Goal: Information Seeking & Learning: Understand process/instructions

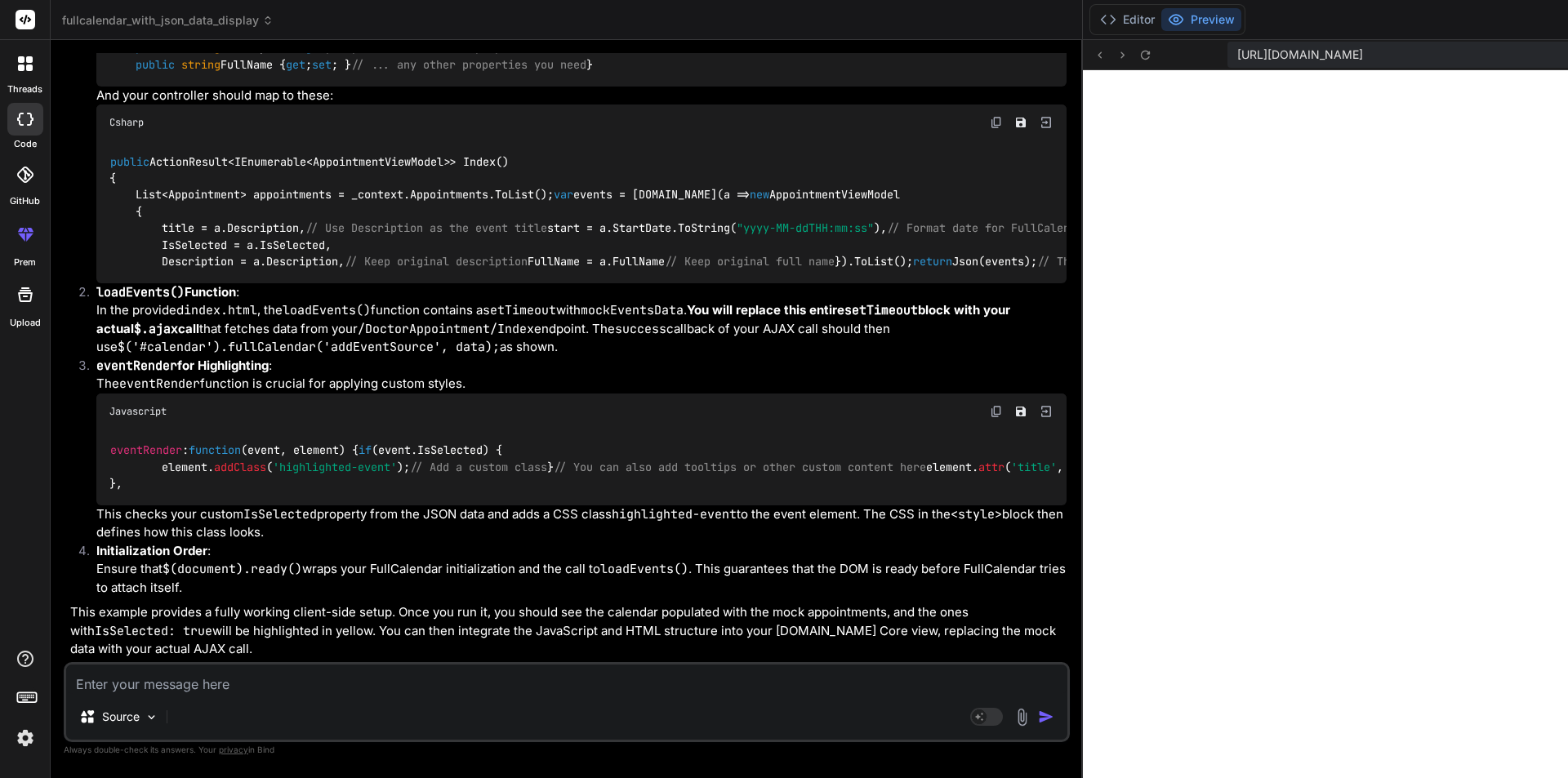
scroll to position [3026, 0]
drag, startPoint x: 161, startPoint y: 368, endPoint x: 311, endPoint y: 449, distance: 170.5
click at [311, 270] on code "public ActionResult<IEnumerable<AppointmentViewModel>> Index() { List<Appointme…" at bounding box center [864, 212] width 1509 height 116
copy code "title = a.Description, // Use Description as the event title start = a.StartDat…"
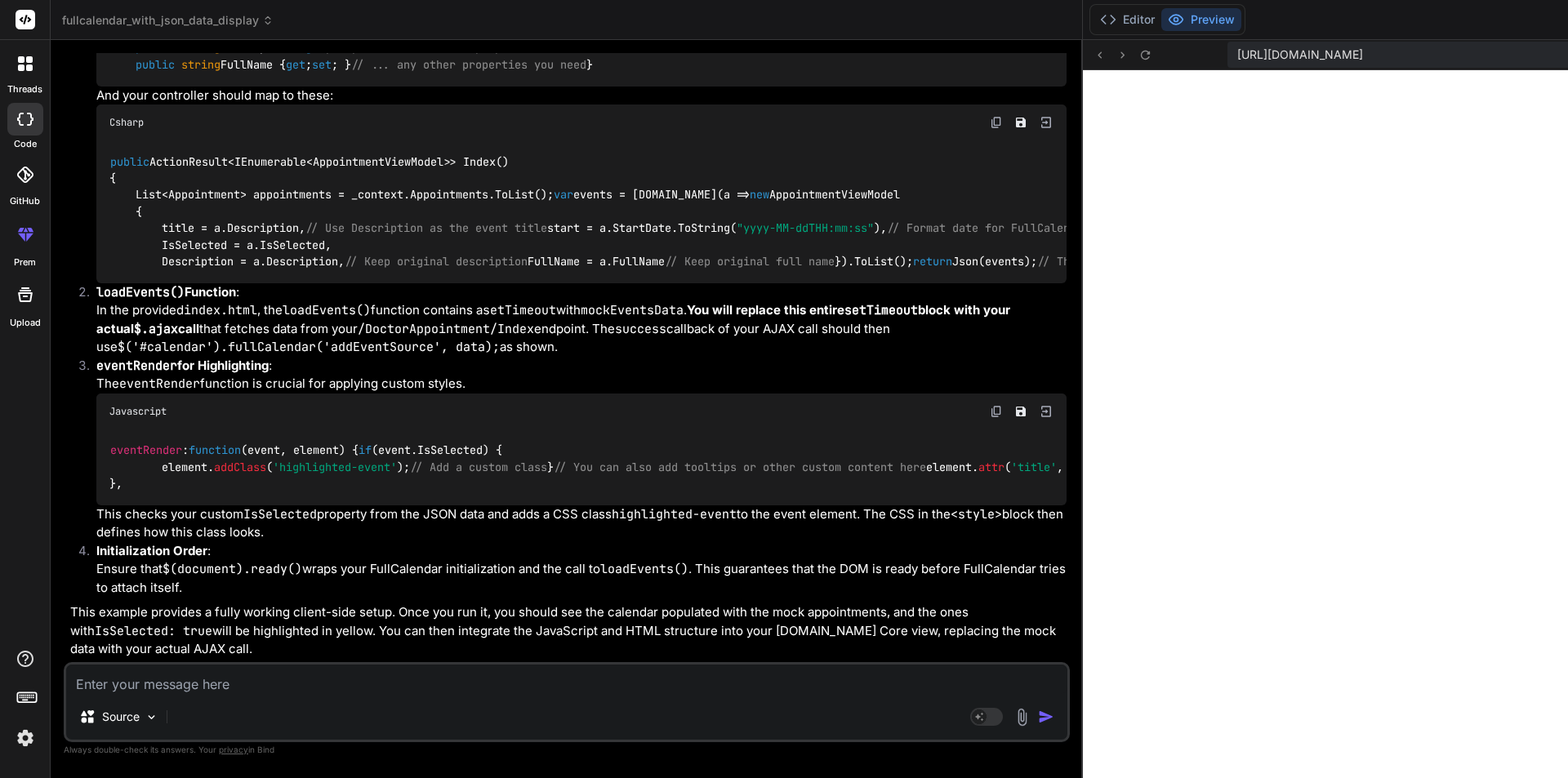
click at [293, 140] on div "Csharp" at bounding box center [581, 122] width 970 height 36
click at [990, 405] on img at bounding box center [996, 411] width 13 height 13
click at [405, 679] on textarea at bounding box center [567, 679] width 1002 height 30
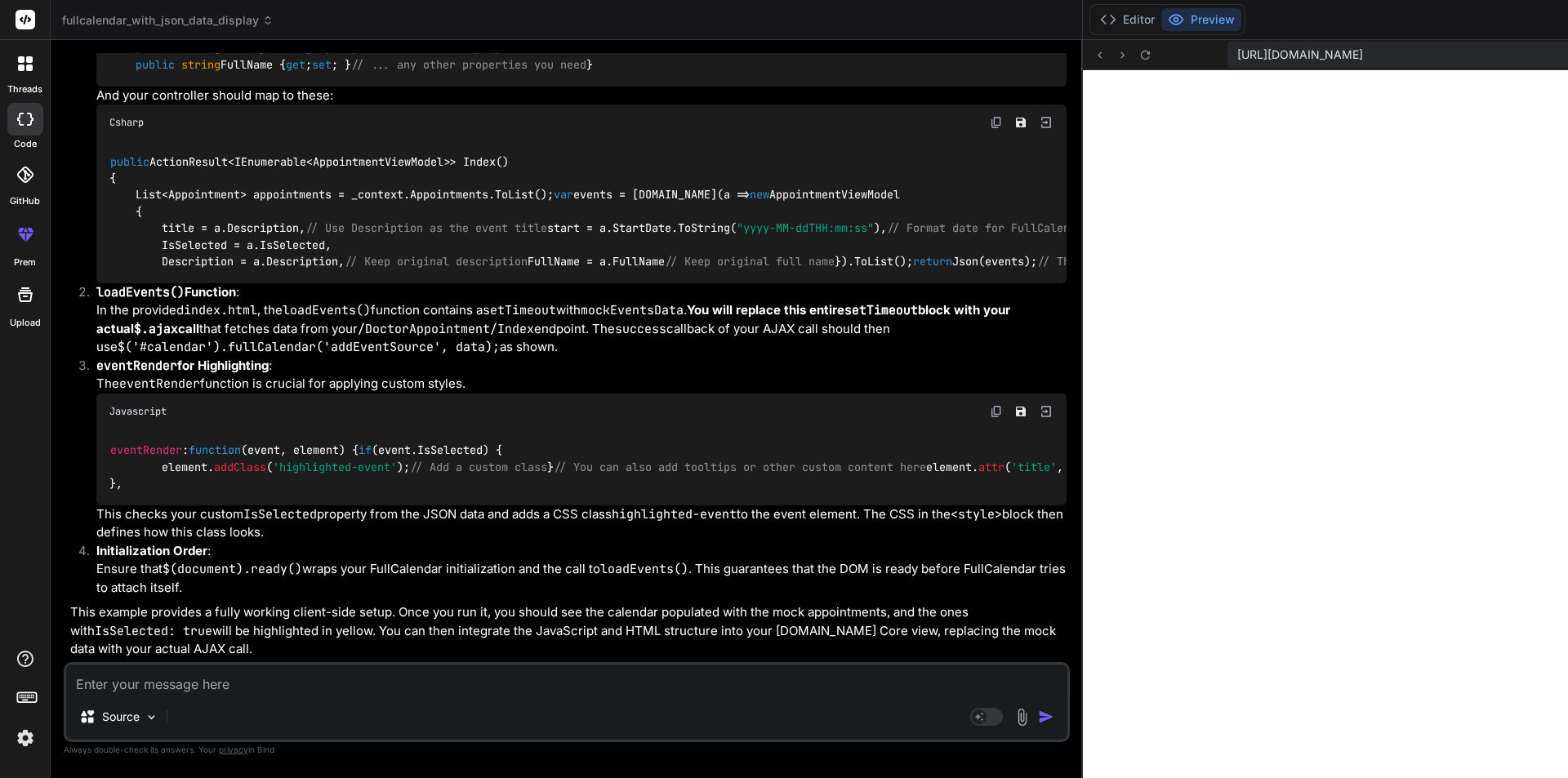
type textarea "s"
type textarea "x"
type textarea "st"
type textarea "x"
type textarea "sti"
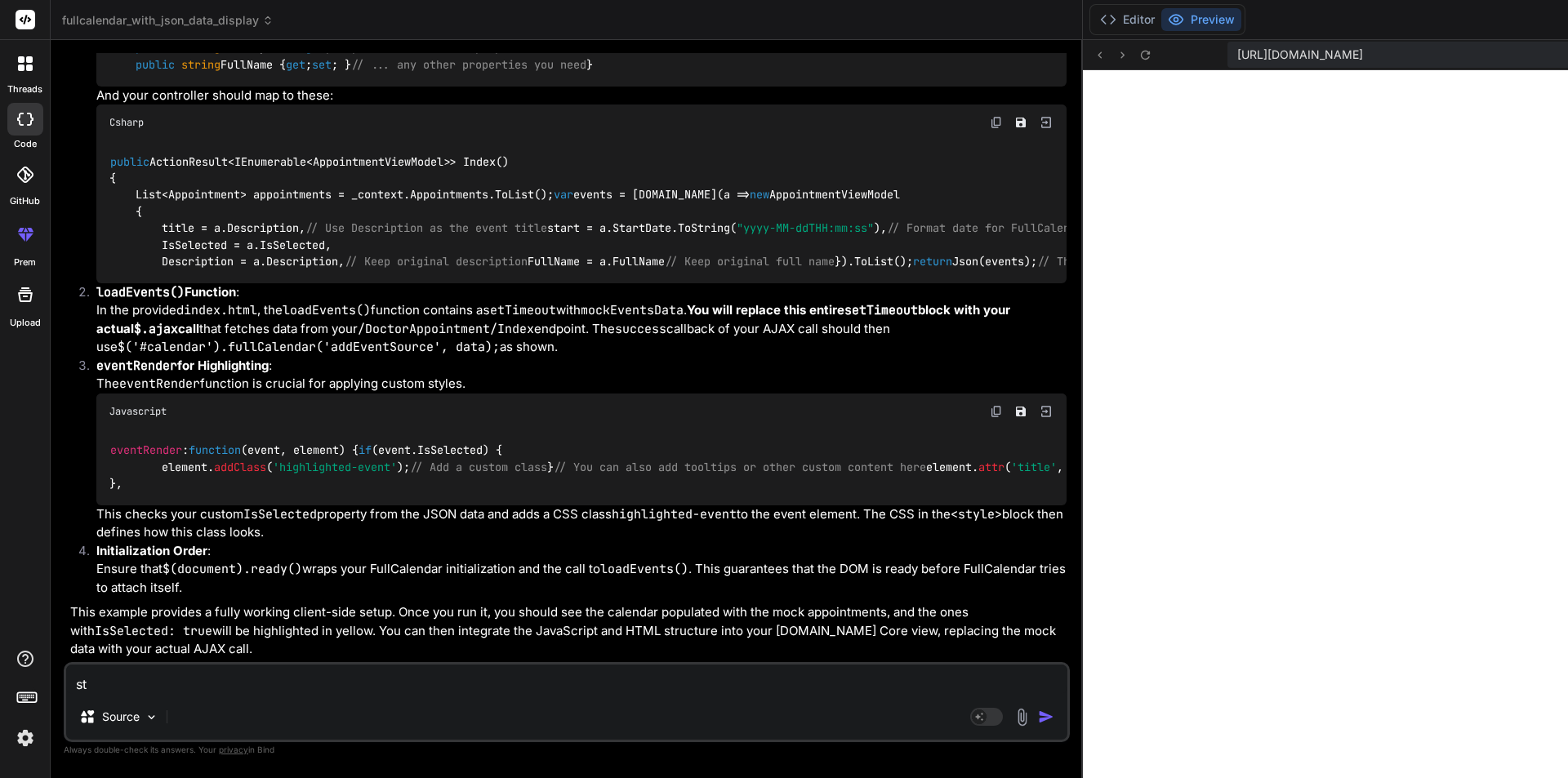
type textarea "x"
type textarea "stil"
type textarea "x"
type textarea "still"
type textarea "x"
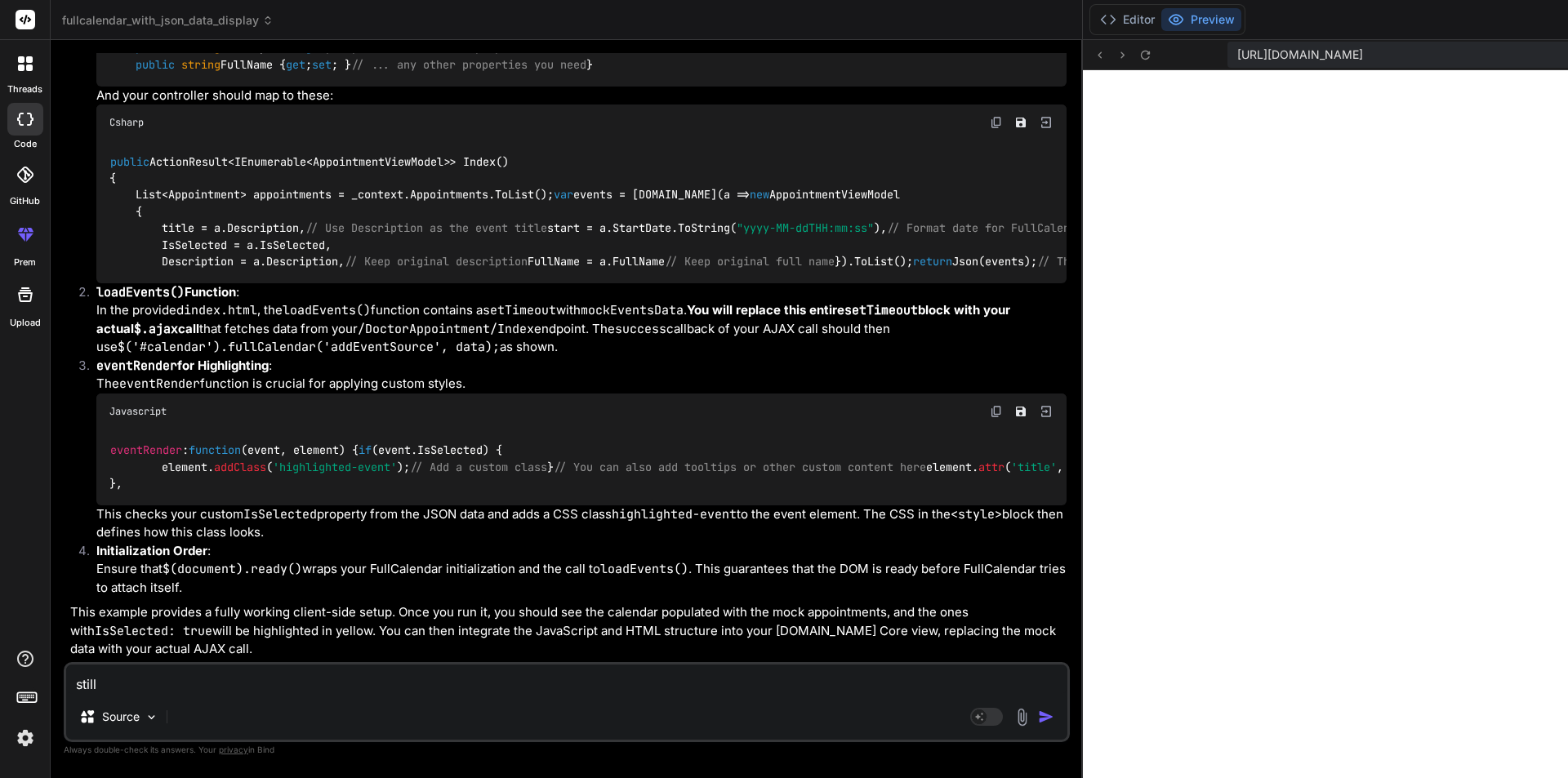
type textarea "still"
type textarea "x"
type textarea "still s"
type textarea "x"
type textarea "still se"
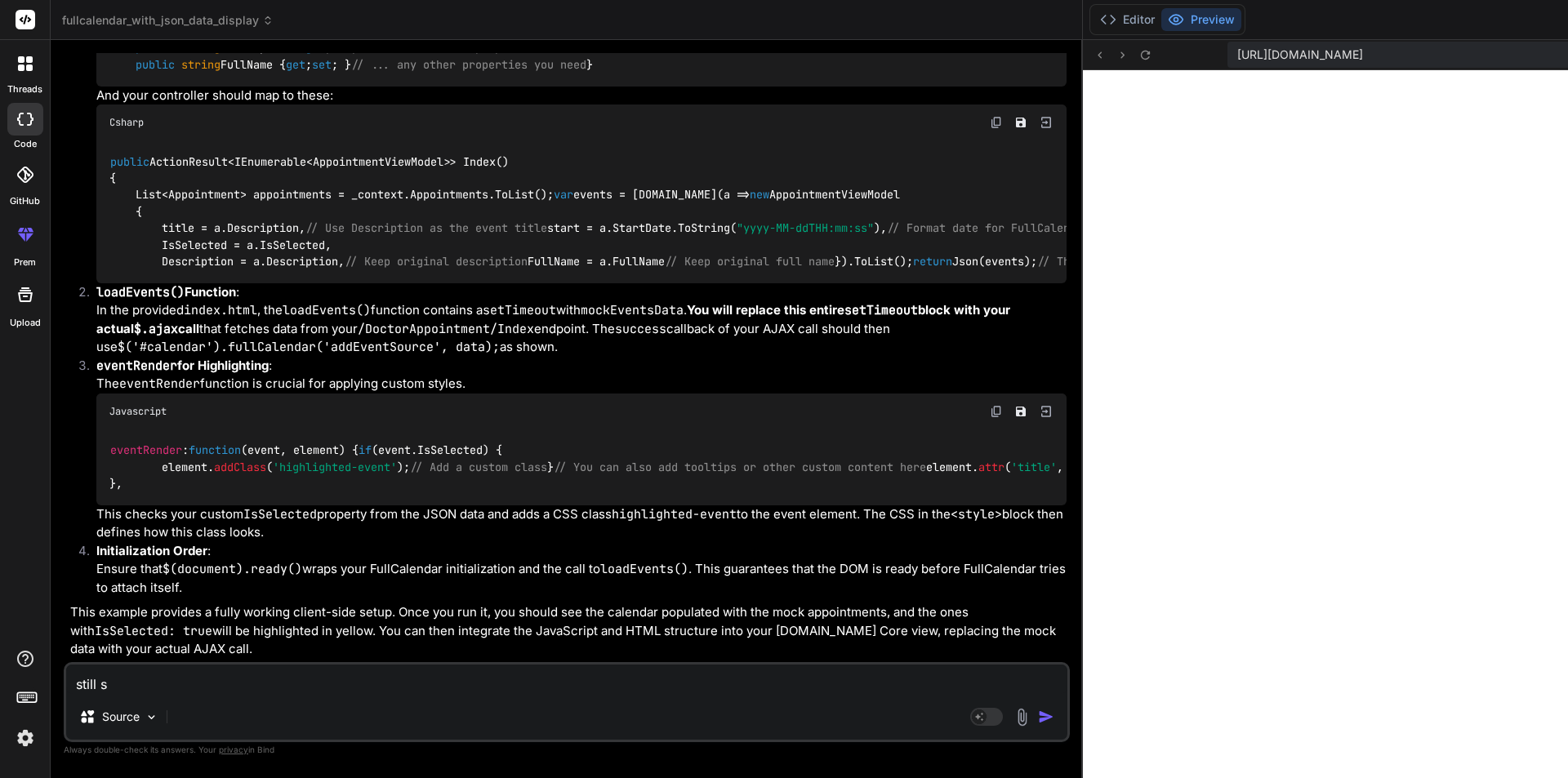
type textarea "x"
type textarea "still sel"
type textarea "x"
type textarea "still sele"
type textarea "x"
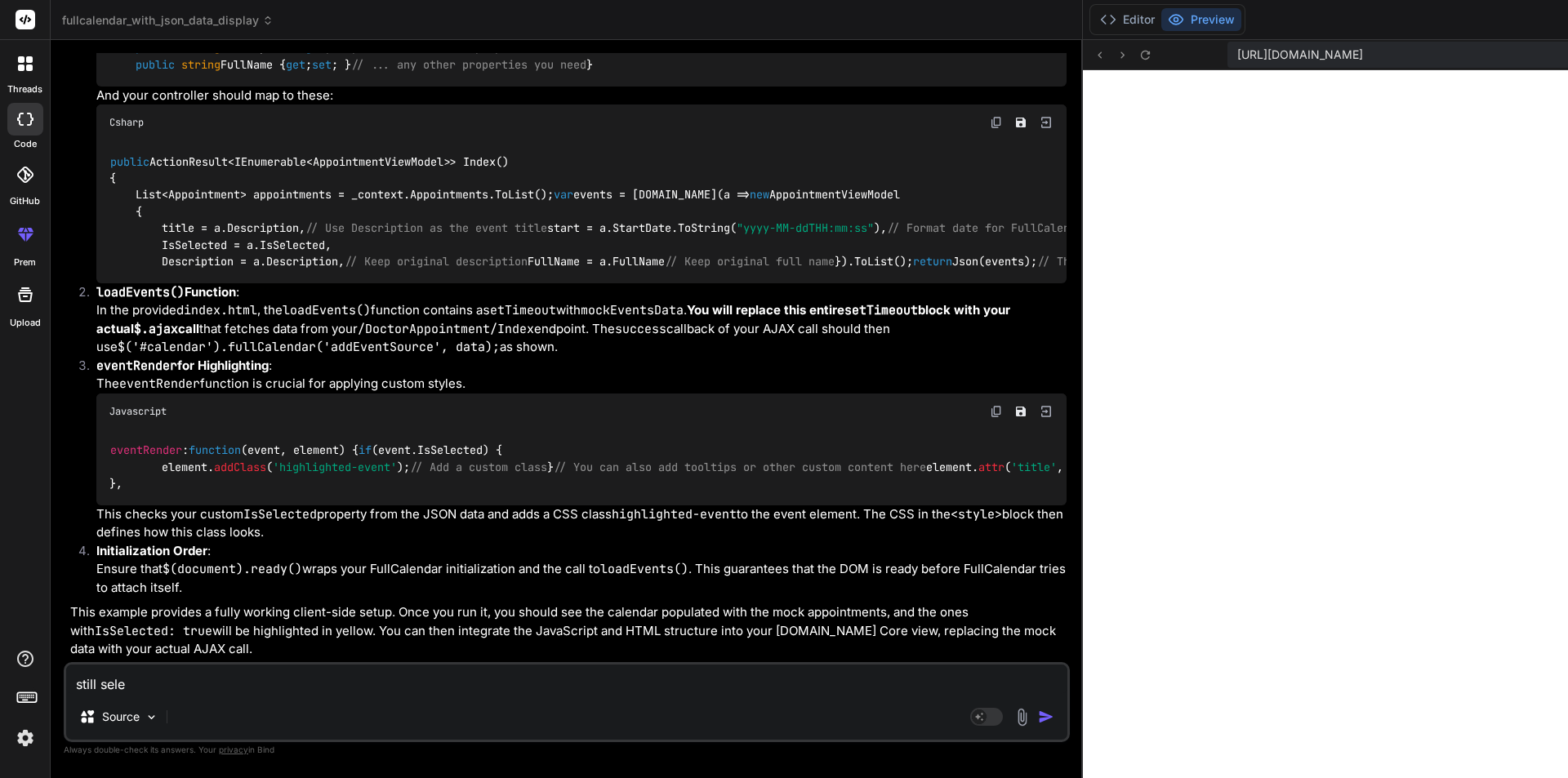
type textarea "still selec"
type textarea "x"
type textarea "still select"
type textarea "x"
type textarea "still selecte"
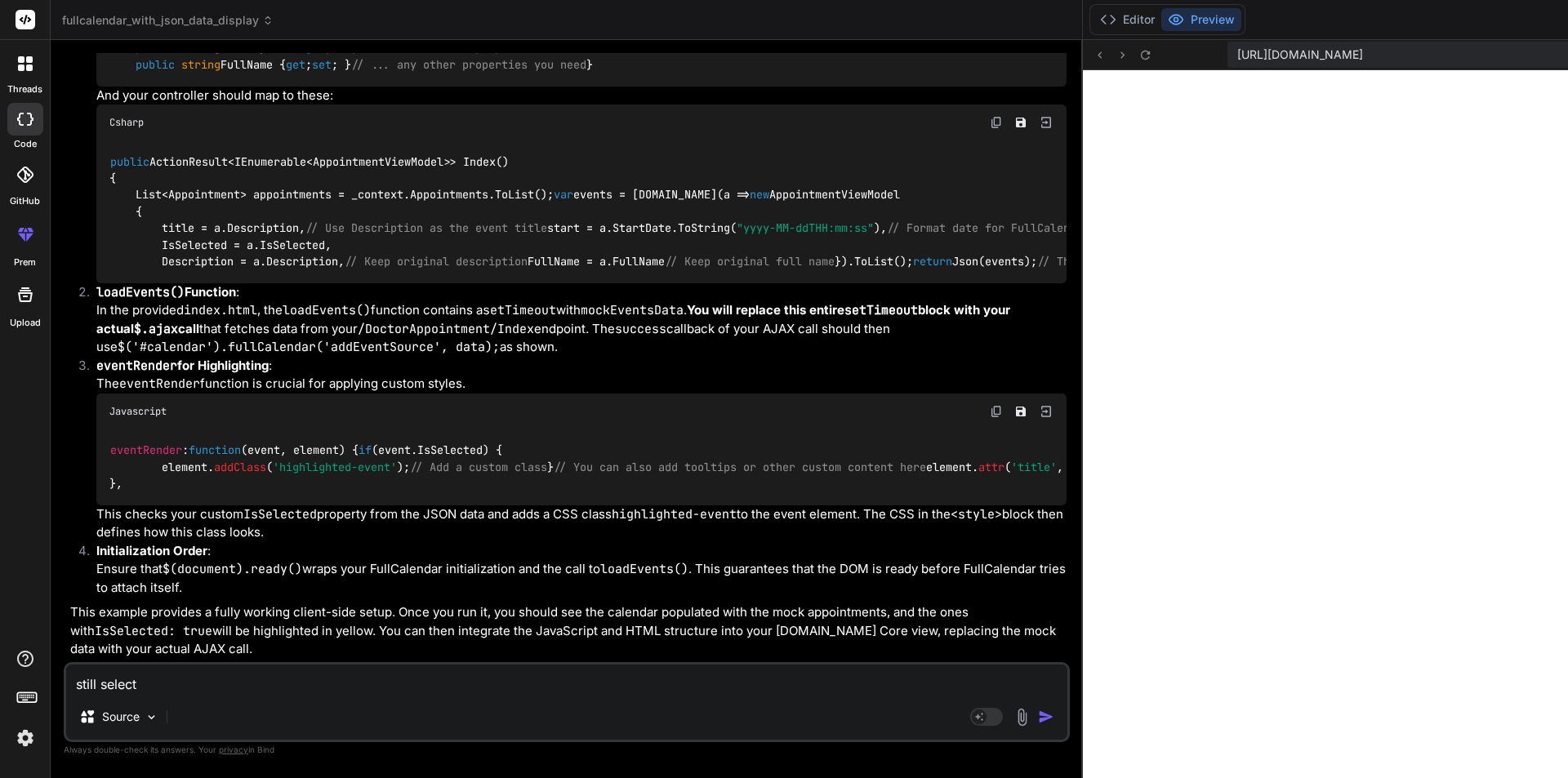
type textarea "x"
type textarea "still selected"
type textarea "x"
type textarea "still selected"
type textarea "x"
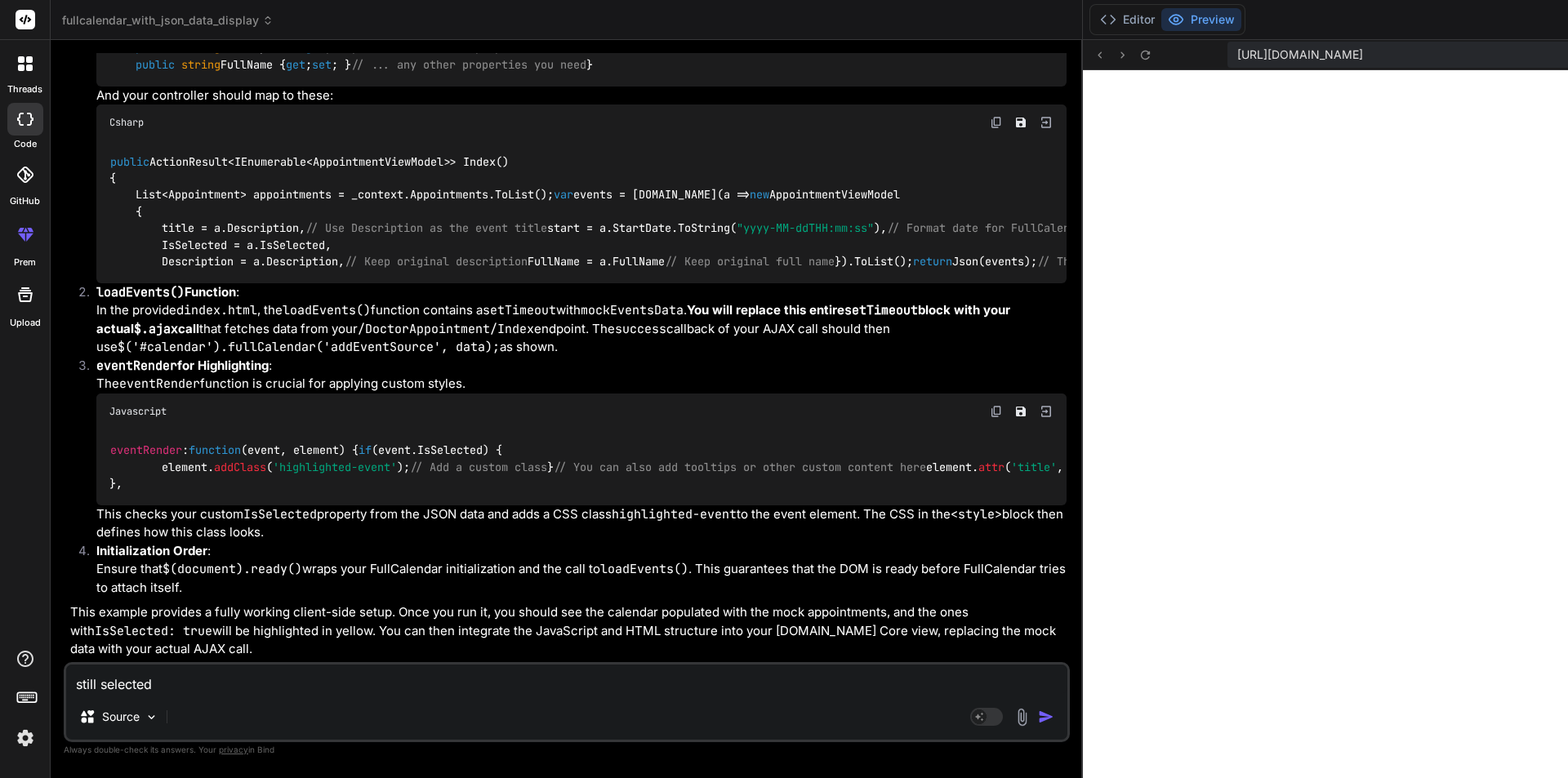
type textarea "still selected d"
type textarea "x"
type textarea "still selected da"
type textarea "x"
type textarea "still selected dat"
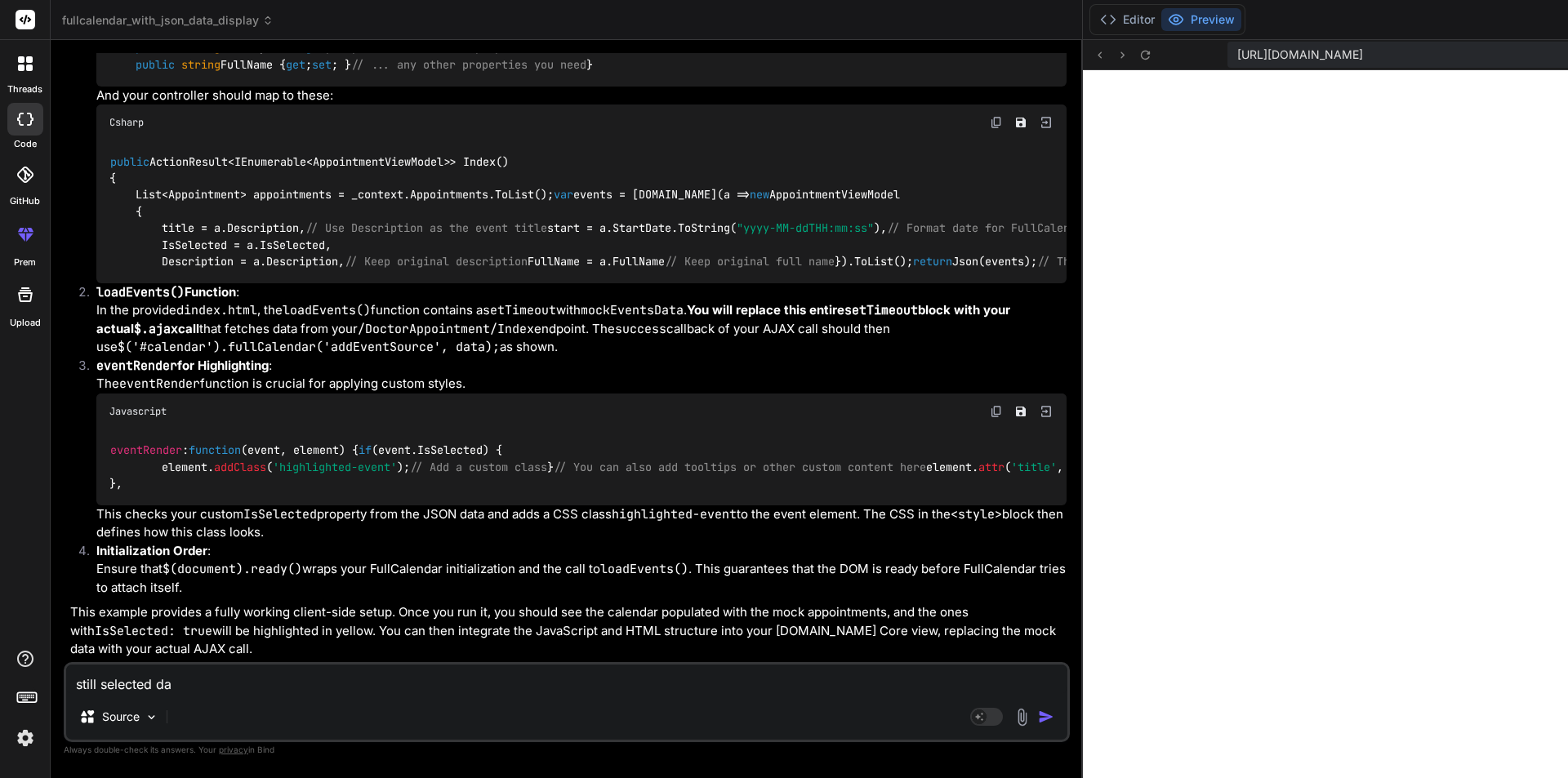
type textarea "x"
type textarea "still selected date"
type textarea "x"
type textarea "still selected date"
type textarea "x"
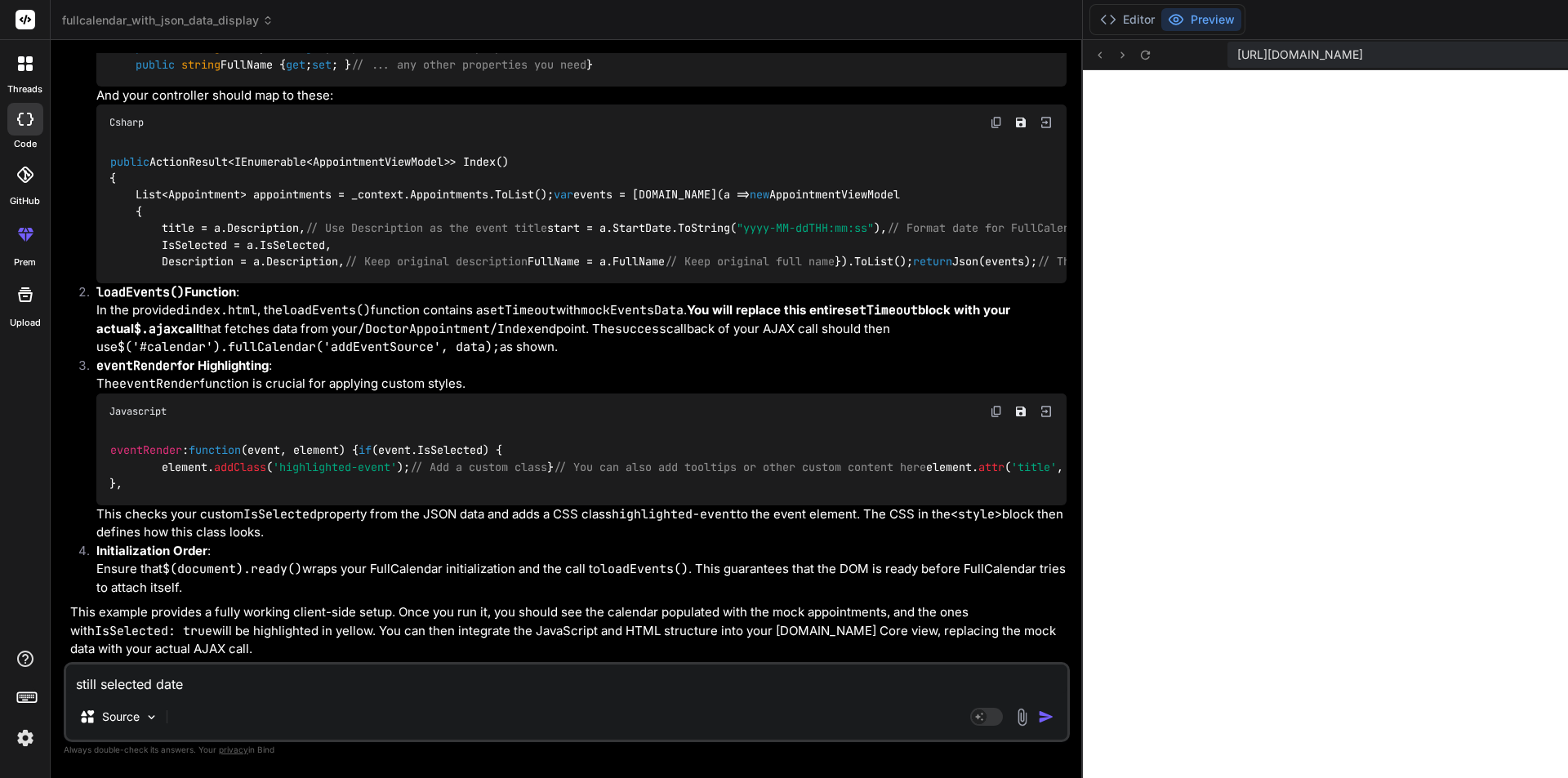
type textarea "still selected date i"
type textarea "x"
type textarea "still selected date is"
type textarea "x"
type textarea "still selected date i"
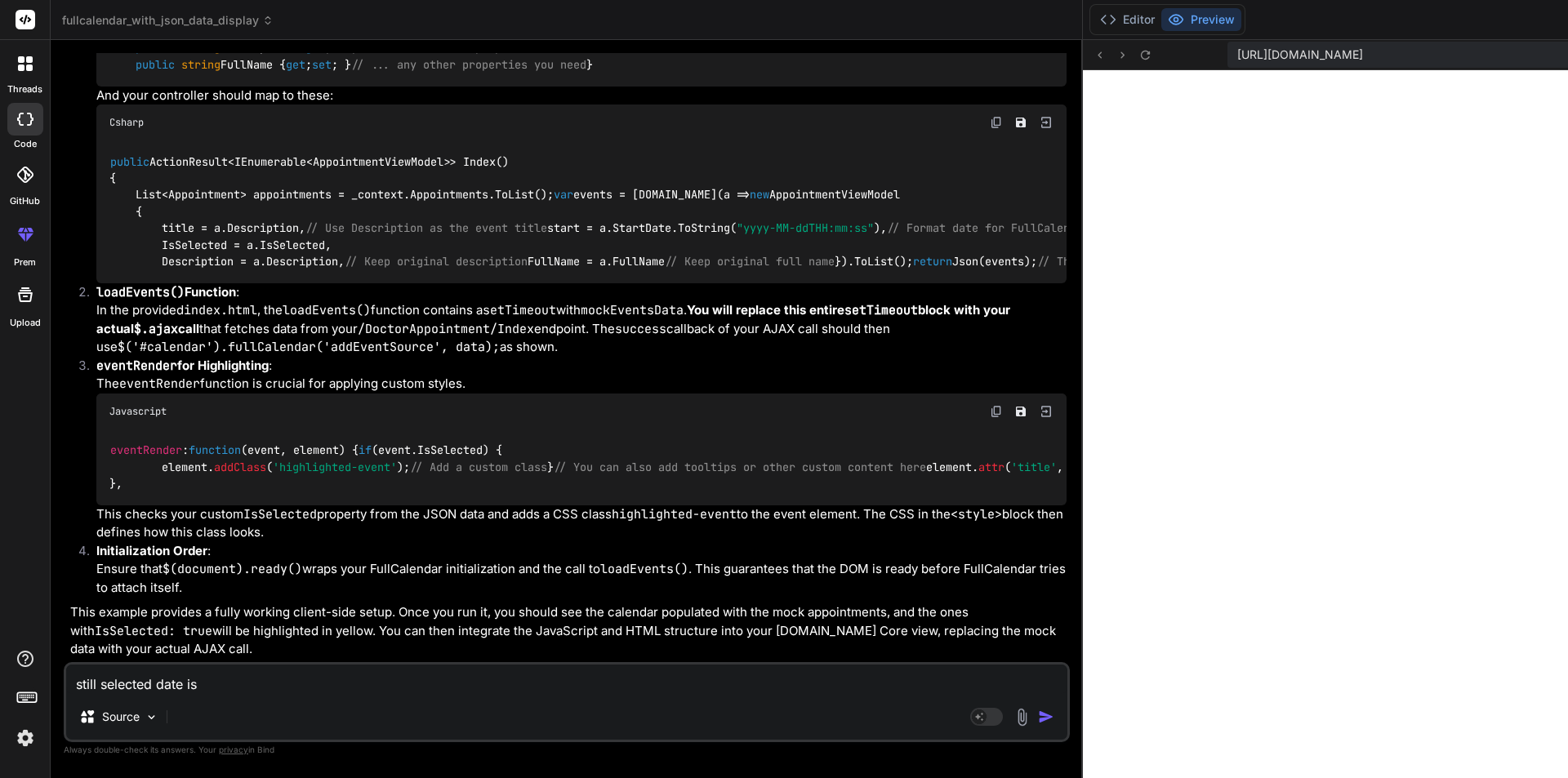
type textarea "x"
type textarea "still selected date"
type textarea "x"
type textarea "still selected date"
type textarea "x"
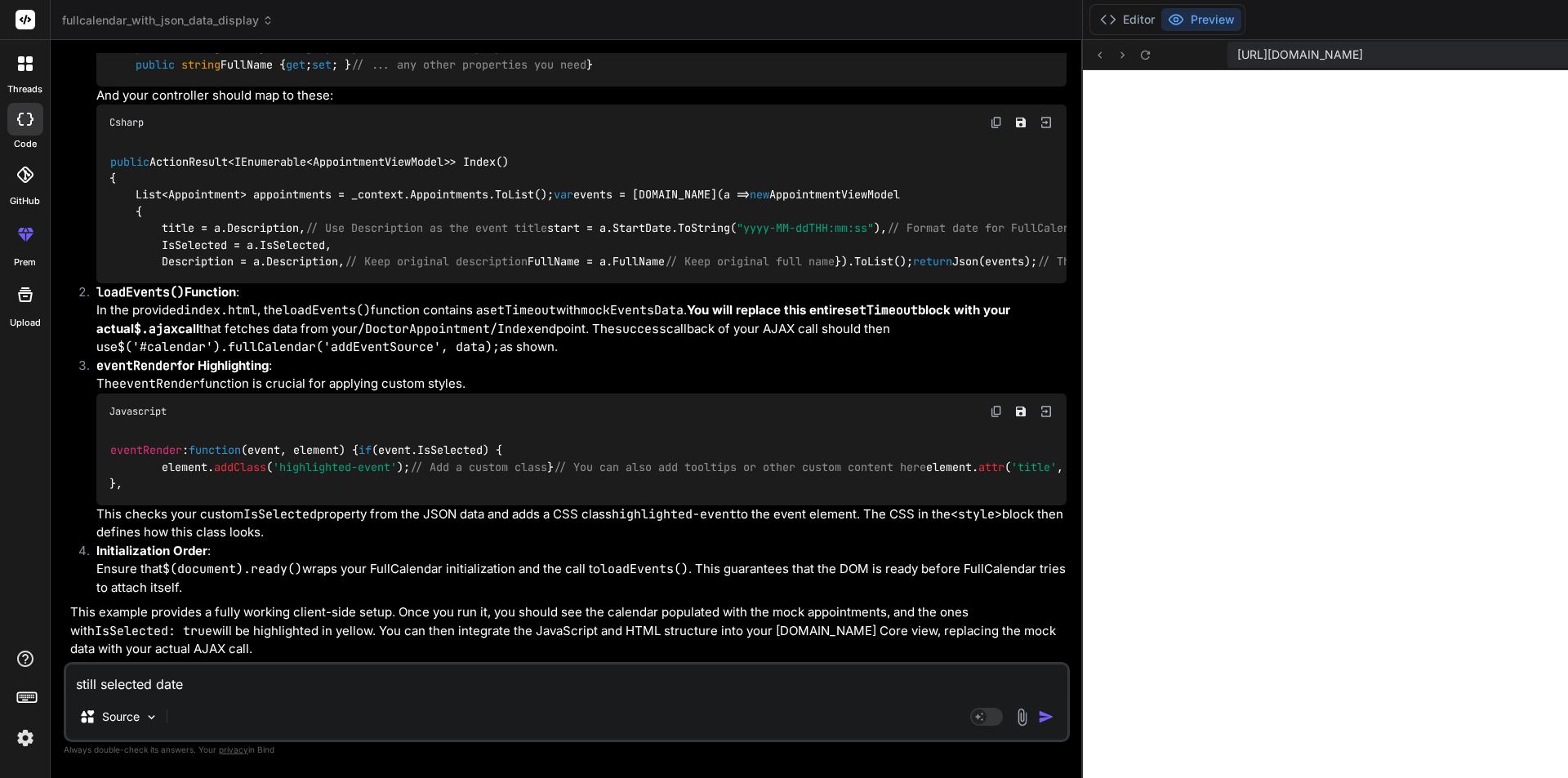
type textarea "still selected dat"
type textarea "x"
type textarea "still selected da"
type textarea "x"
type textarea "still selected d"
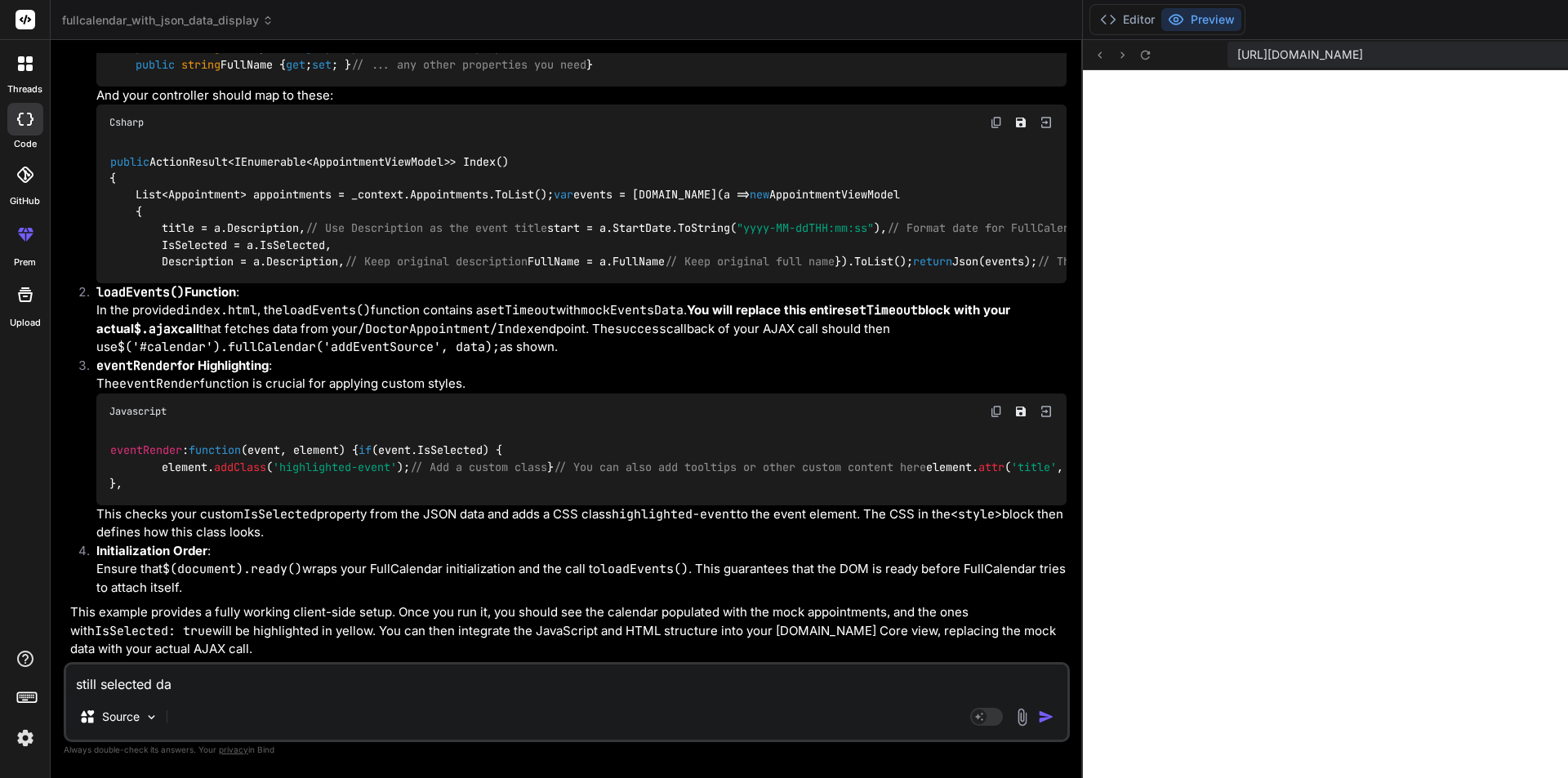
type textarea "x"
type textarea "still selected"
type textarea "x"
type textarea "still selected"
type textarea "x"
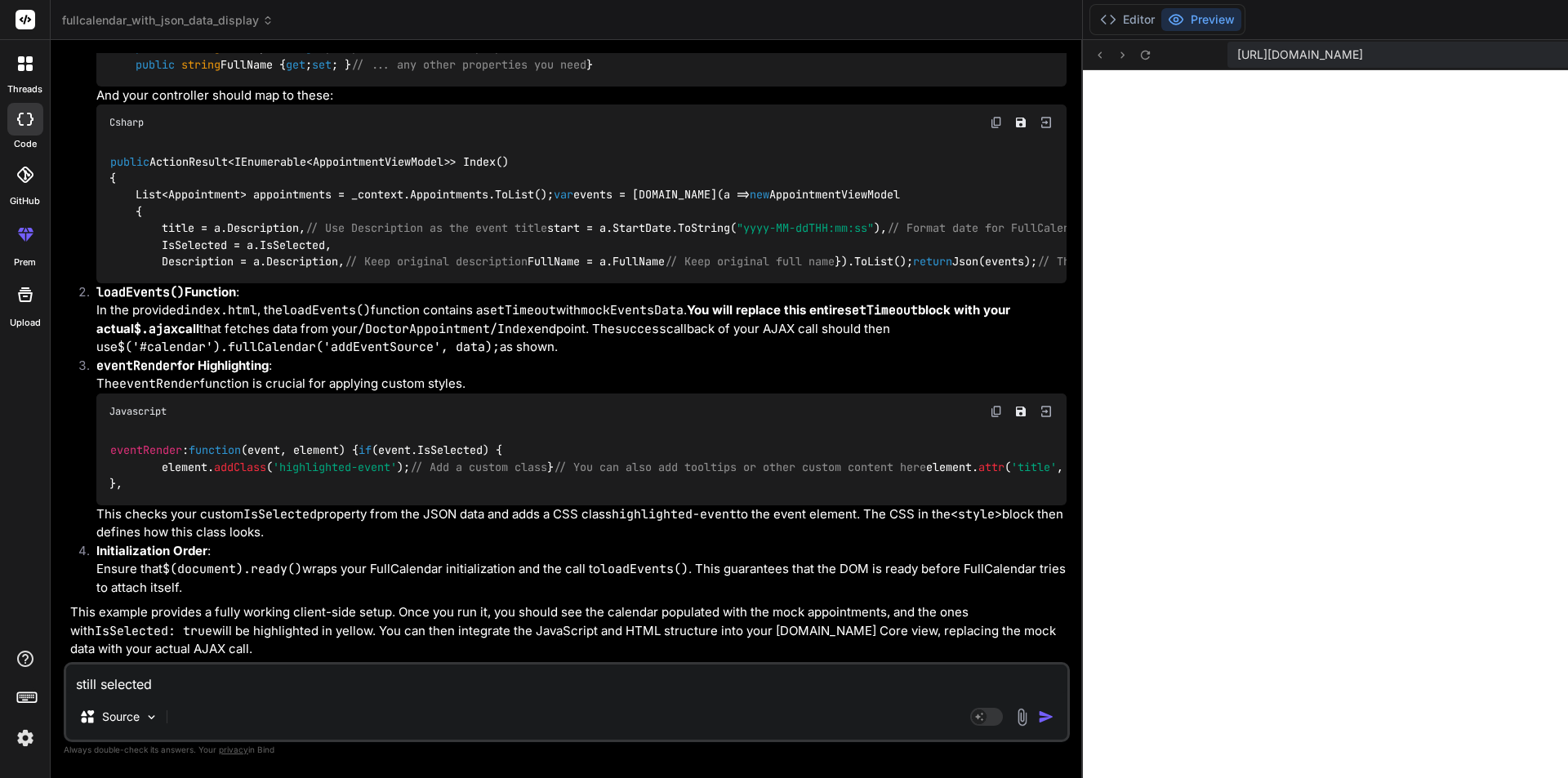
type textarea "still selecte"
type textarea "x"
type textarea "still select"
type textarea "x"
type textarea "still selec"
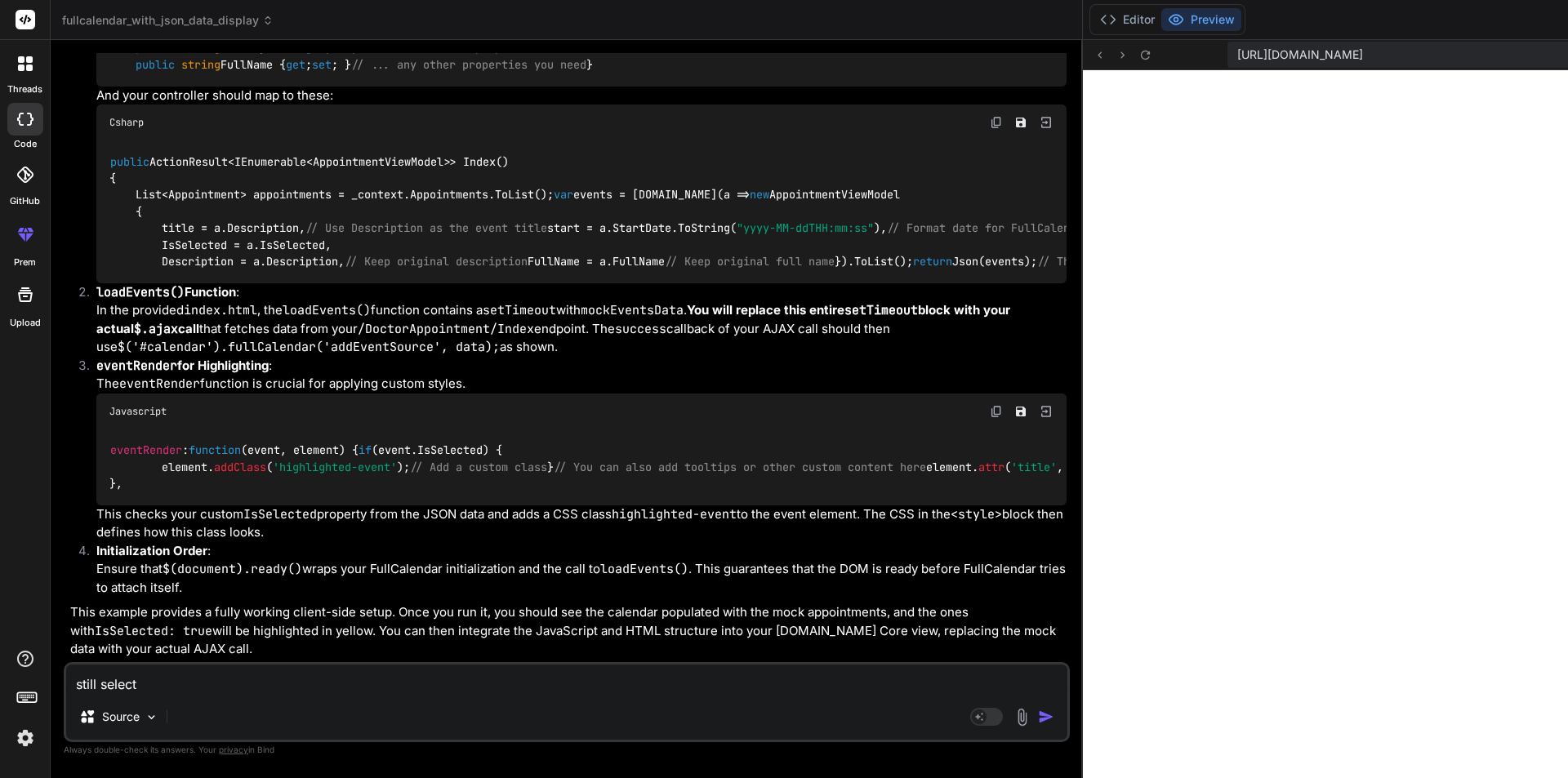
type textarea "x"
type textarea "still sele"
type textarea "x"
type textarea "still sel"
type textarea "x"
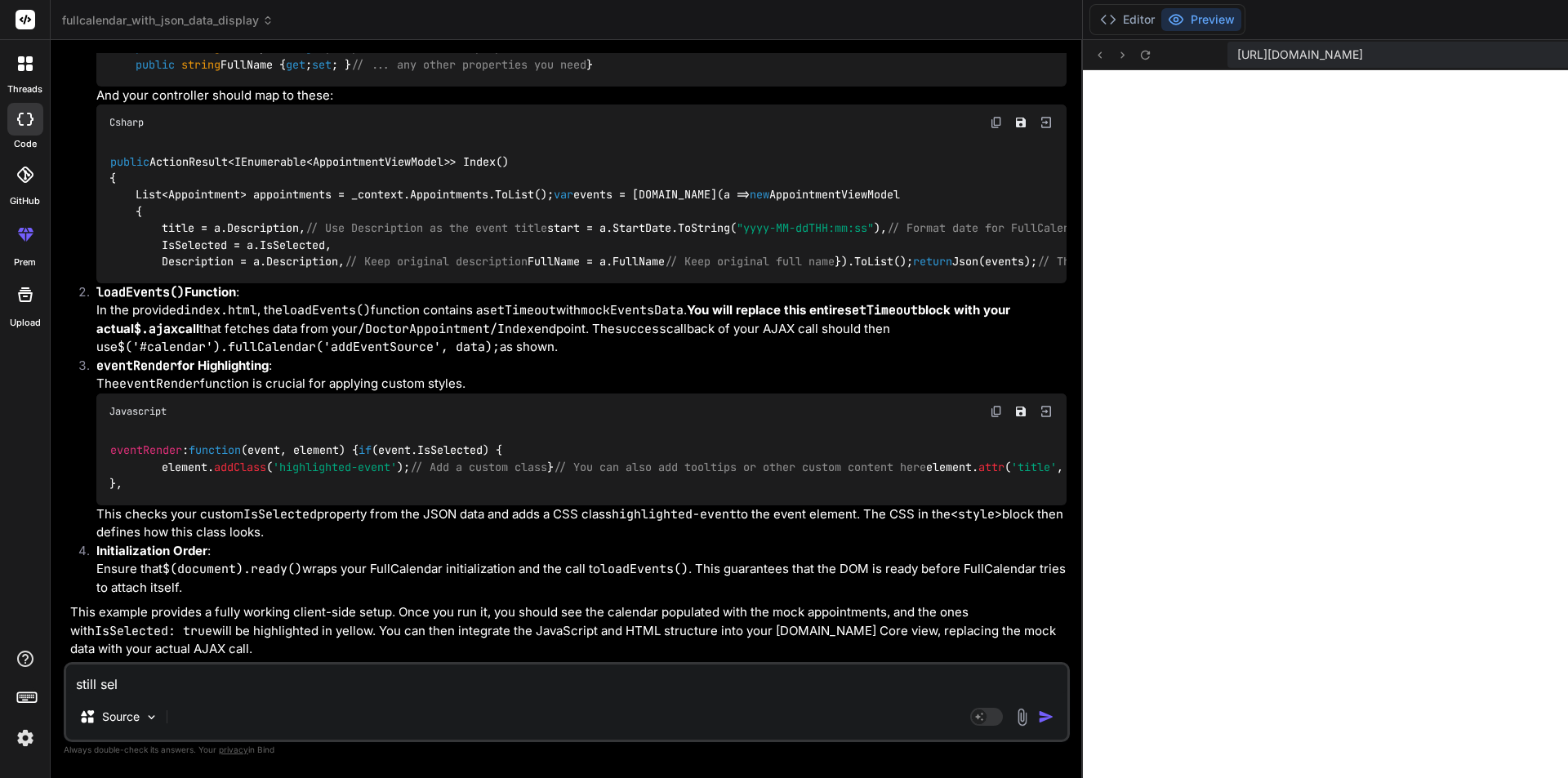
type textarea "still se"
type textarea "x"
type textarea "still s"
type textarea "x"
type textarea "still"
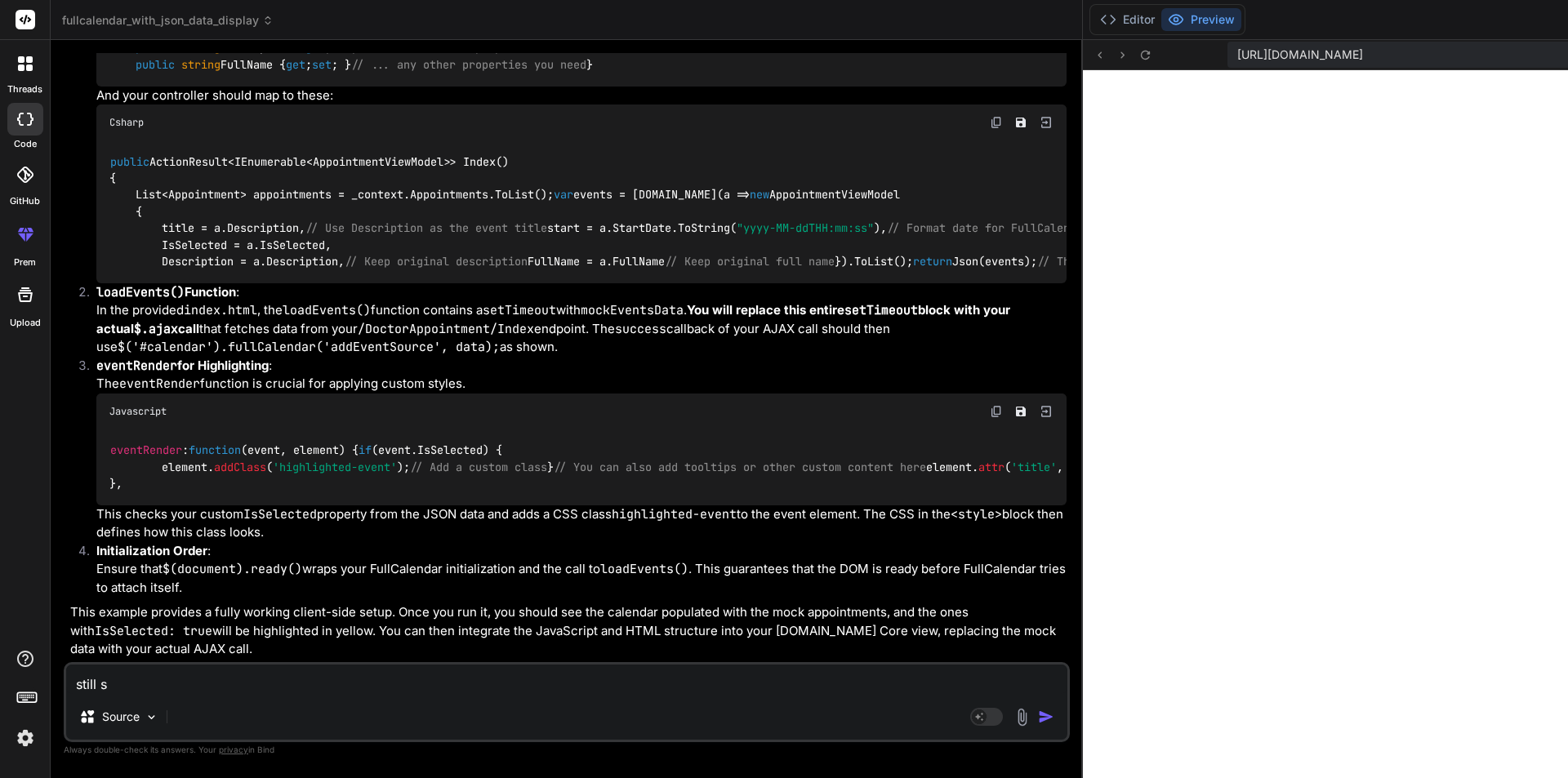
type textarea "x"
type textarea "still b"
type textarea "x"
type textarea "still bo"
type textarea "x"
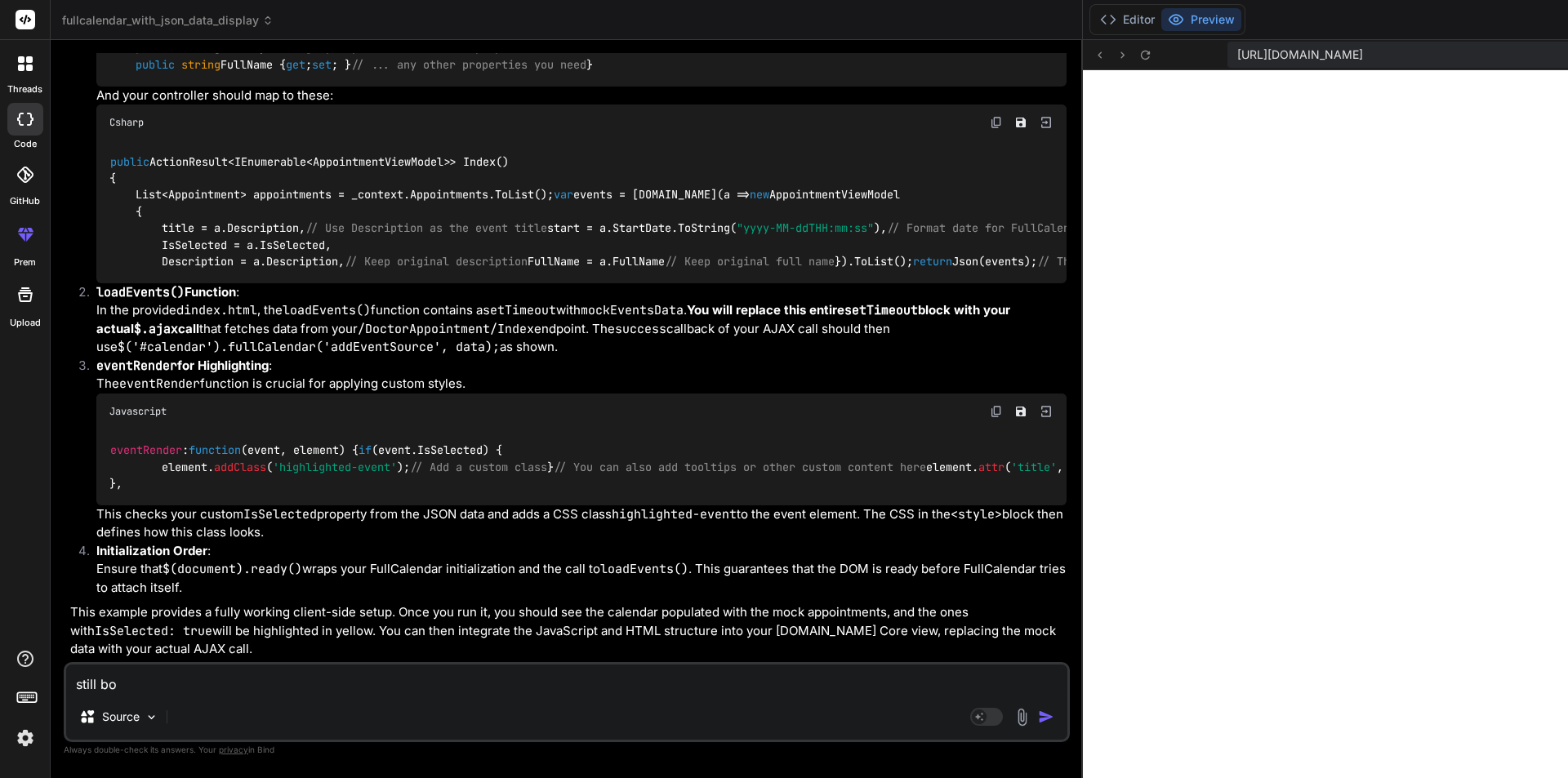
type textarea "still boo"
type textarea "x"
type textarea "still book"
type textarea "x"
type textarea "still booke"
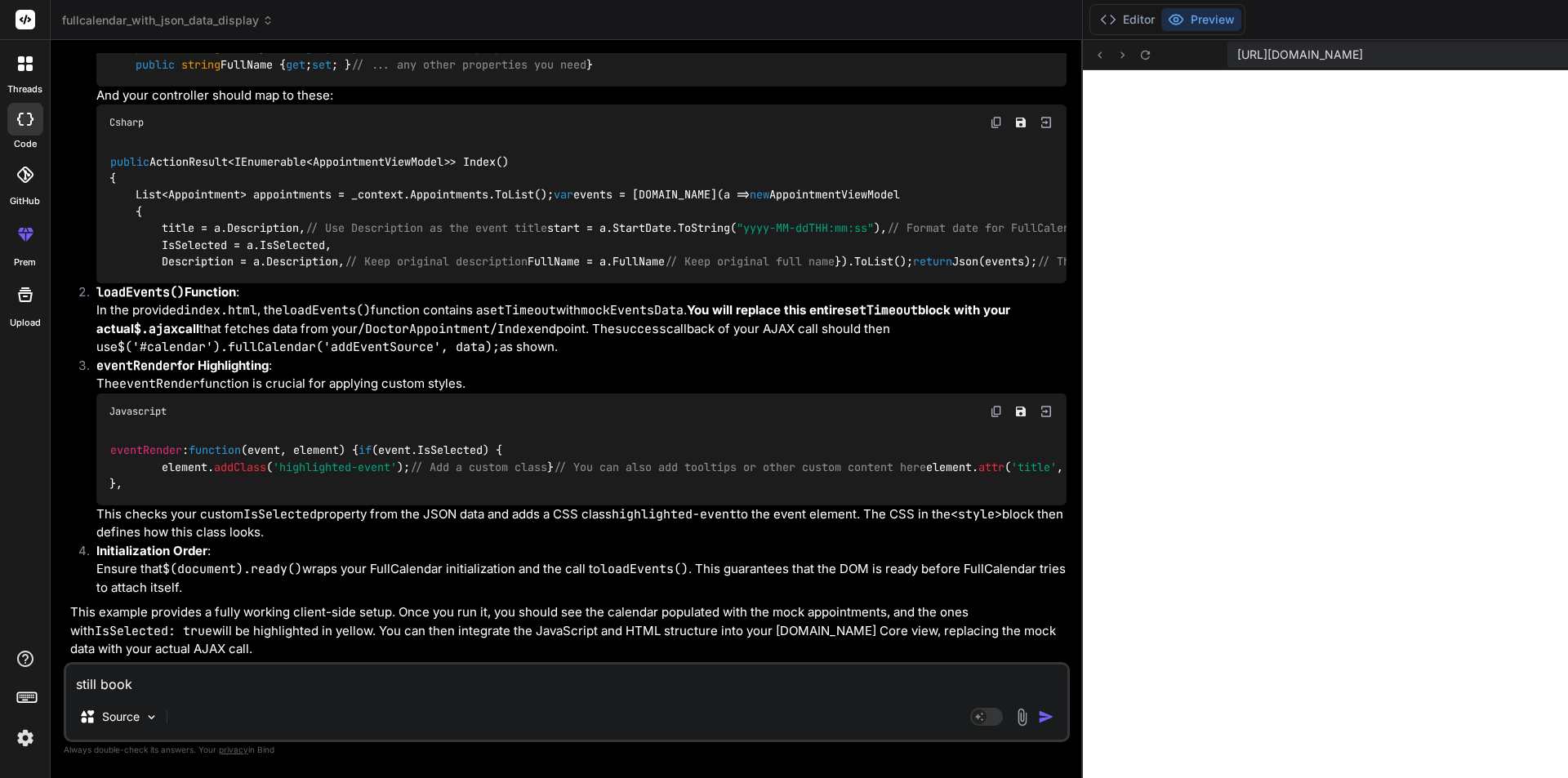
type textarea "x"
type textarea "still booked"
type textarea "x"
type textarea "still bookeda"
type textarea "x"
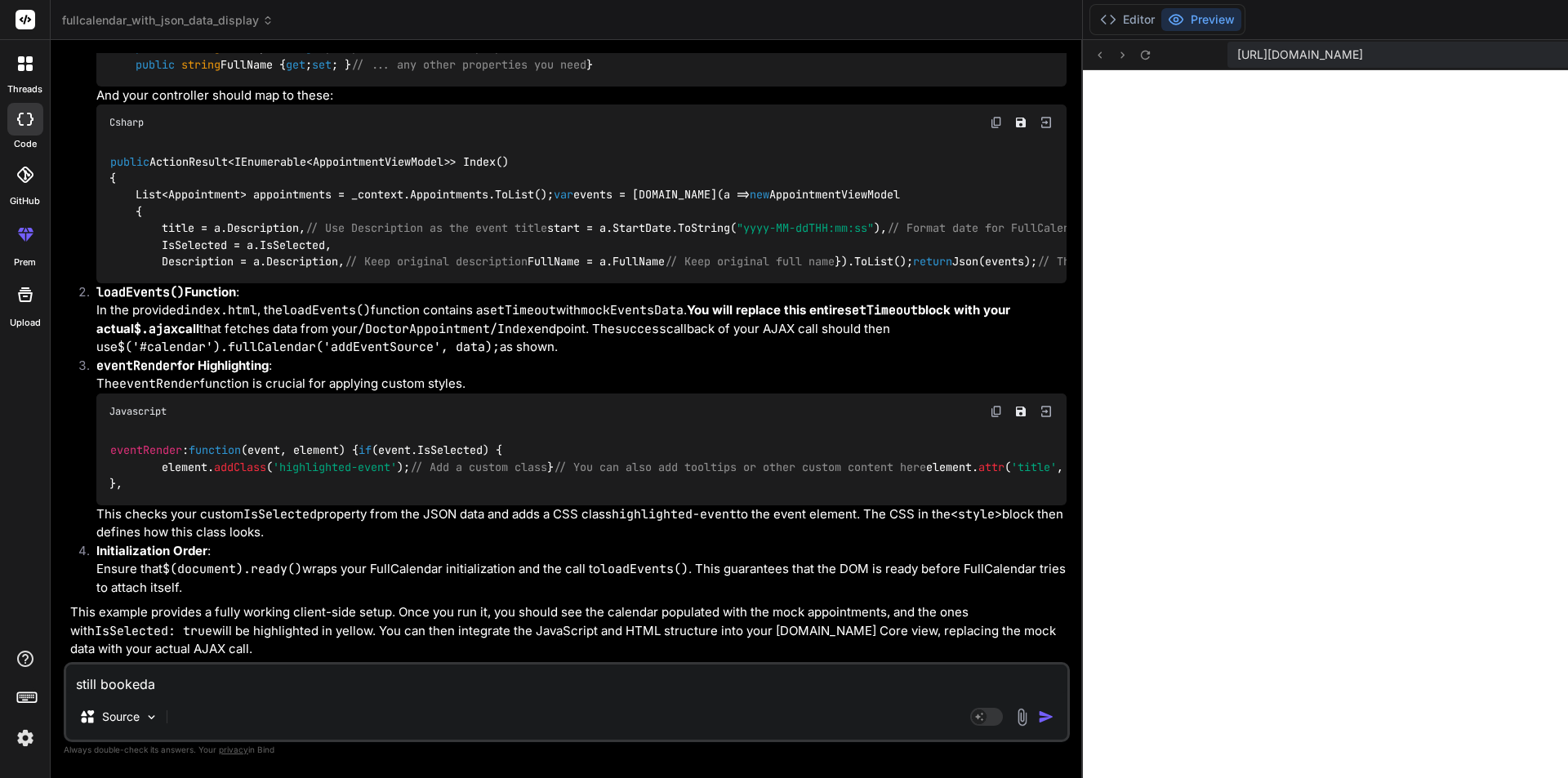
type textarea "still booked"
type textarea "x"
type textarea "still booked"
type textarea "x"
type textarea "still booked a"
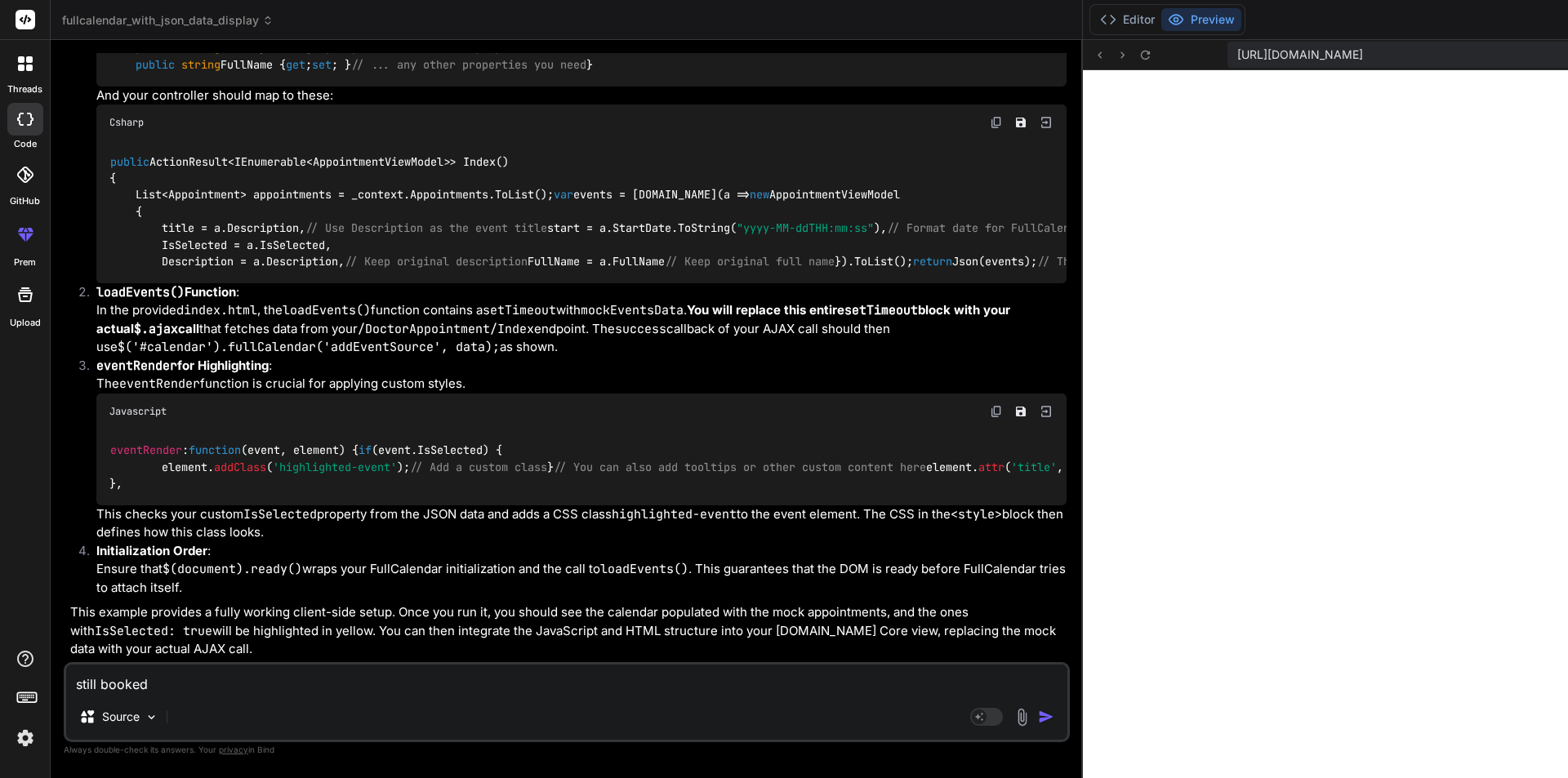
type textarea "x"
type textarea "still booked ap"
type textarea "x"
type textarea "still booked app"
type textarea "x"
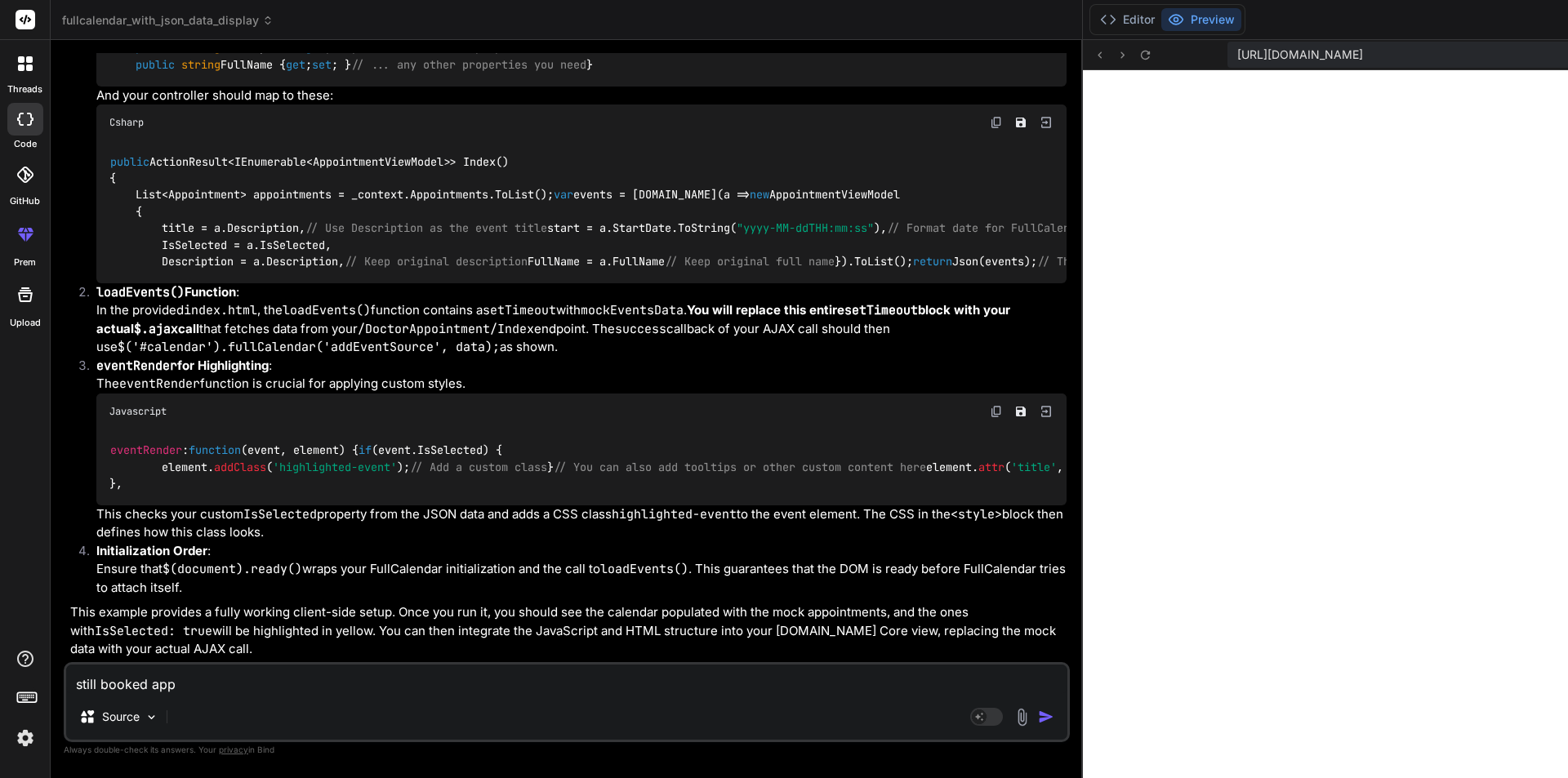
type textarea "still booked appo"
type textarea "x"
type textarea "still booked appoi"
type textarea "x"
type textarea "still booked appoin"
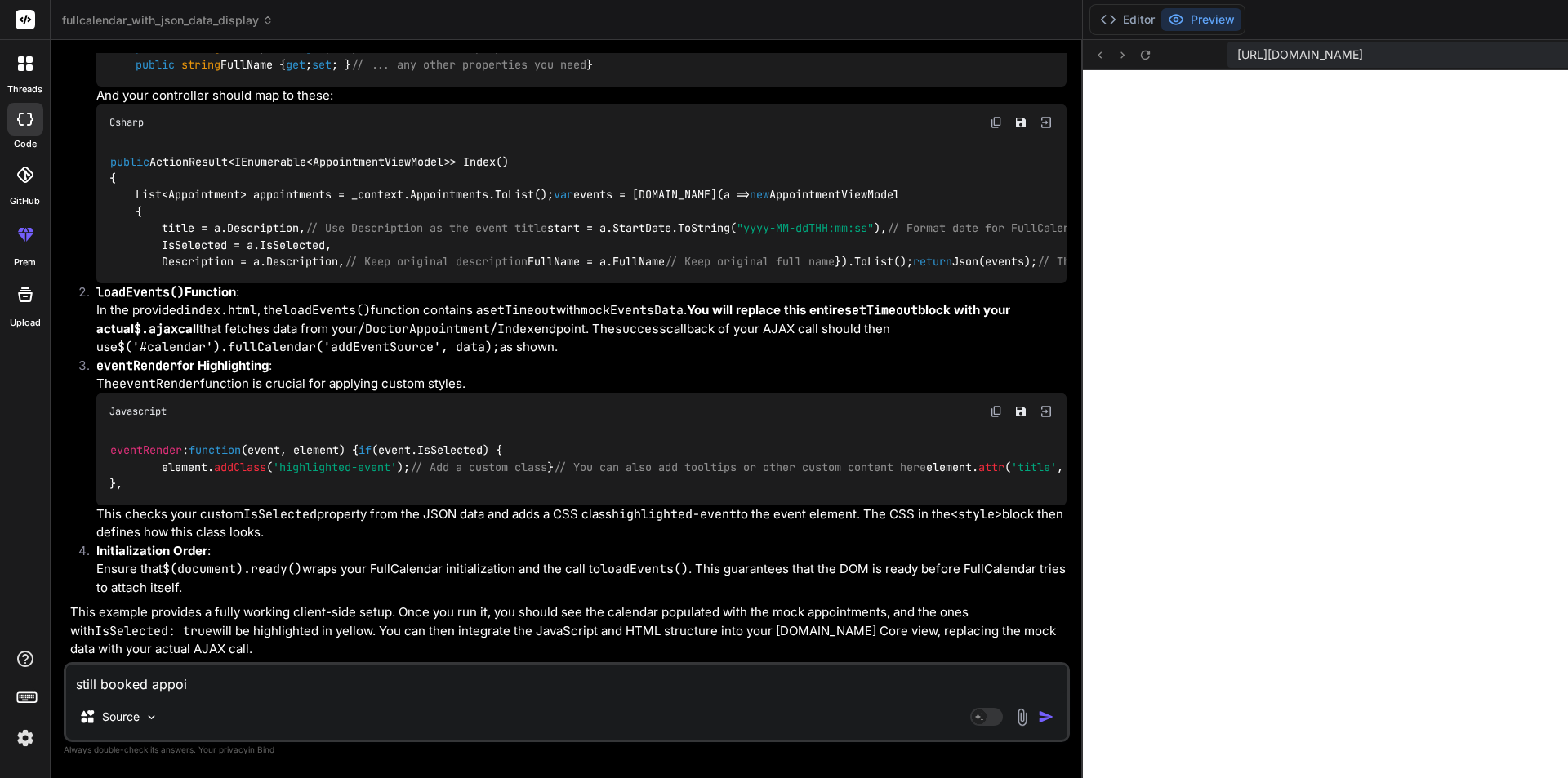
type textarea "x"
type textarea "still booked appoint"
type textarea "x"
type textarea "still booked appointm"
type textarea "x"
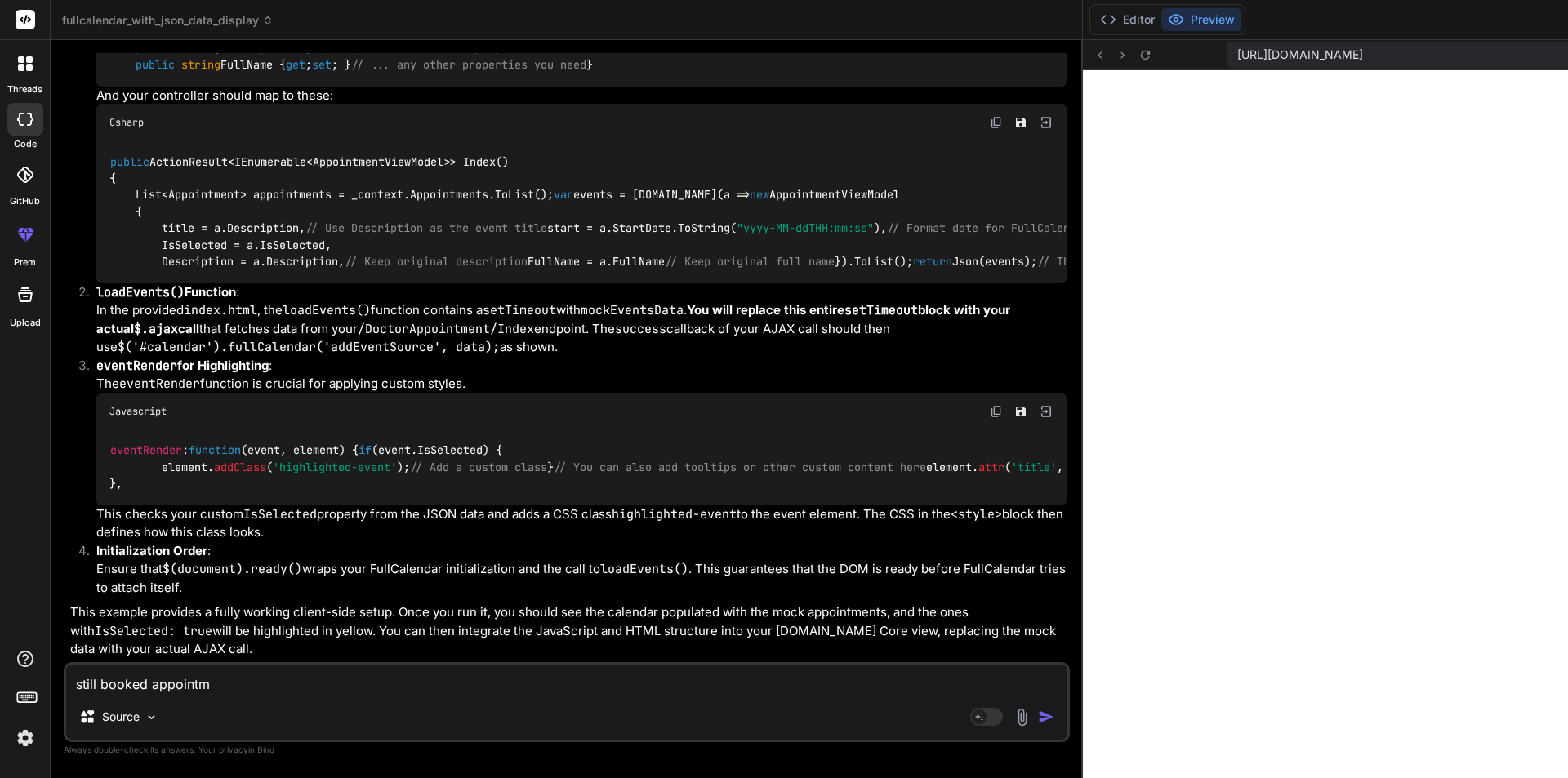
type textarea "still booked appointme"
type textarea "x"
type textarea "still booked appointmen"
type textarea "x"
type textarea "still booked appointment"
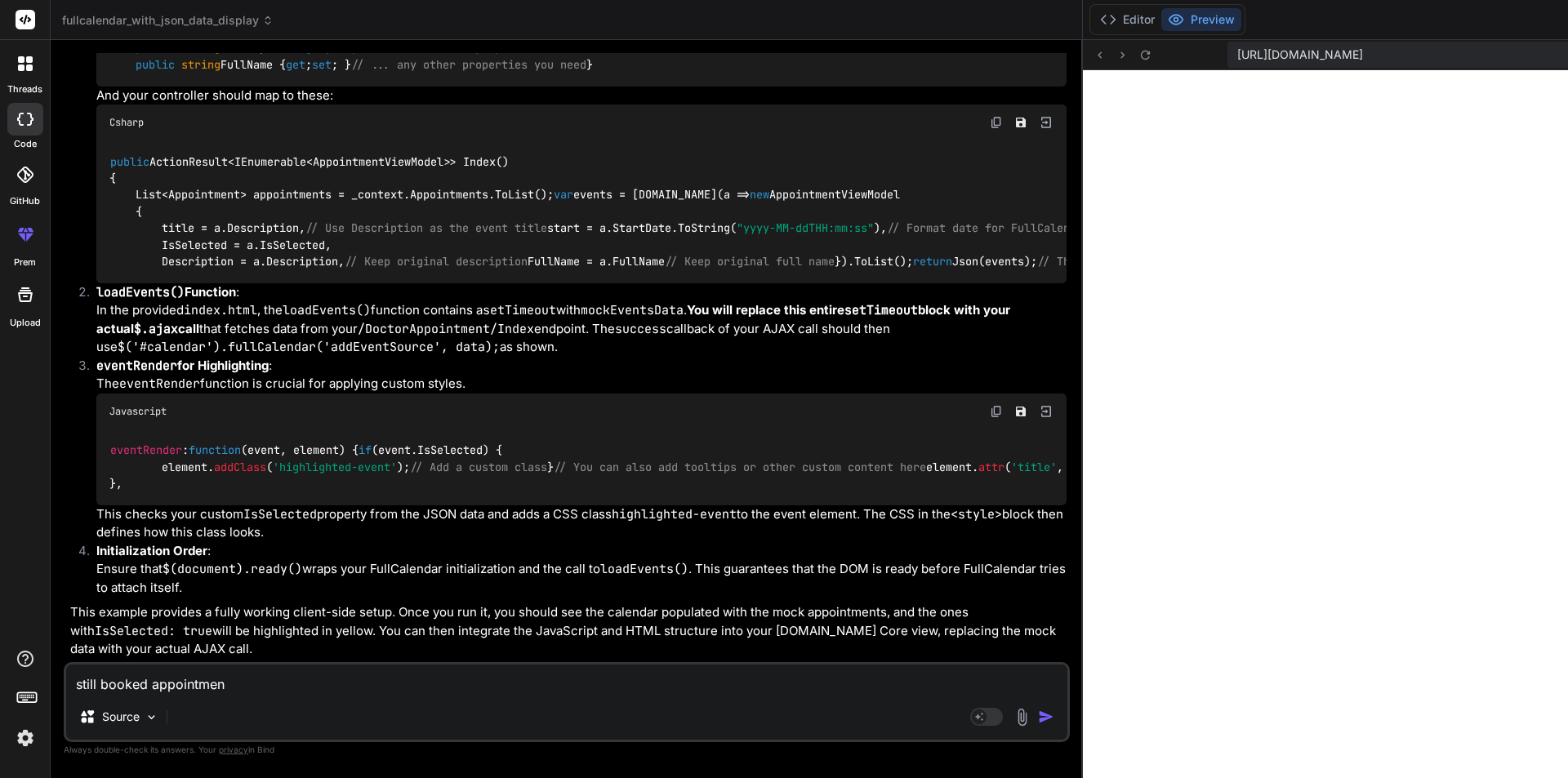
type textarea "x"
type textarea "still booked appointment"
type textarea "x"
type textarea "still booked appointment i"
type textarea "x"
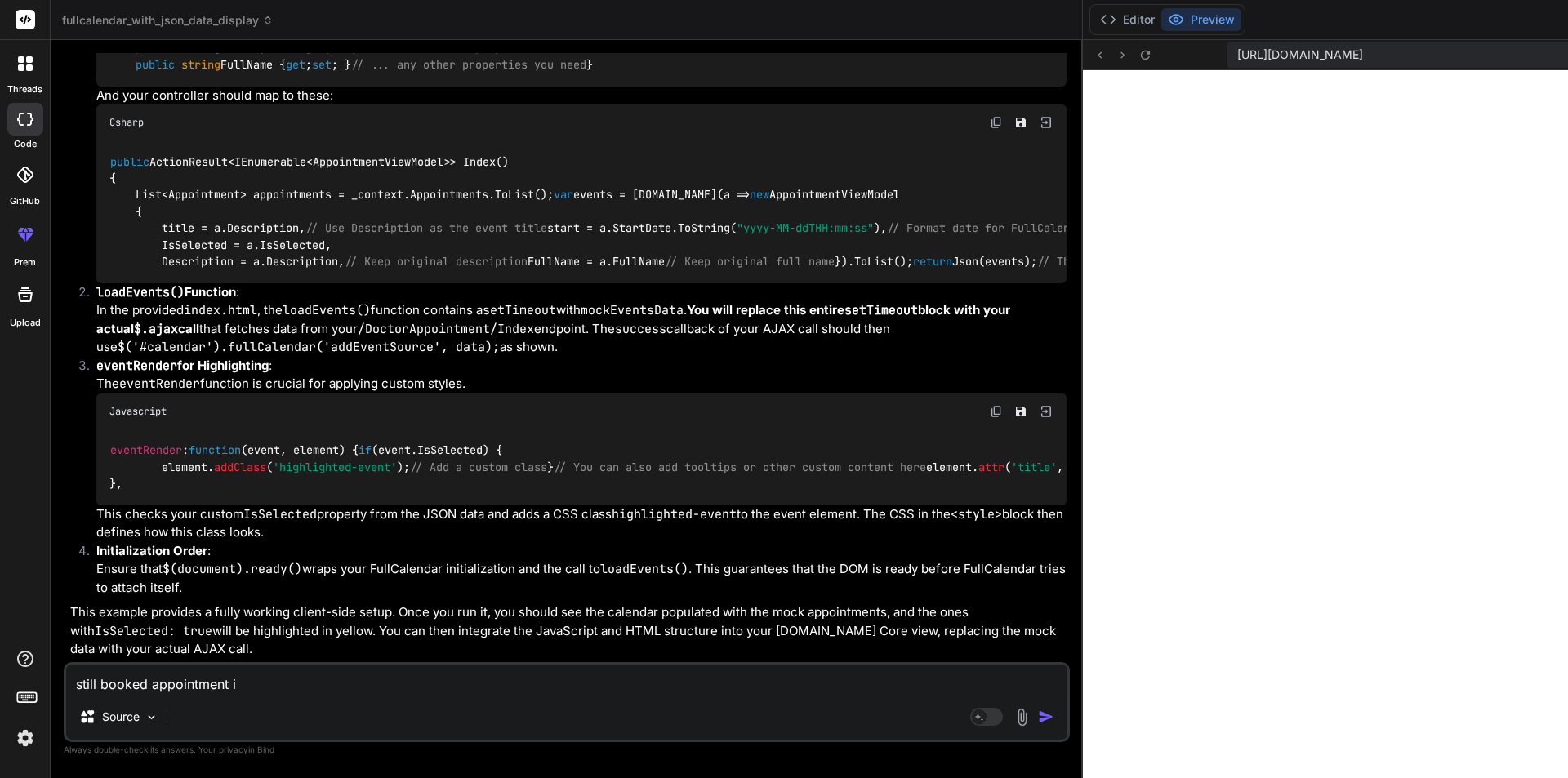
type textarea "still booked appointment is"
type textarea "x"
type textarea "still booked appointment is"
type textarea "x"
type textarea "still booked appointment is n"
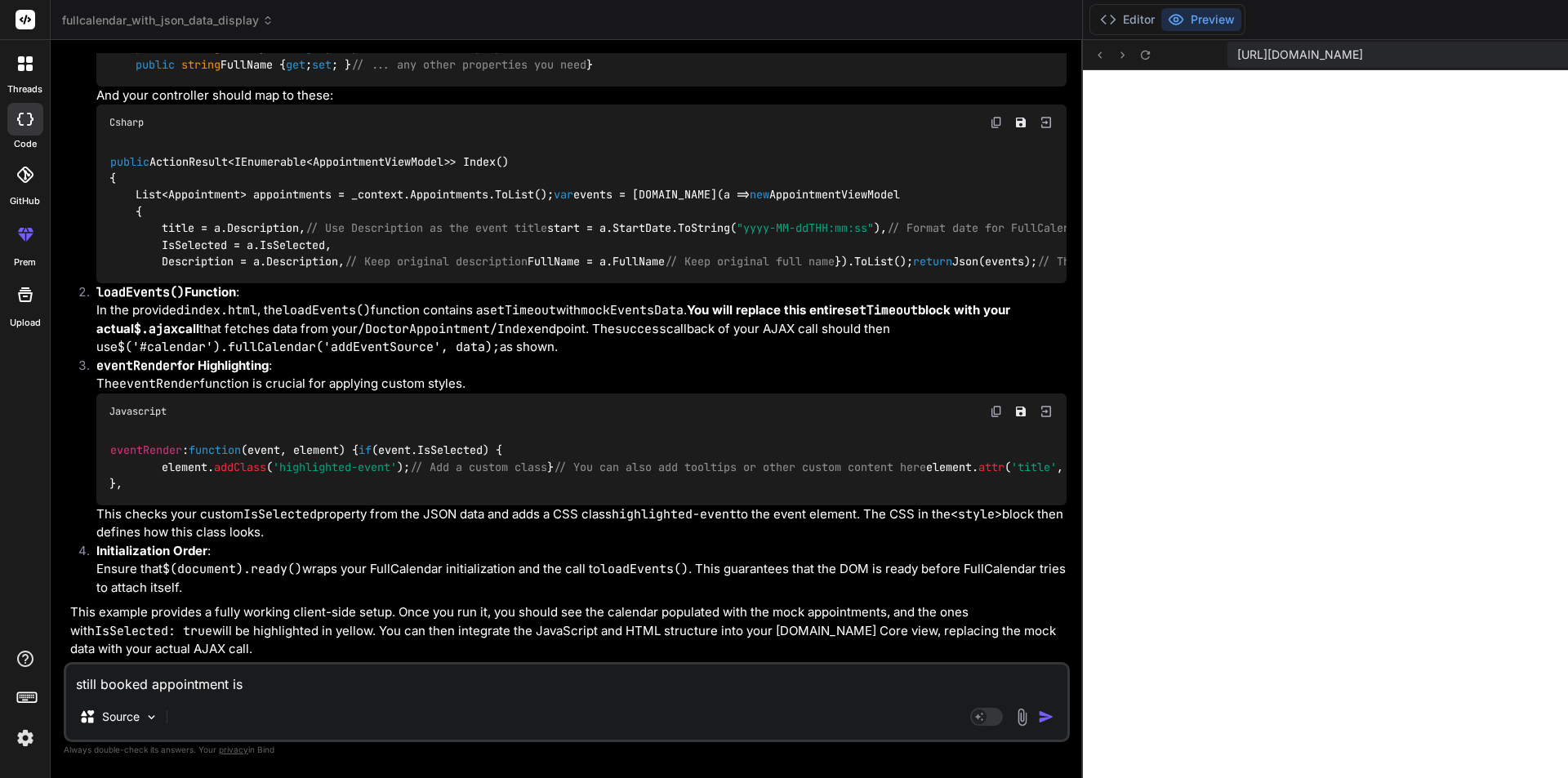
type textarea "x"
type textarea "still booked appointment is no"
type textarea "x"
type textarea "still booked appointment is nor"
type textarea "x"
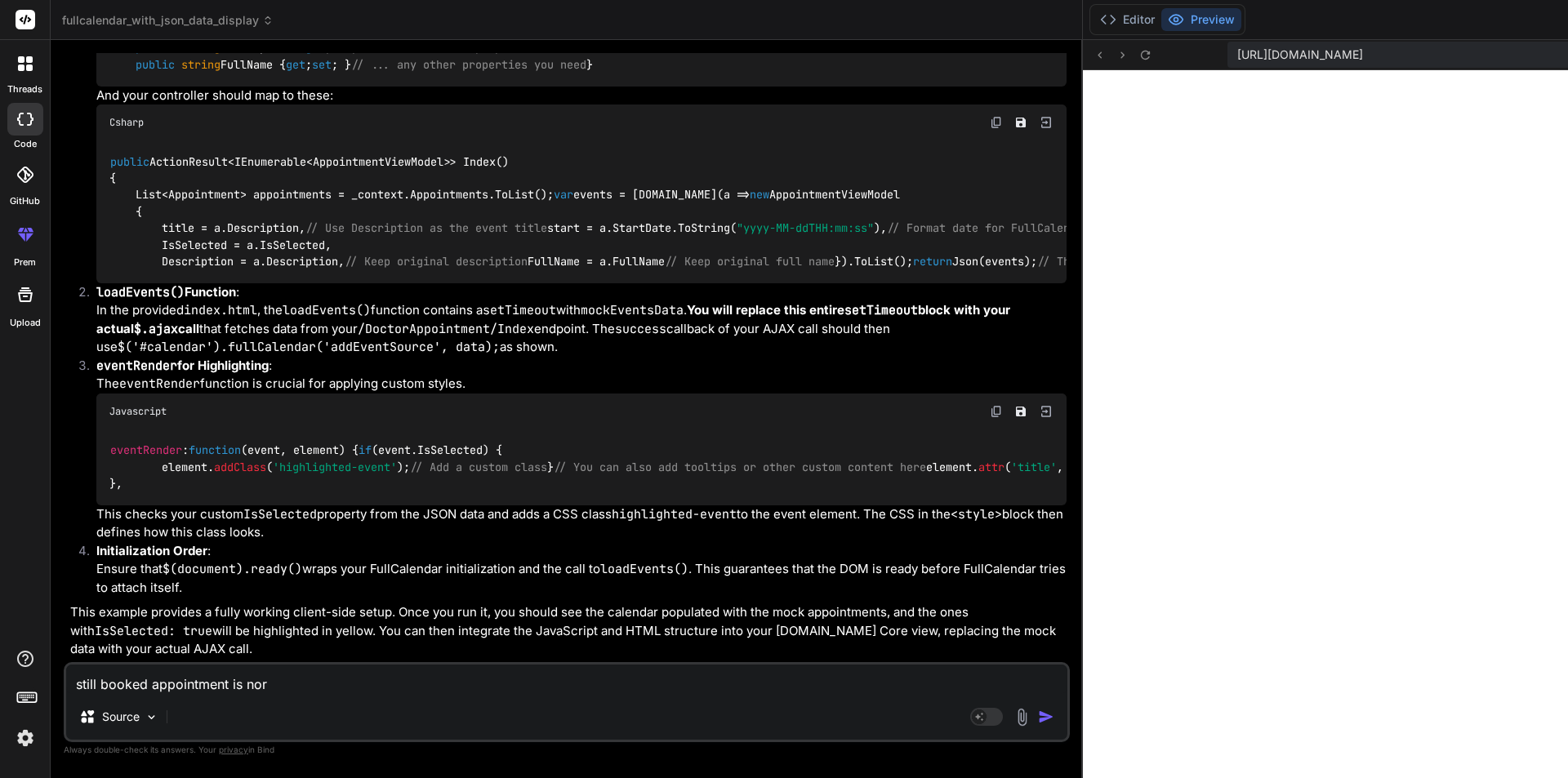
type textarea "still booked appointment is no"
type textarea "x"
type textarea "still booked appointment is not"
type textarea "x"
type textarea "still booked appointment is not"
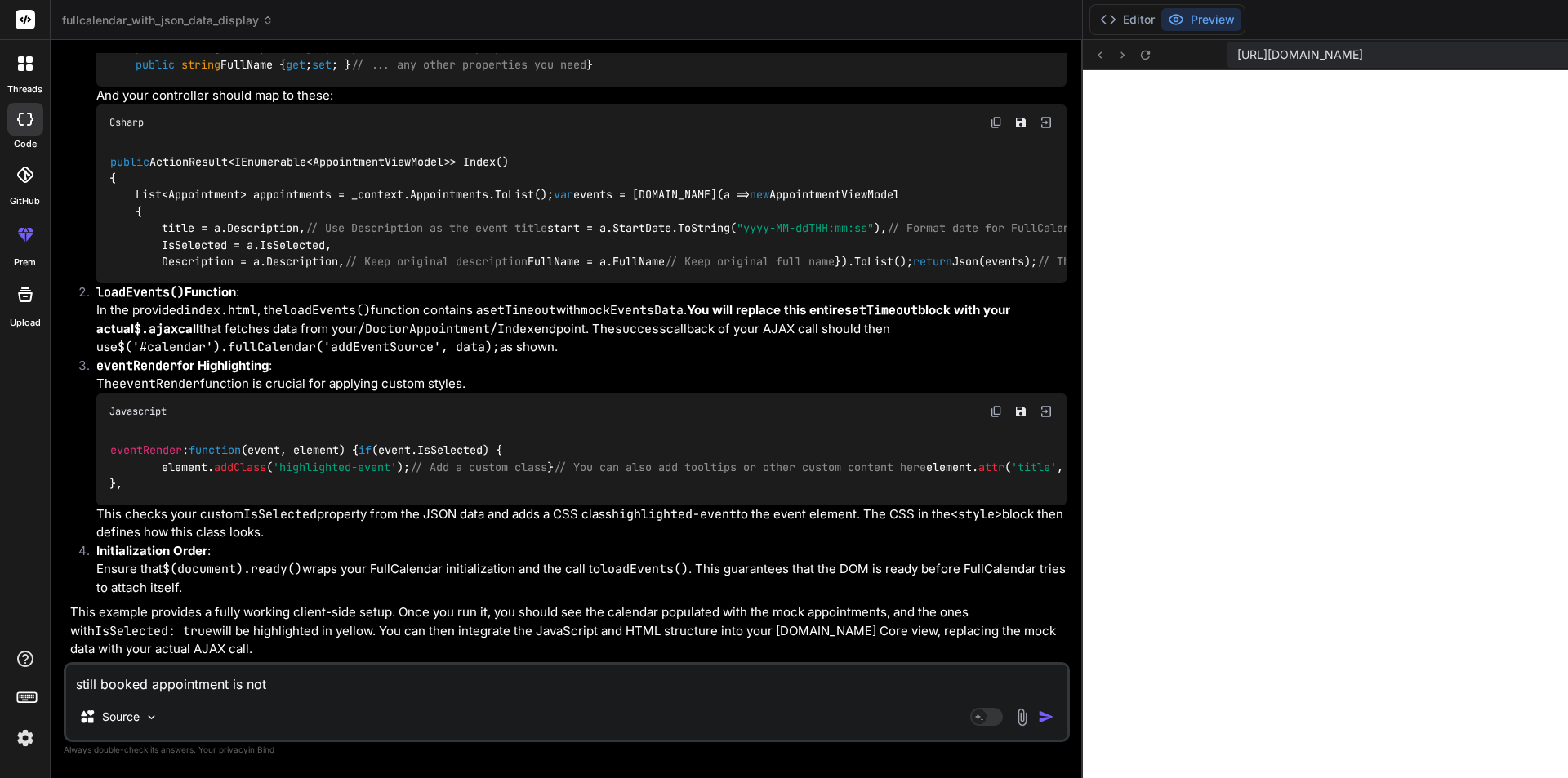
type textarea "x"
type textarea "still booked appointment is not d"
type textarea "x"
type textarea "still booked appointment is not di"
type textarea "x"
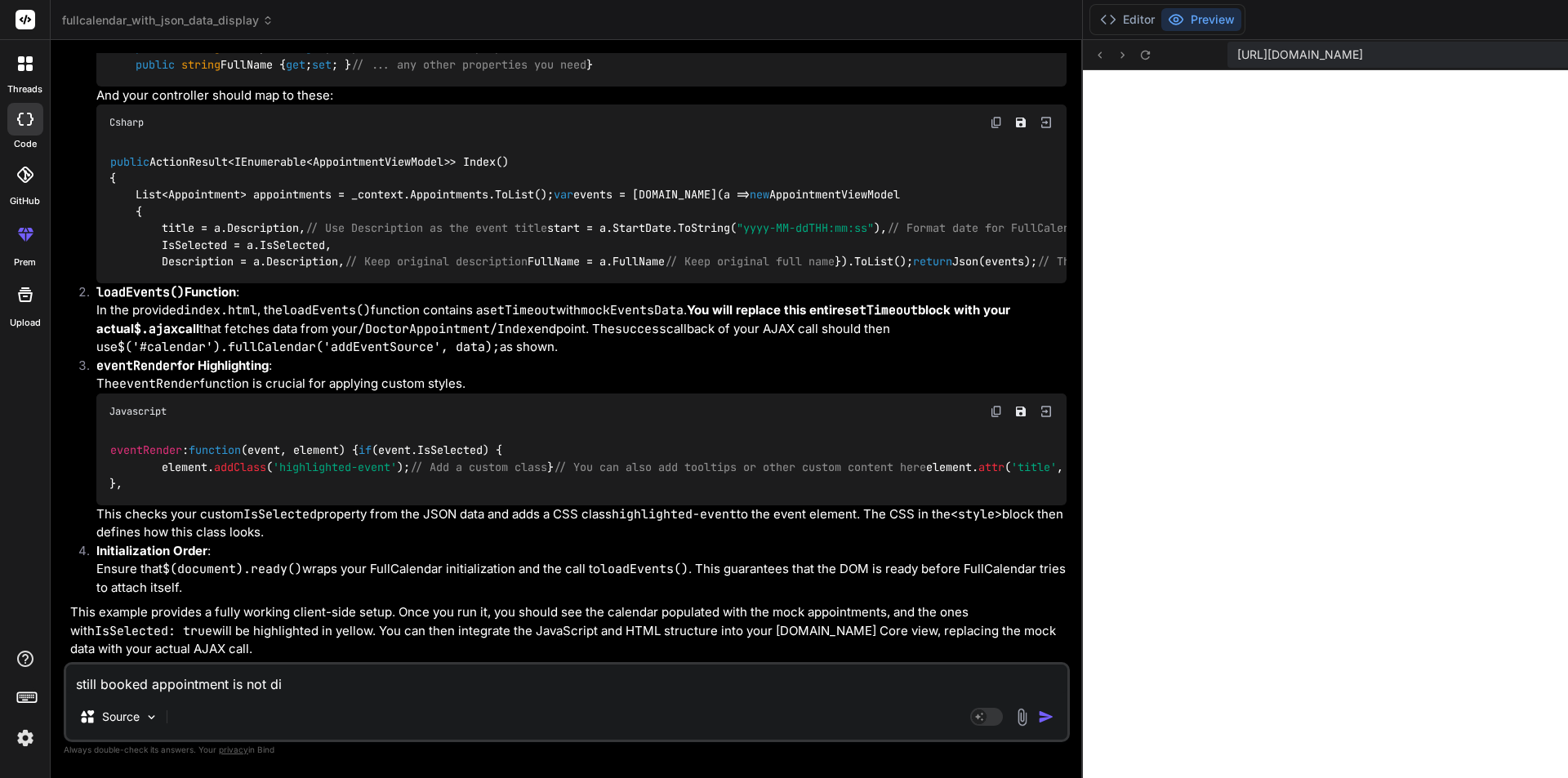
type textarea "still booked appointment is not dis"
type textarea "x"
type textarea "still booked appointment is not disp"
type textarea "x"
type textarea "still booked appointment is not displ"
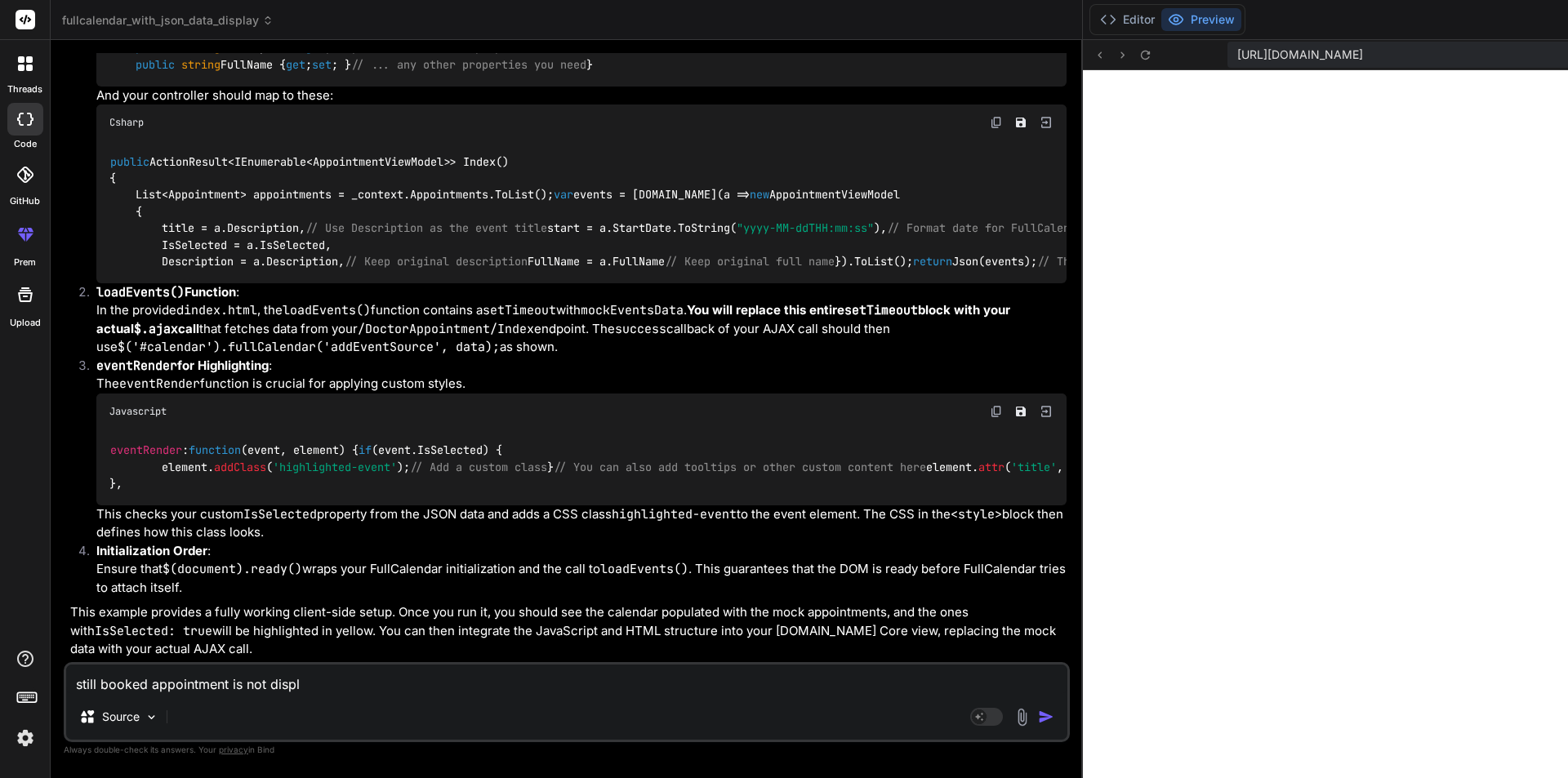
type textarea "x"
type textarea "still booked appointment is not displa"
type textarea "x"
type textarea "still booked appointment is not display"
type textarea "x"
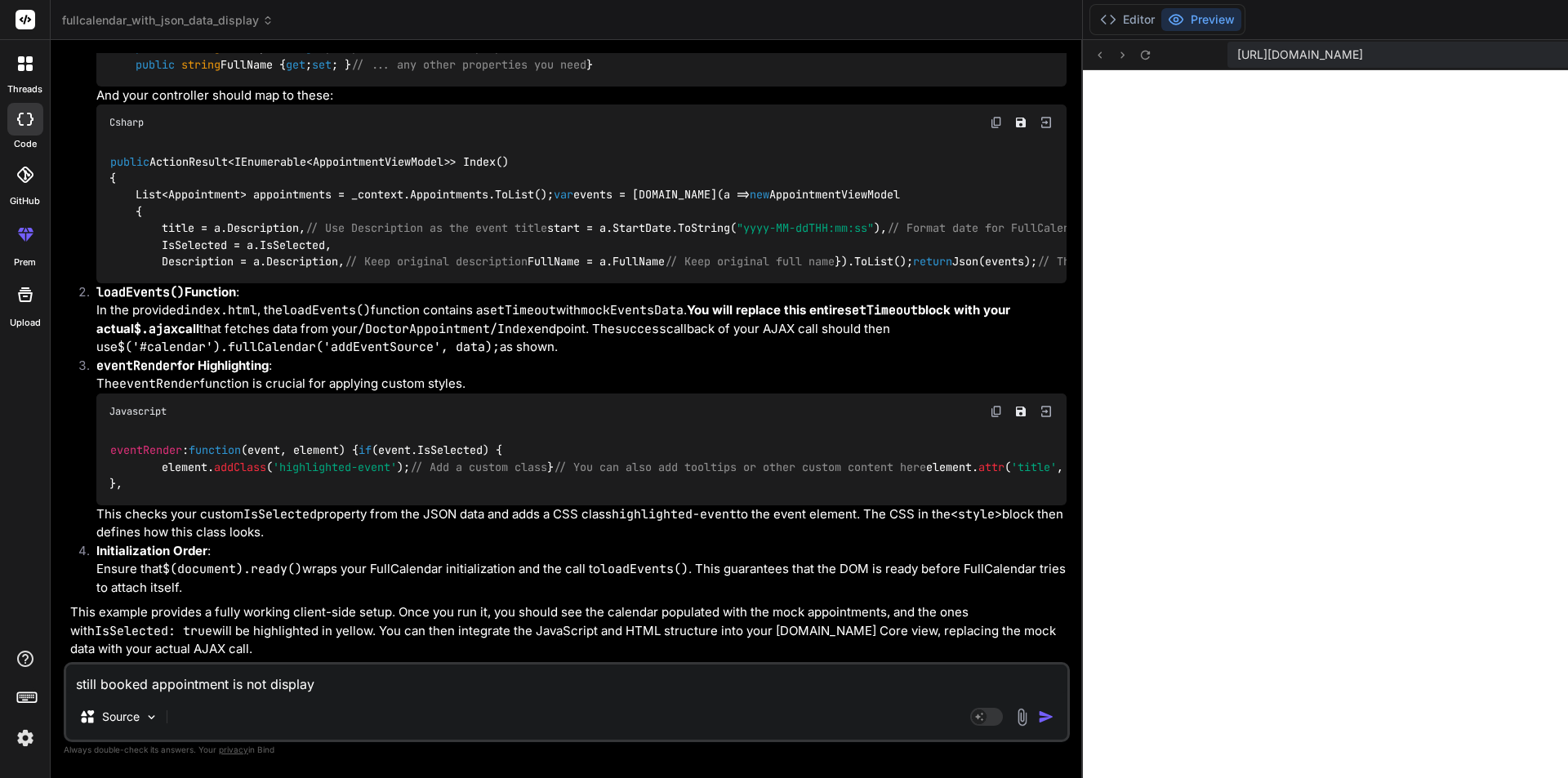
type textarea "still booked appointment is not displayi"
type textarea "x"
type textarea "still booked appointment is not displayin"
type textarea "x"
type textarea "still booked appointment is not displaying"
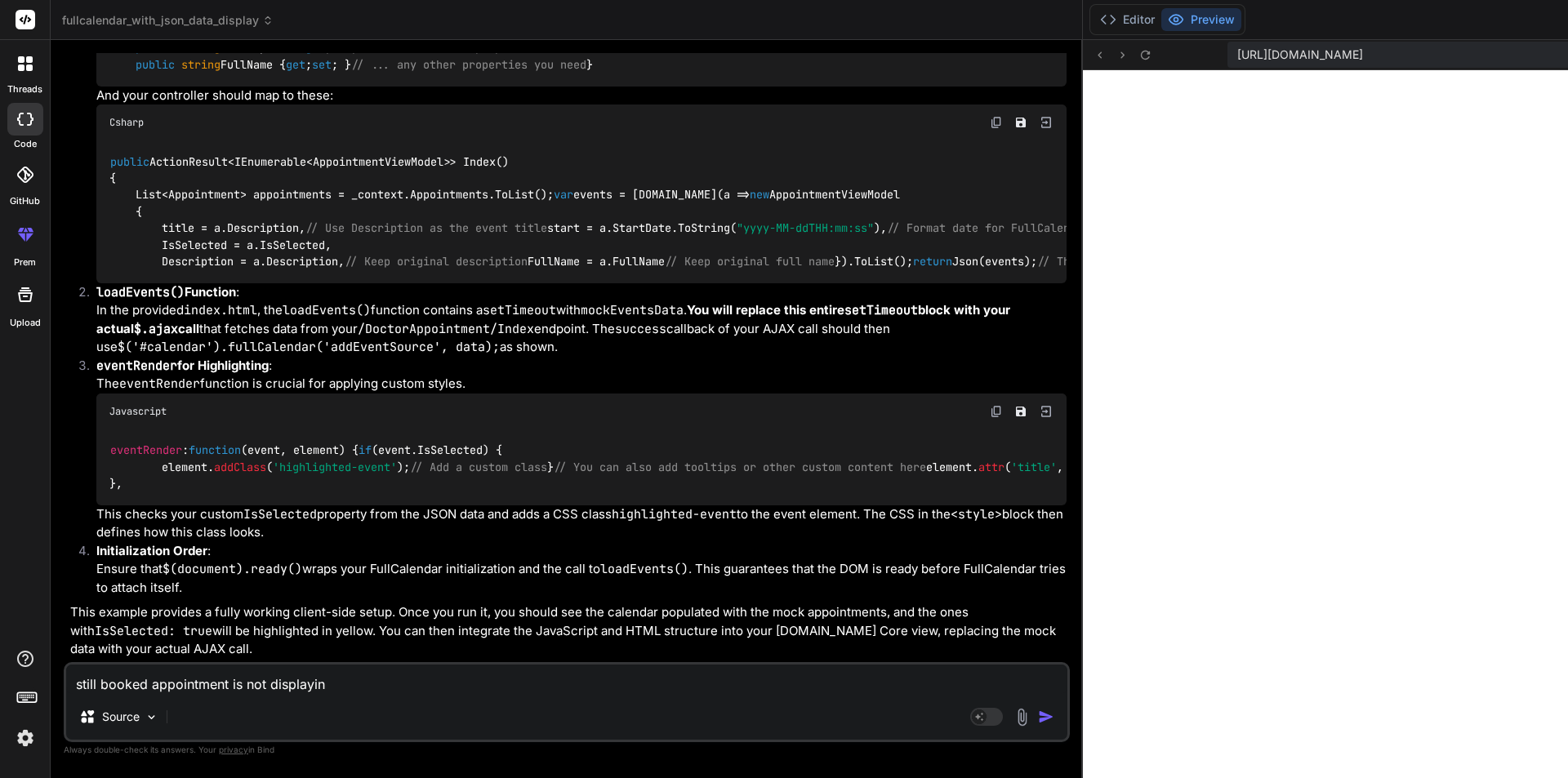
type textarea "x"
type textarea "still booked appointment is not displaying"
type textarea "x"
type textarea "still booked appointment is not displaying o"
type textarea "x"
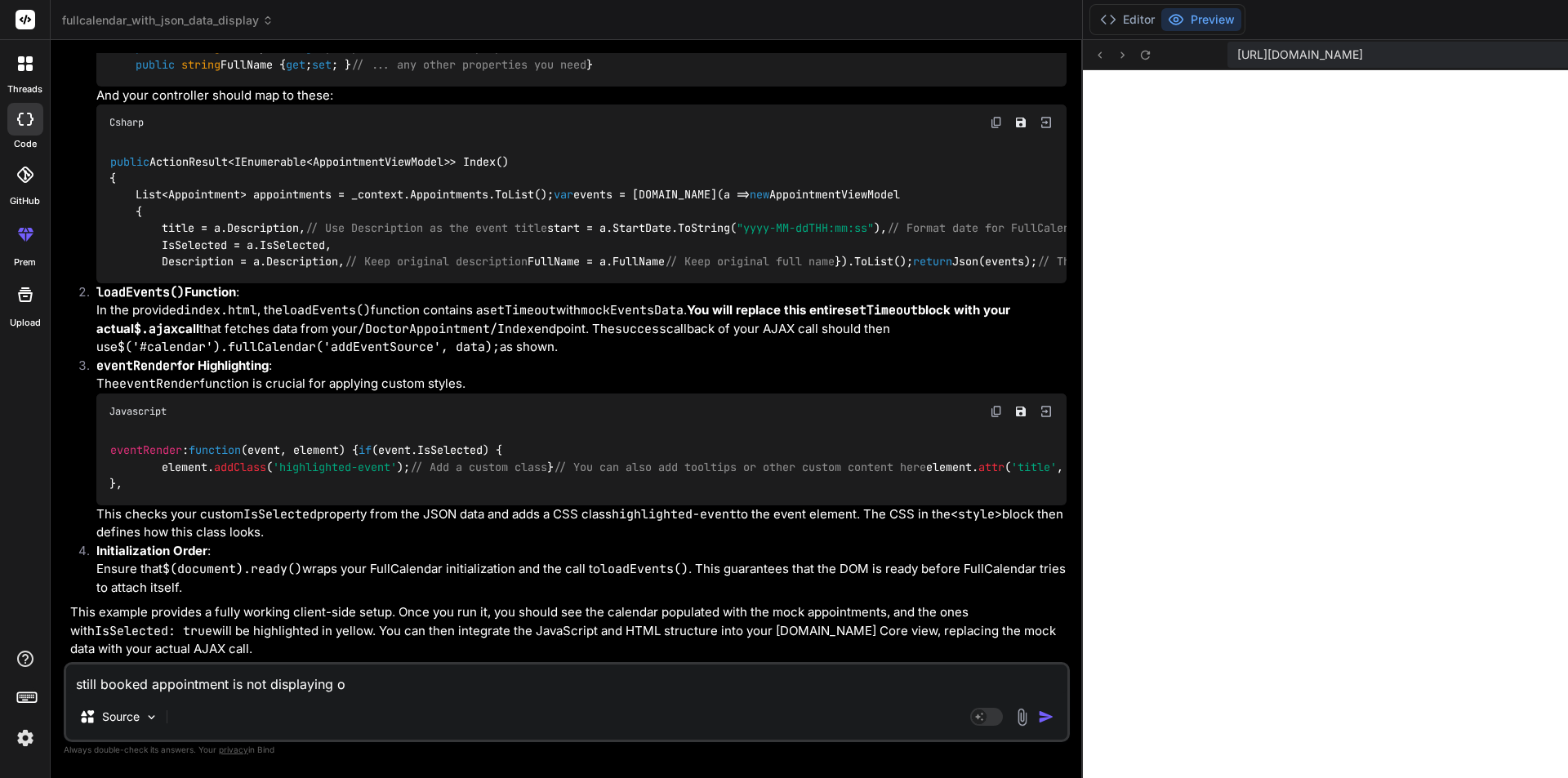
type textarea "still booked appointment is not displaying on"
type textarea "x"
type textarea "still booked appointment is not displaying on"
type textarea "x"
type textarea "still booked appointment is not displaying on c"
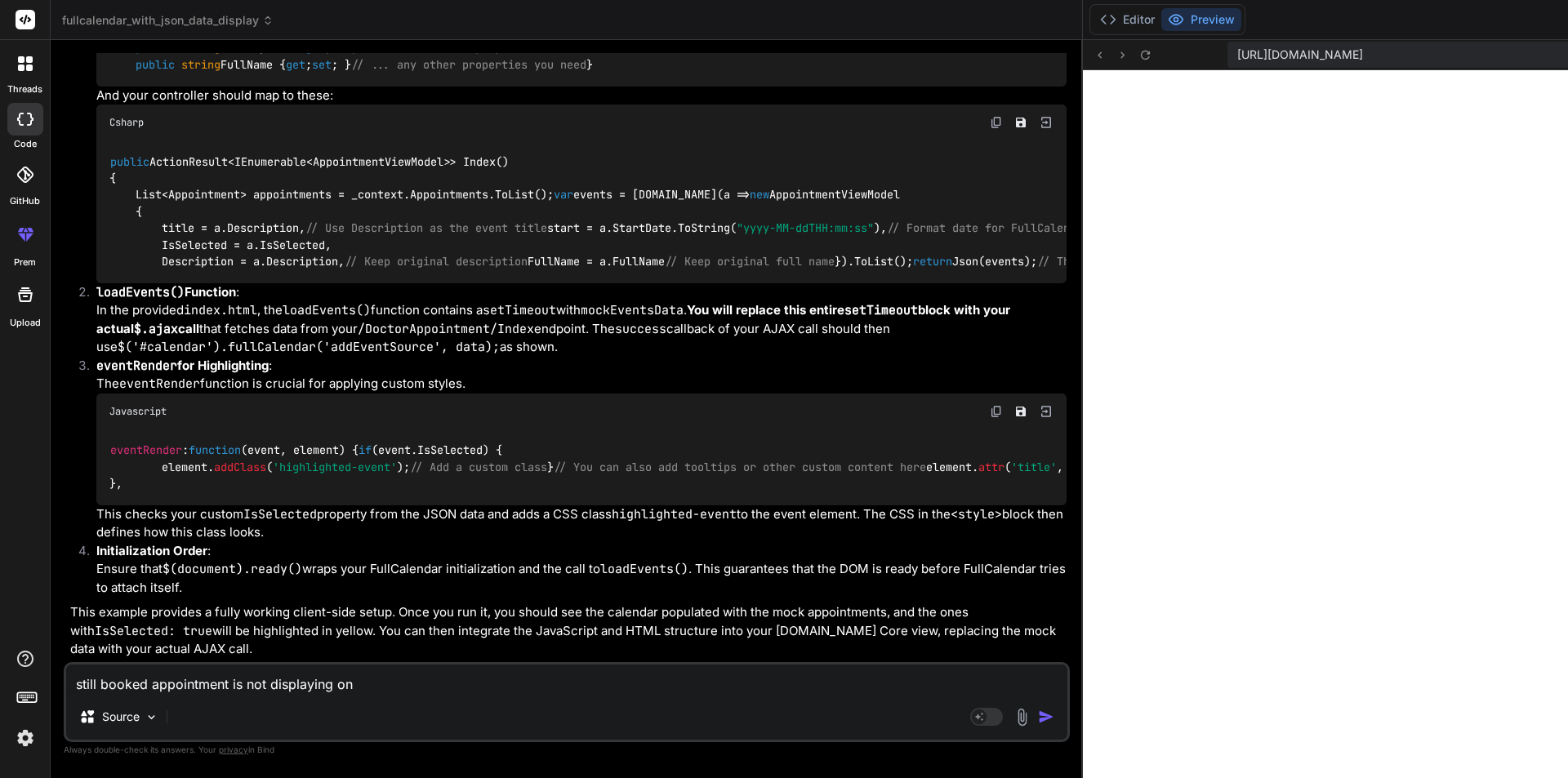
type textarea "x"
type textarea "still booked appointment is not displaying on ca"
type textarea "x"
type textarea "still booked appointment is not displaying on cal"
type textarea "x"
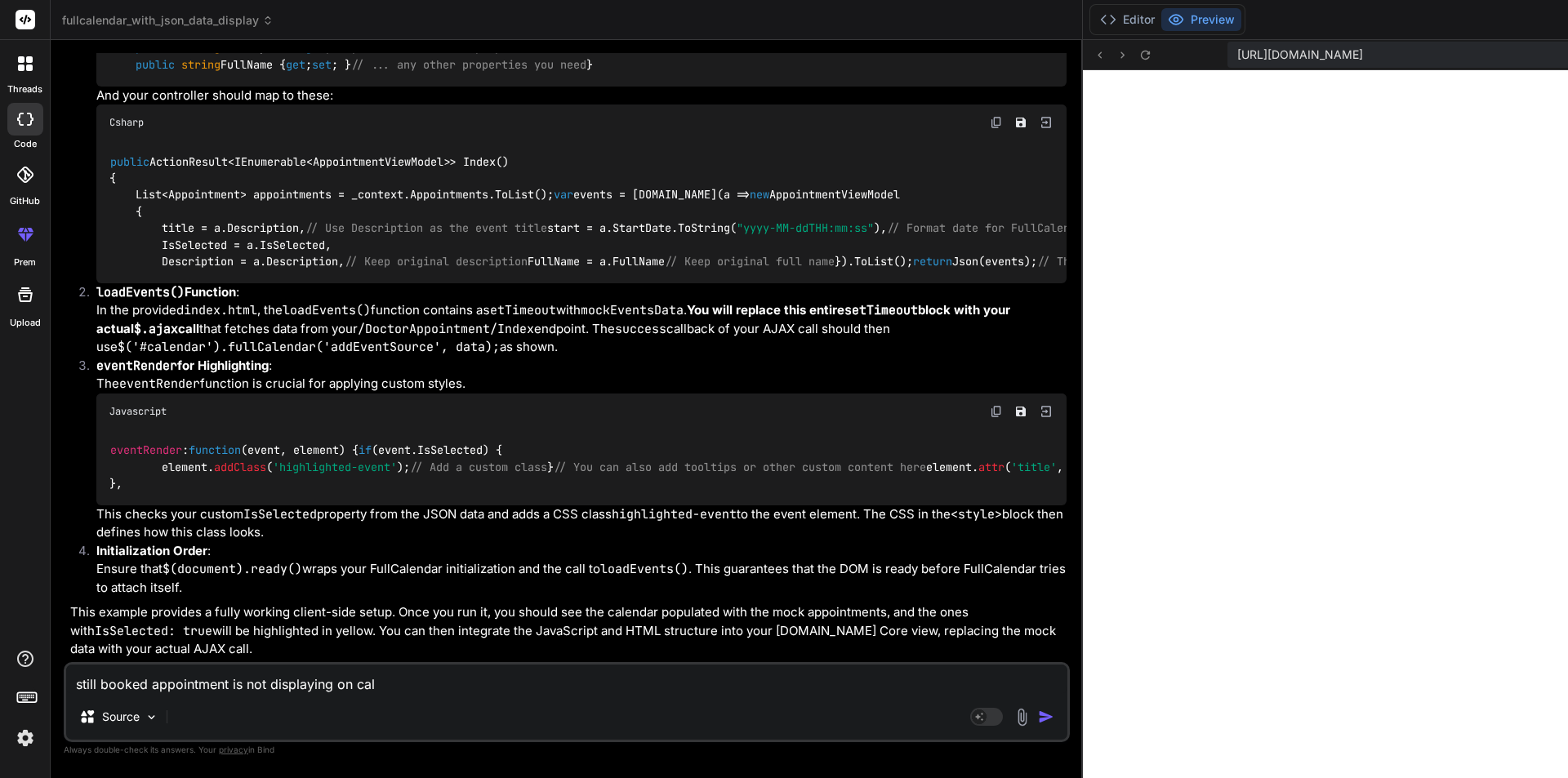
type textarea "still booked appointment is not displaying on cale"
type textarea "x"
type textarea "still booked appointment is not displaying on calen"
type textarea "x"
type textarea "still booked appointment is not displaying on calend"
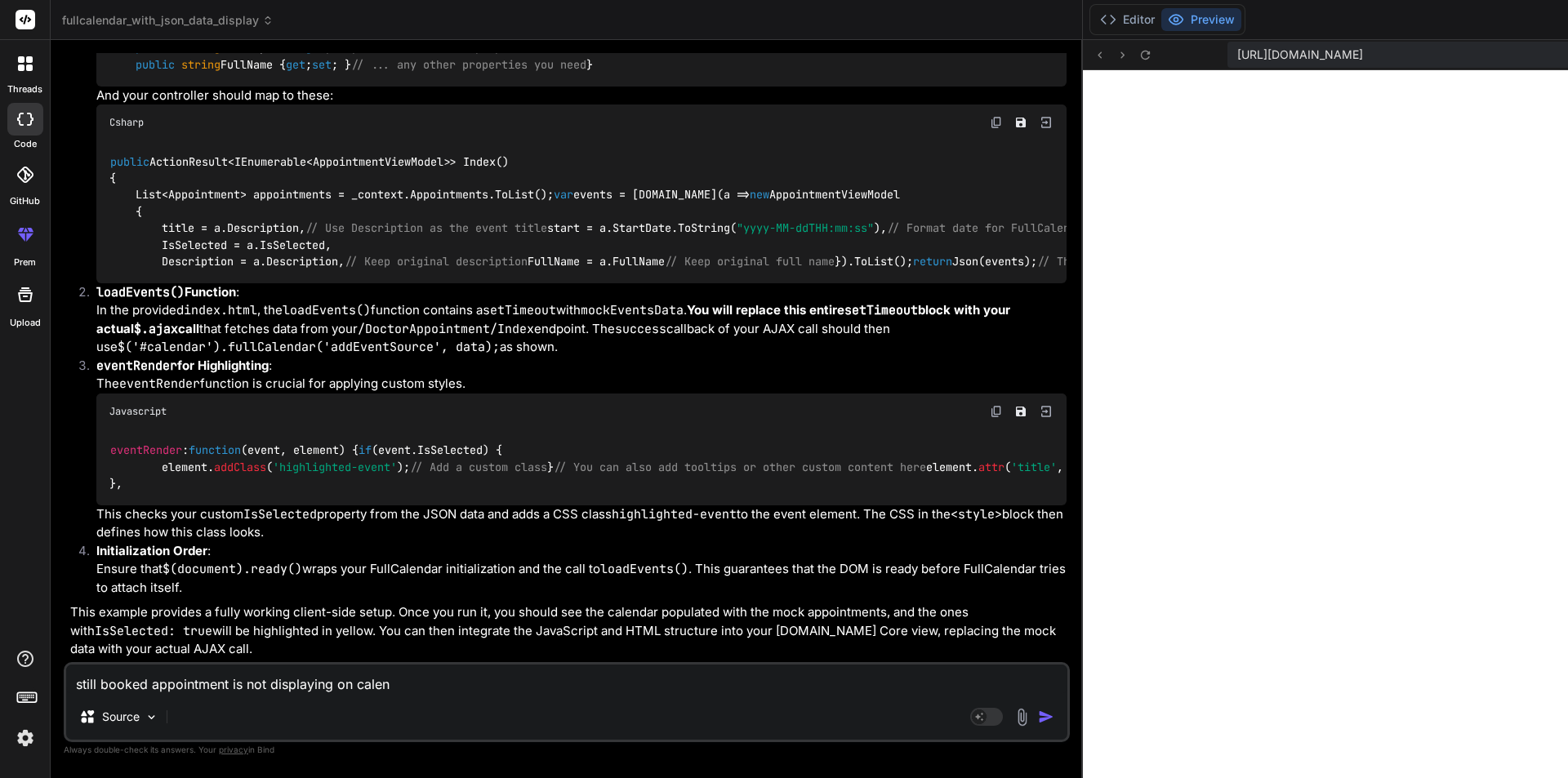
type textarea "x"
type textarea "still booked appointment is not displaying on calende"
type textarea "x"
type textarea "still booked appointment is not displaying on calender"
type textarea "x"
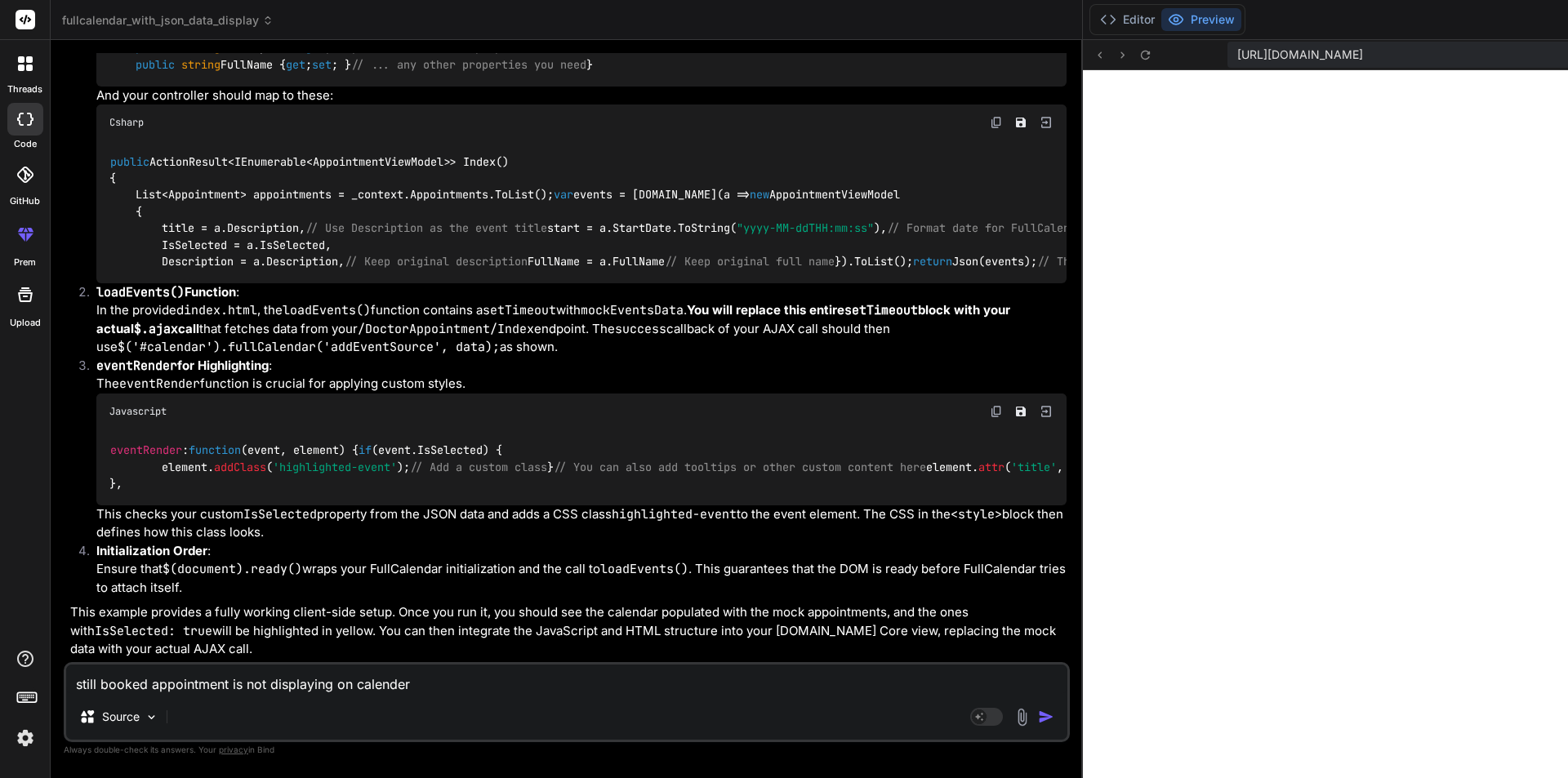
type textarea "still booked appointment is not displaying on calender"
click at [1038, 716] on img "button" at bounding box center [1046, 717] width 16 height 16
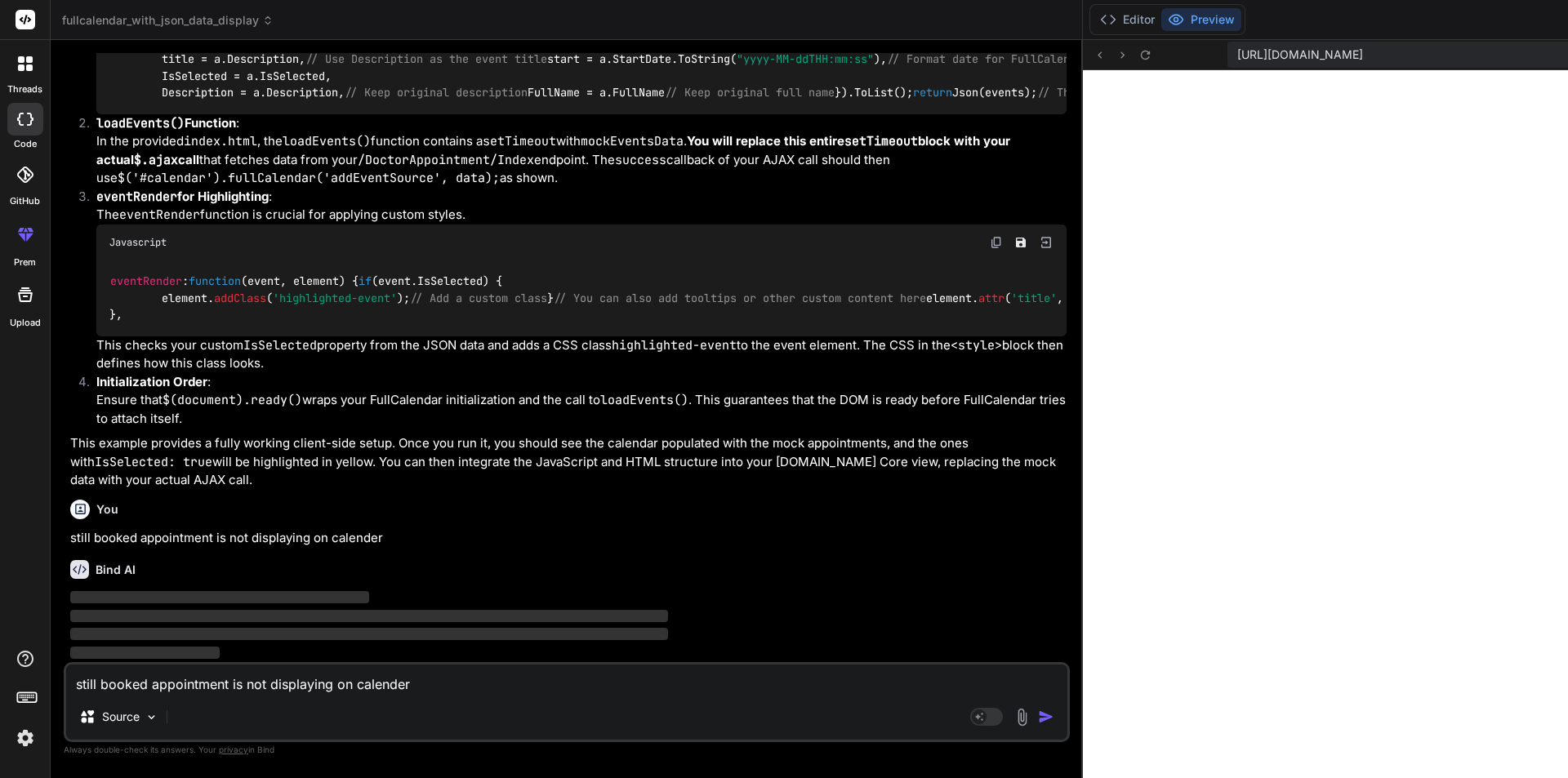
scroll to position [3522, 0]
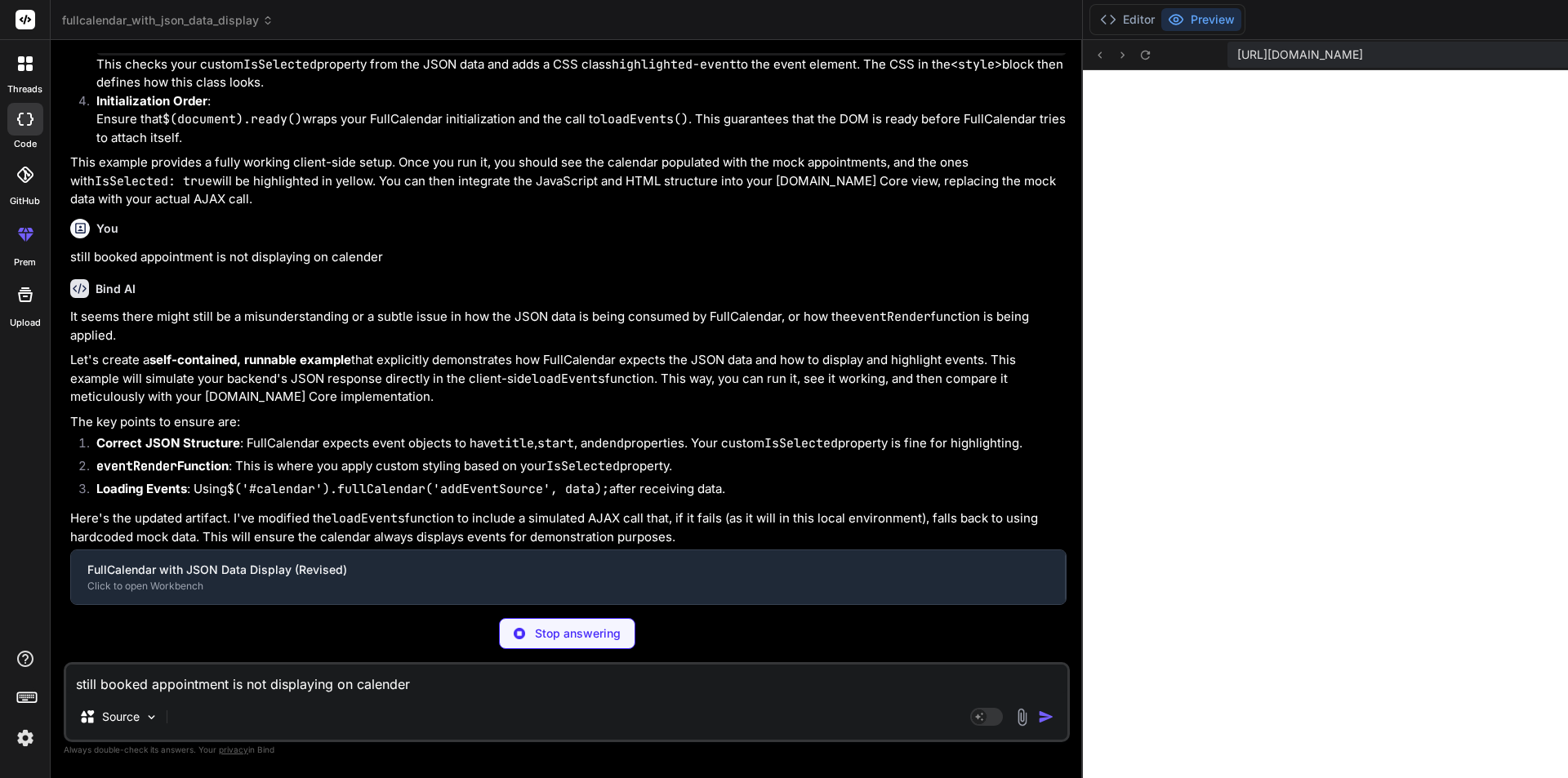
type textarea "x"
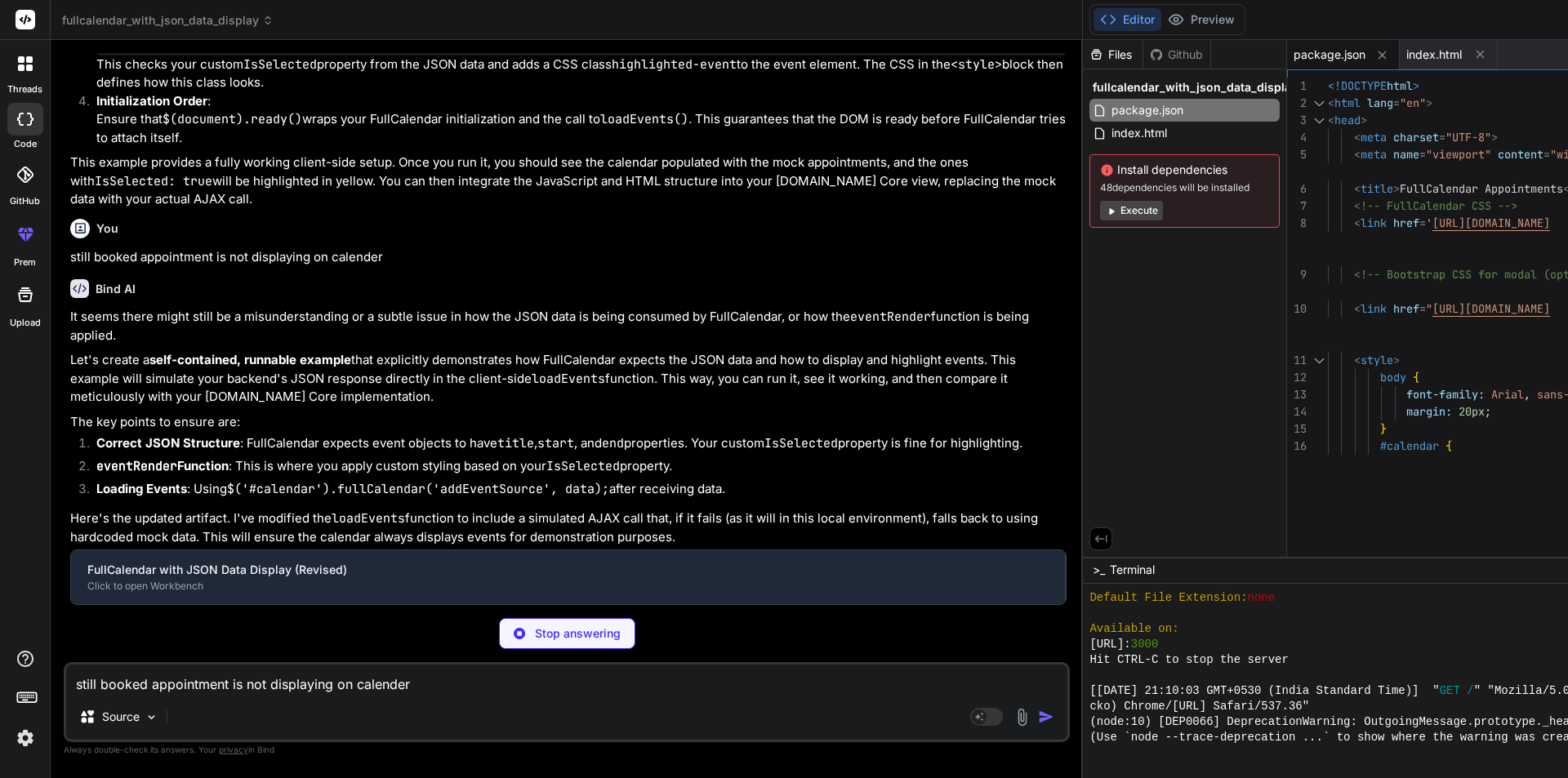
type textarea ""author": "", "license": "ISC", "dependencies": { "http-server": "^14.1.1" } }"
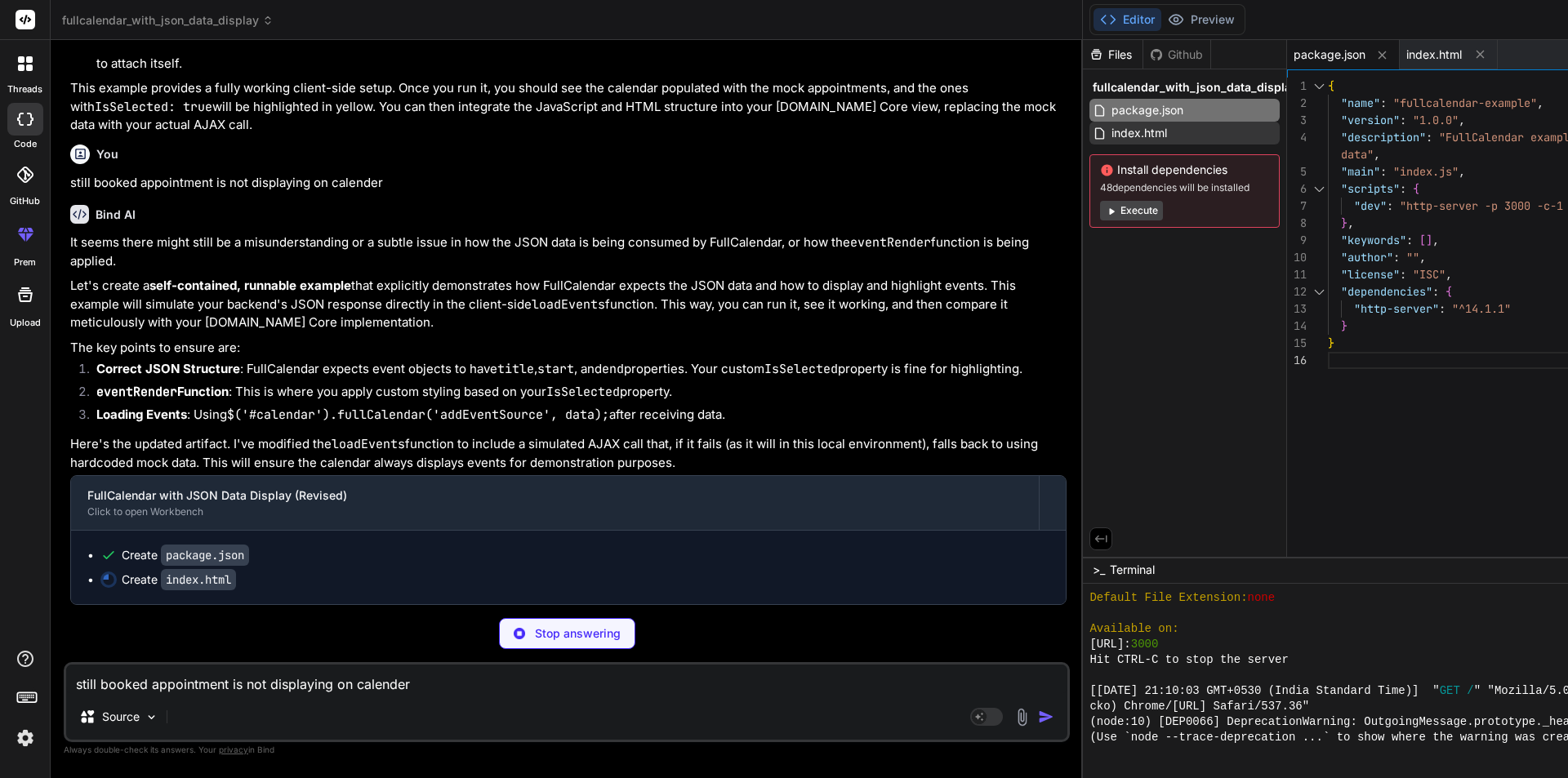
type textarea "x"
click at [1110, 130] on span "index.html" at bounding box center [1139, 133] width 59 height 20
type textarea "</html>"
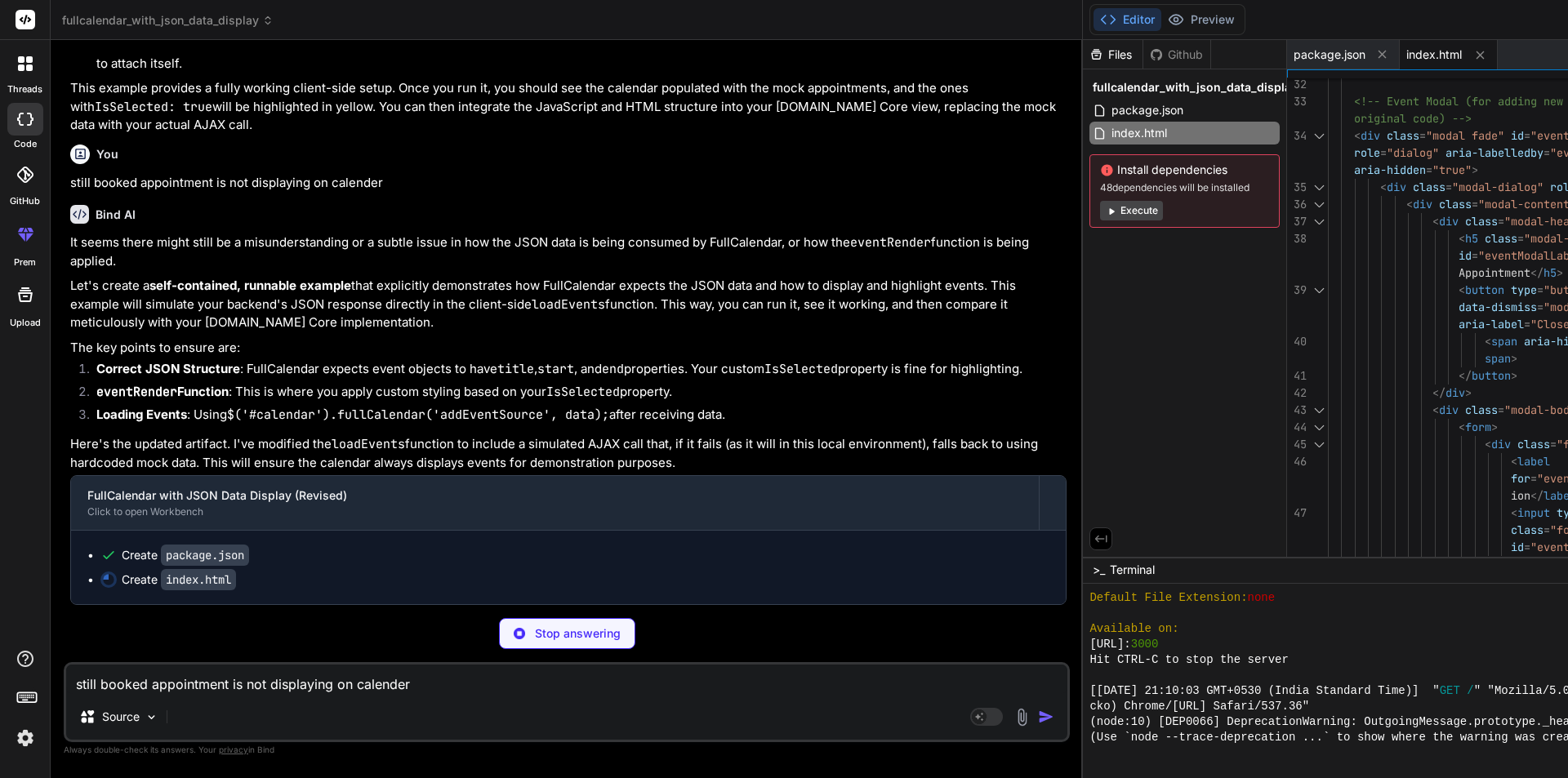
type textarea "x"
type textarea "loadEvents(); }); </script> </body> </html>"
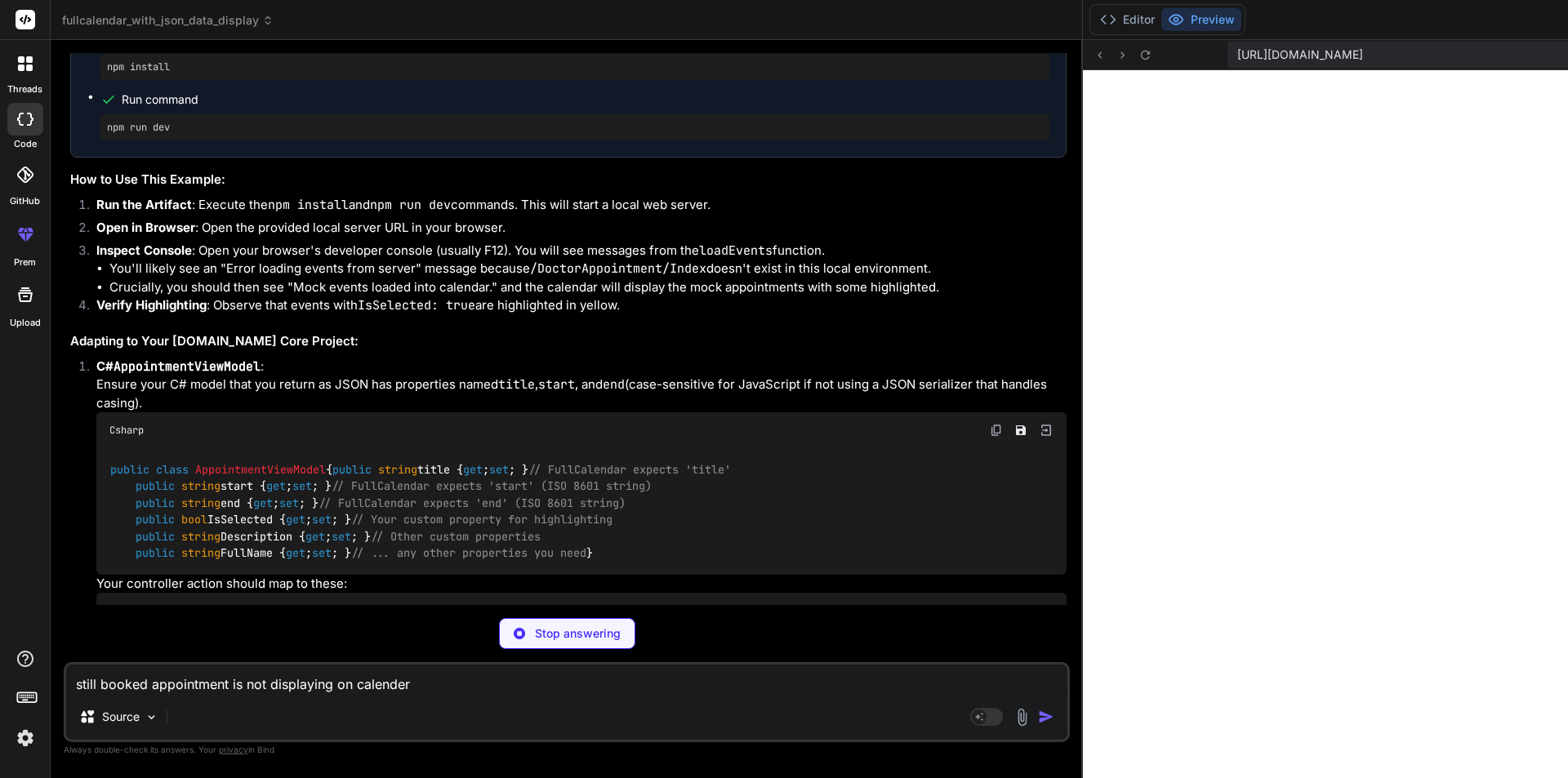
scroll to position [1490, 0]
type textarea "x"
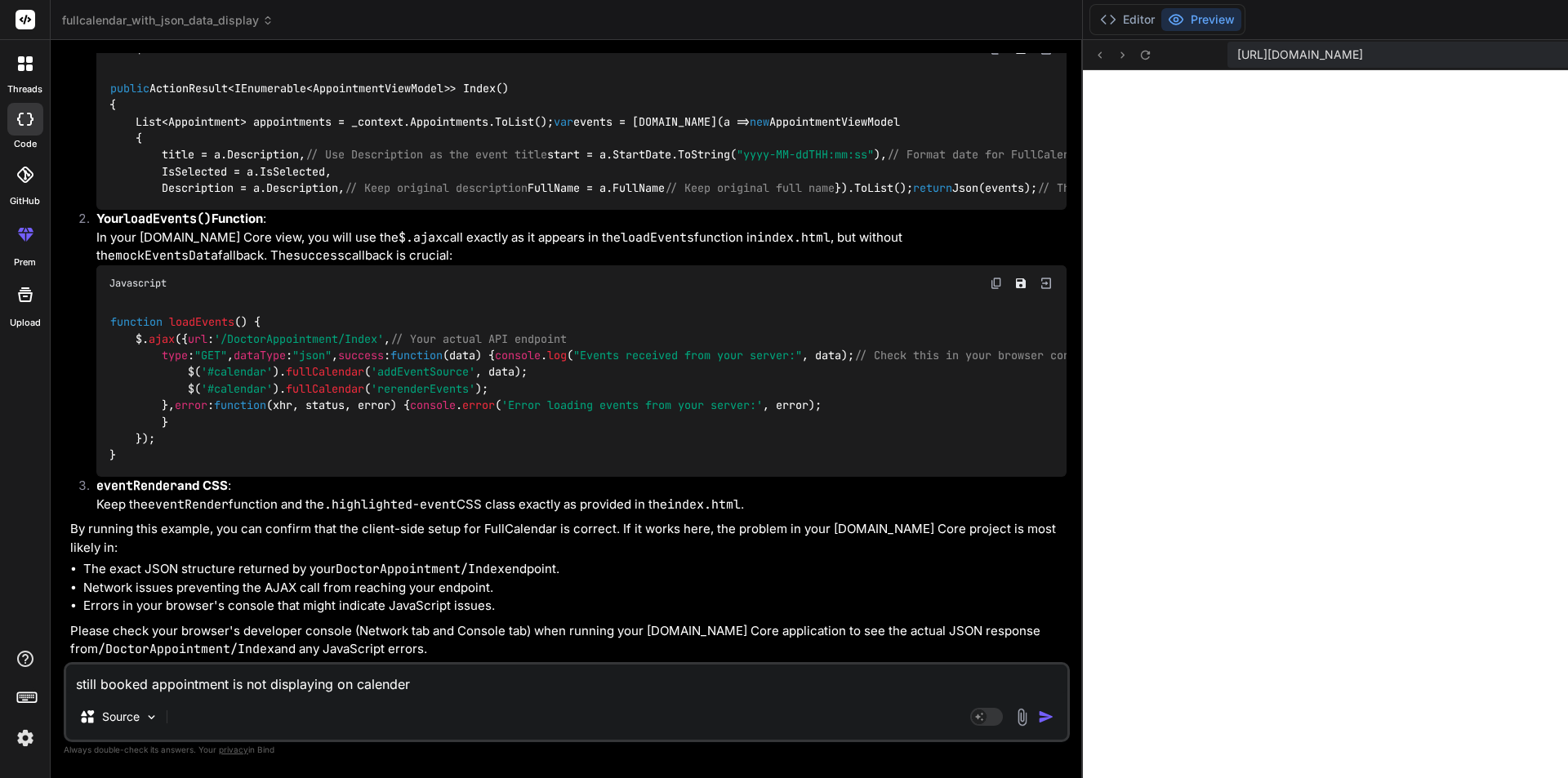
scroll to position [5375, 0]
click at [376, 673] on textarea "still booked appointment is not displaying on calender" at bounding box center [567, 679] width 1002 height 30
type textarea "a"
type textarea "x"
type textarea "ac"
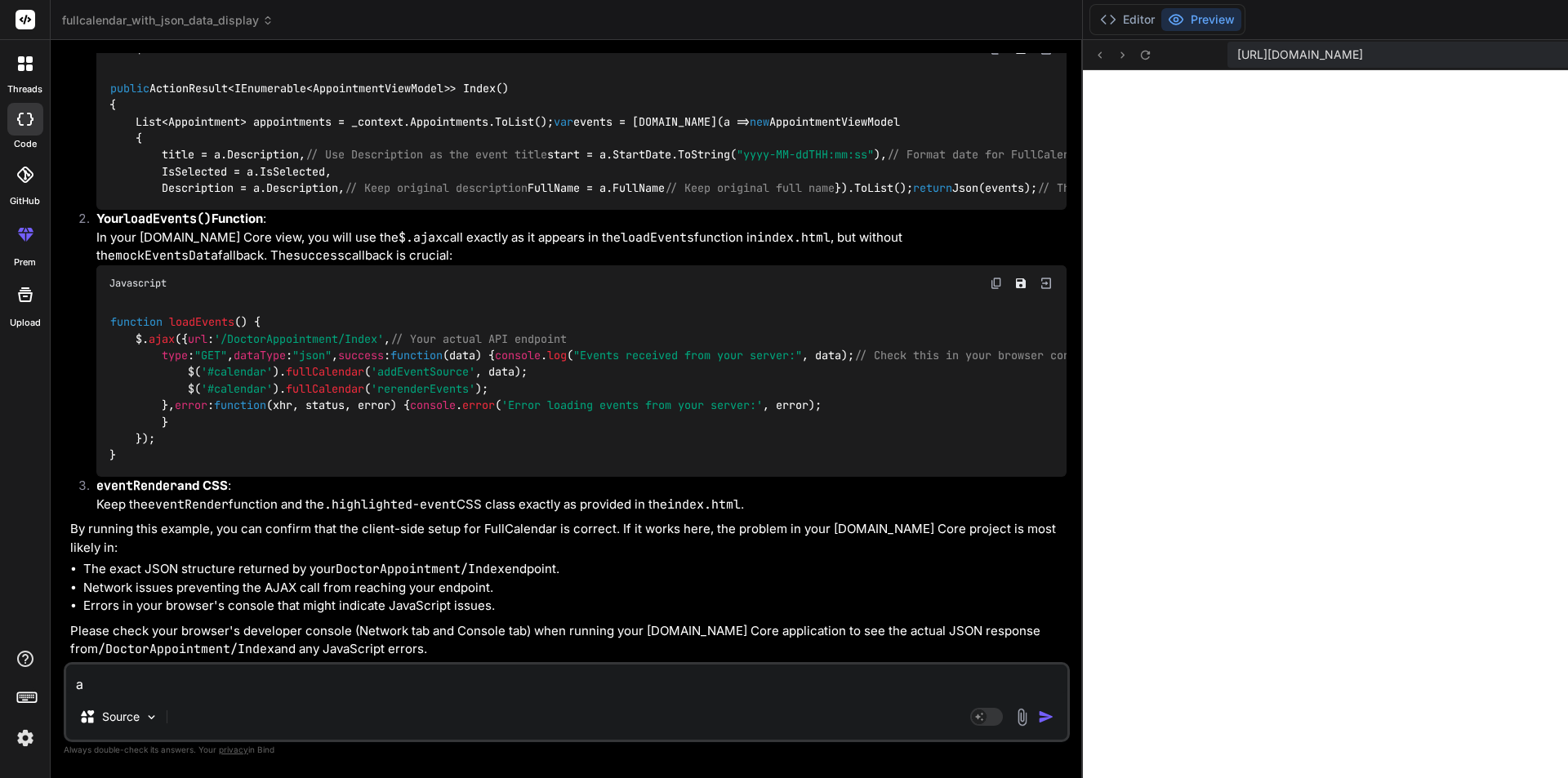
type textarea "x"
type textarea "act"
type textarea "x"
type textarea "actu"
type textarea "x"
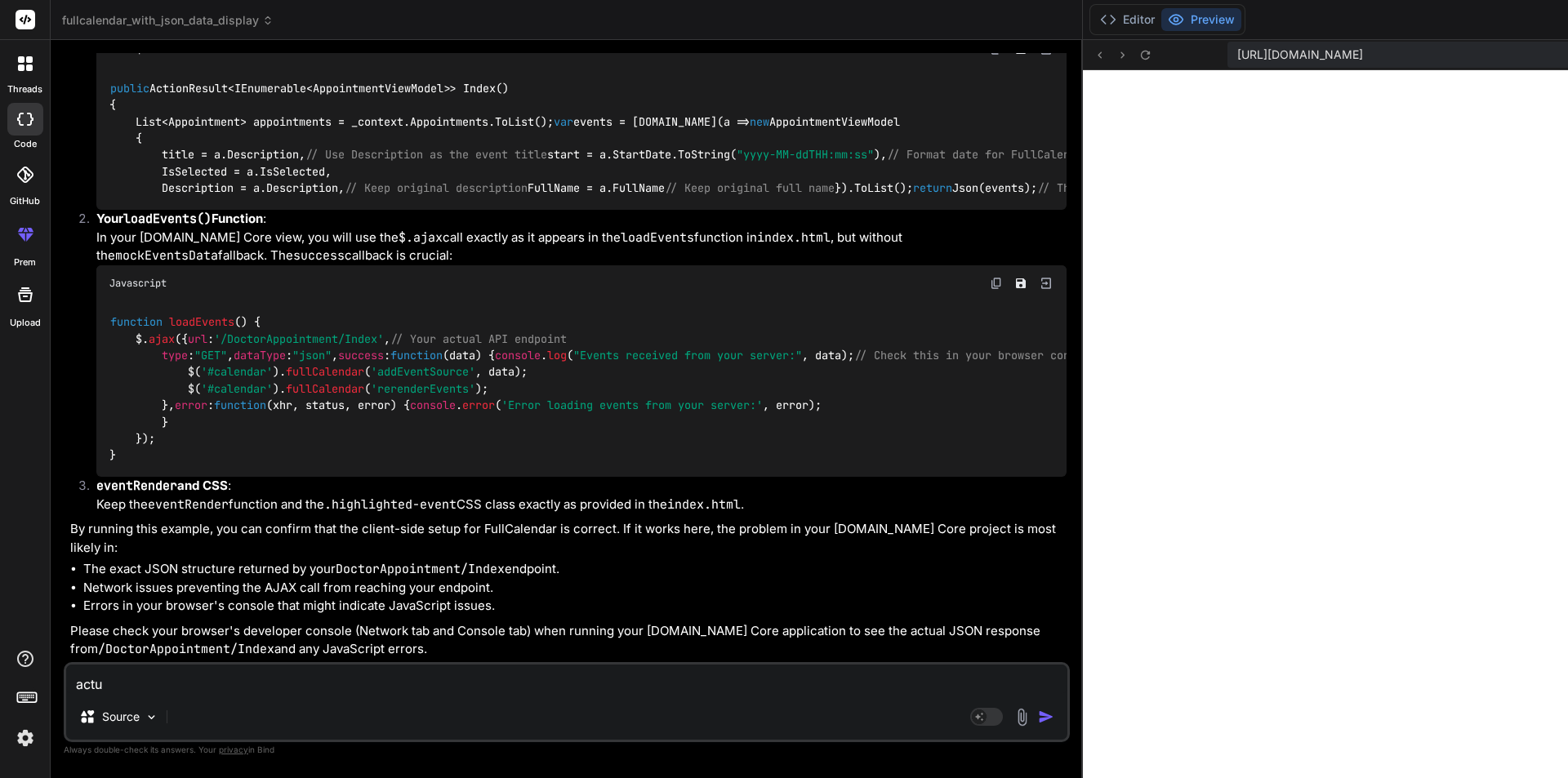
type textarea "actua"
type textarea "x"
type textarea "actual"
type textarea "x"
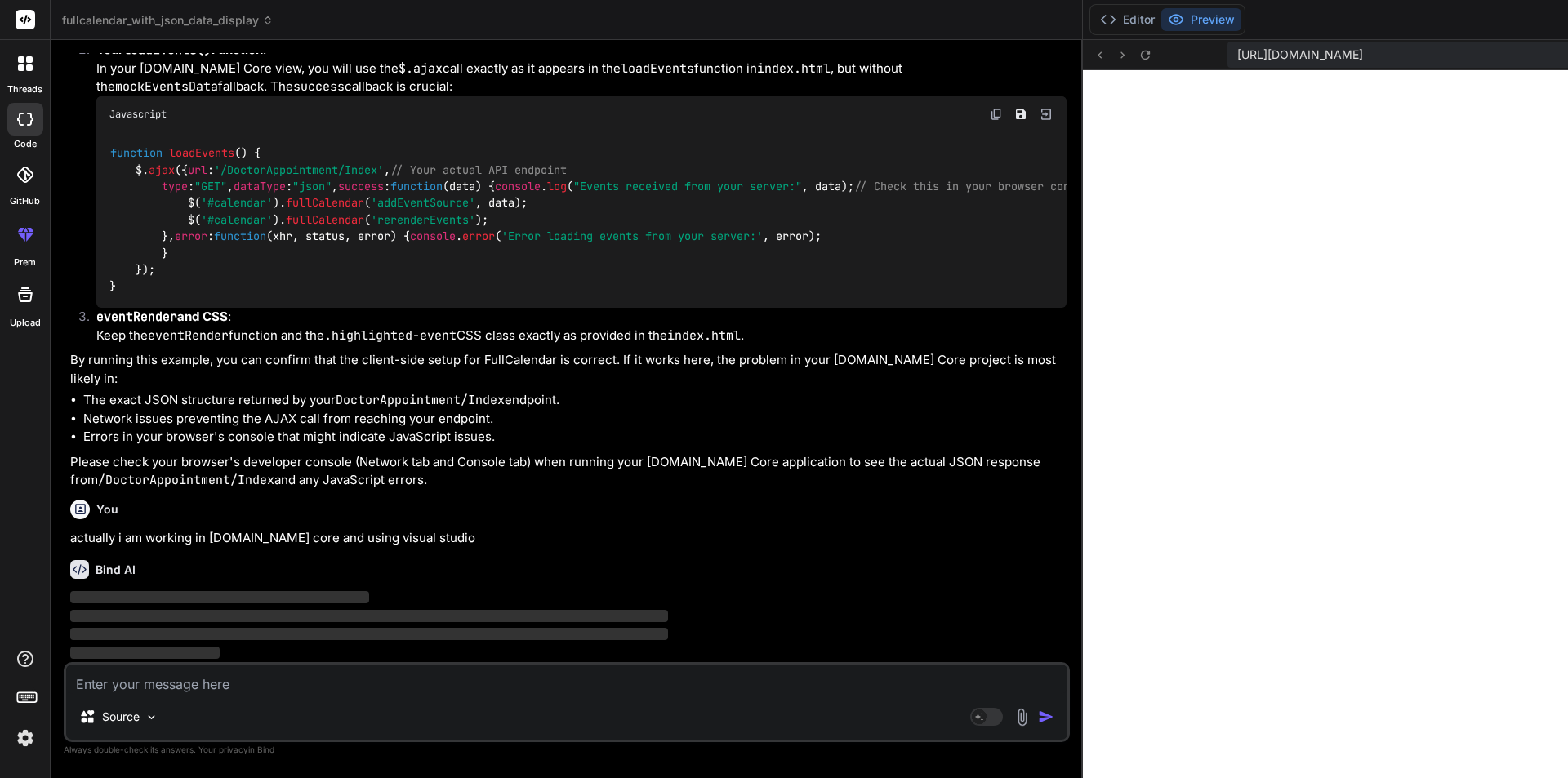
scroll to position [5300, 0]
click at [990, 121] on img at bounding box center [996, 114] width 13 height 13
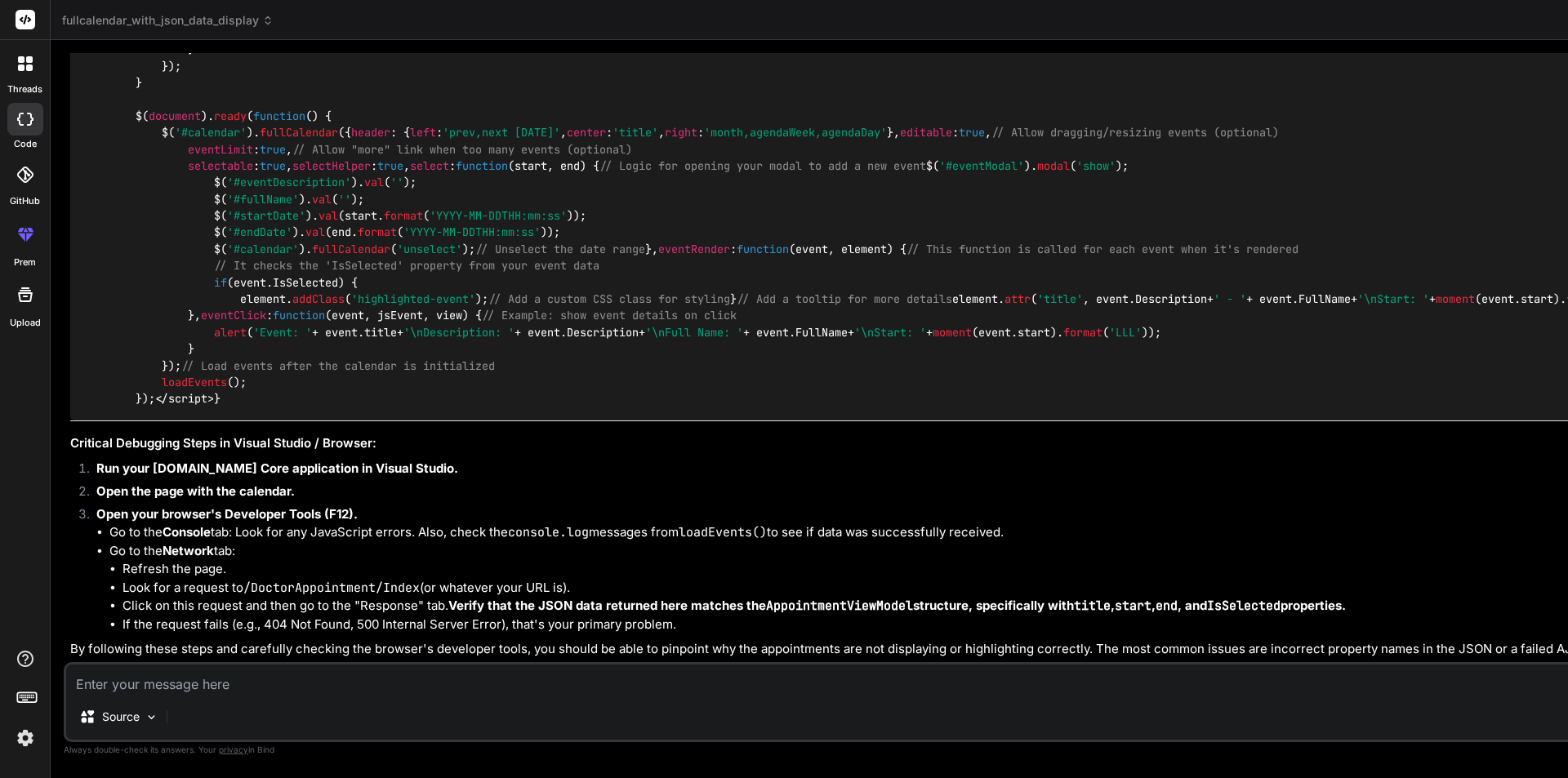
scroll to position [7323, 0]
click at [280, 686] on textarea at bounding box center [869, 679] width 1605 height 30
paste textarea "InvalidOperationException: The following sections have been defined but have no…"
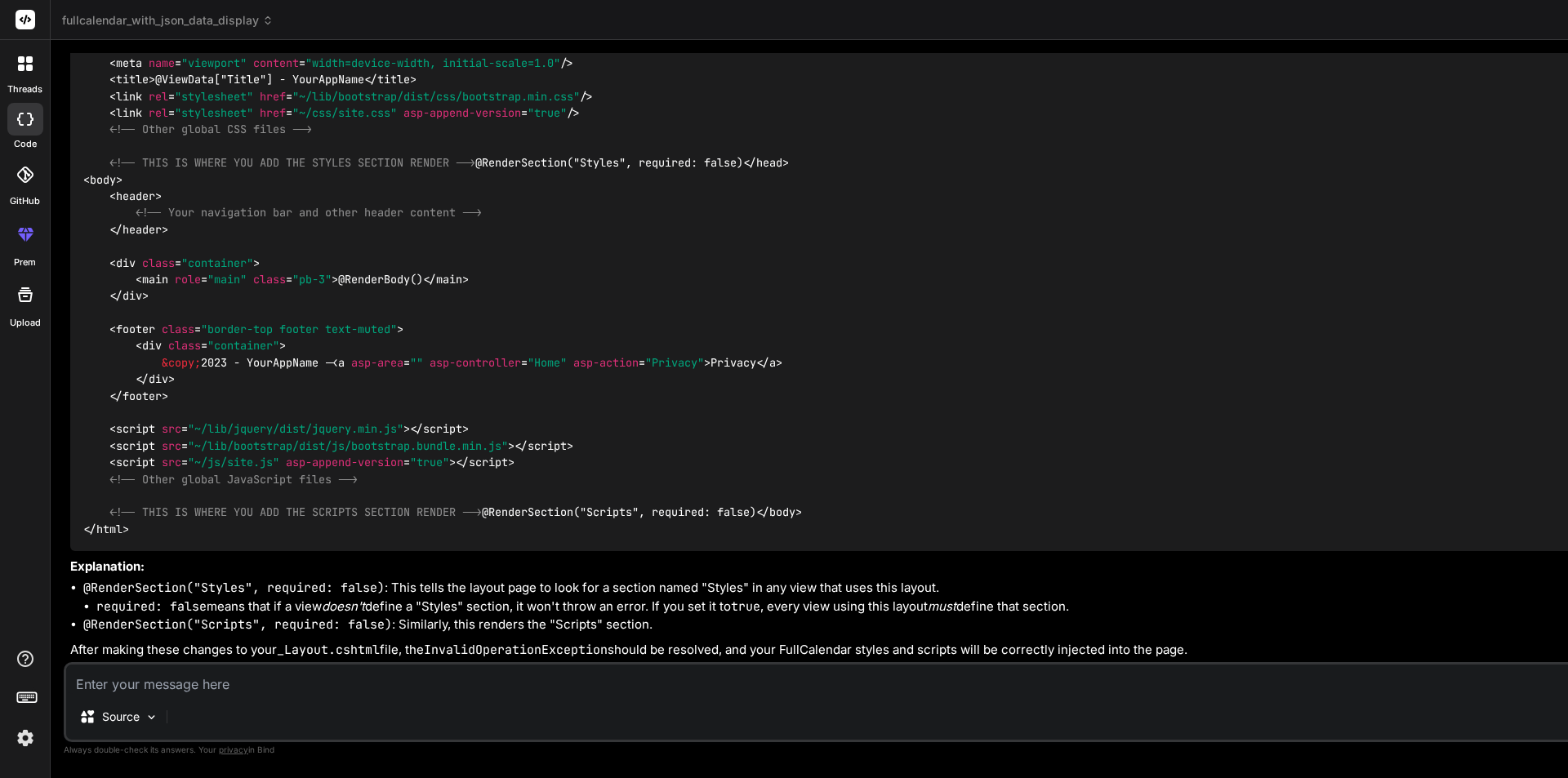
scroll to position [10392, 0]
drag, startPoint x: 392, startPoint y: 357, endPoint x: 102, endPoint y: 353, distance: 290.0
click at [102, 353] on div "<!DOCTYPE html > < html lang = "en" > < head > < meta charset = "utf-8" /> < me…" at bounding box center [871, 263] width 1601 height 576
copy code "@RenderSection("Styles", required: false)"
click at [406, 366] on div "<!DOCTYPE html > < html lang = "en" > < head > < meta charset = "utf-8" /> < me…" at bounding box center [871, 263] width 1601 height 576
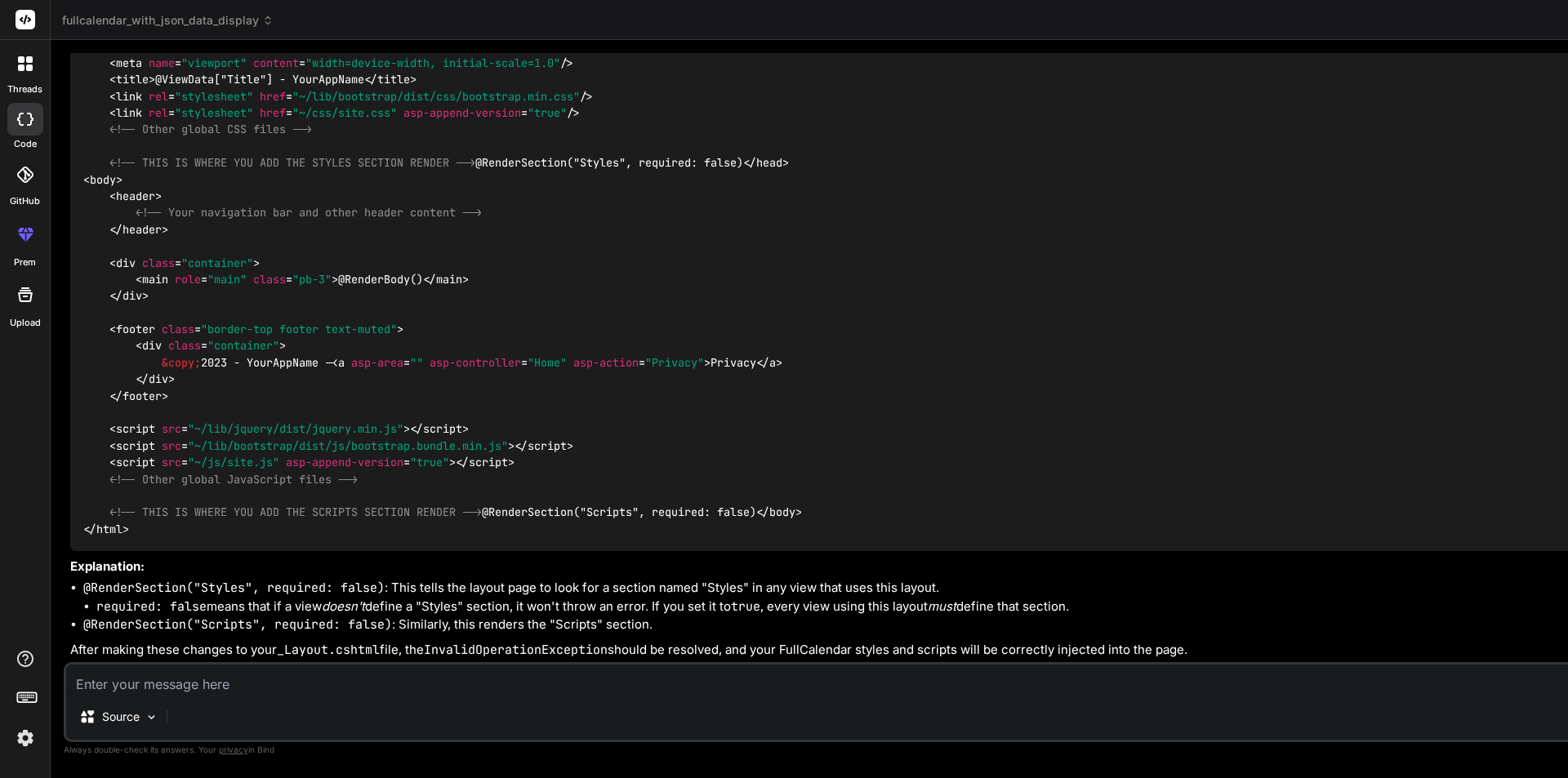
scroll to position [10719, 0]
drag, startPoint x: 438, startPoint y: 442, endPoint x: 102, endPoint y: 435, distance: 336.1
click at [102, 435] on div "<!DOCTYPE html > < html lang = "en" > < head > < meta charset = "utf-8" /> < me…" at bounding box center [871, 263] width 1601 height 576
copy code "@RenderSection("Scripts", required: false)"
click at [426, 473] on div "<!DOCTYPE html > < html lang = "en" > < head > < meta charset = "utf-8" /> < me…" at bounding box center [871, 263] width 1601 height 576
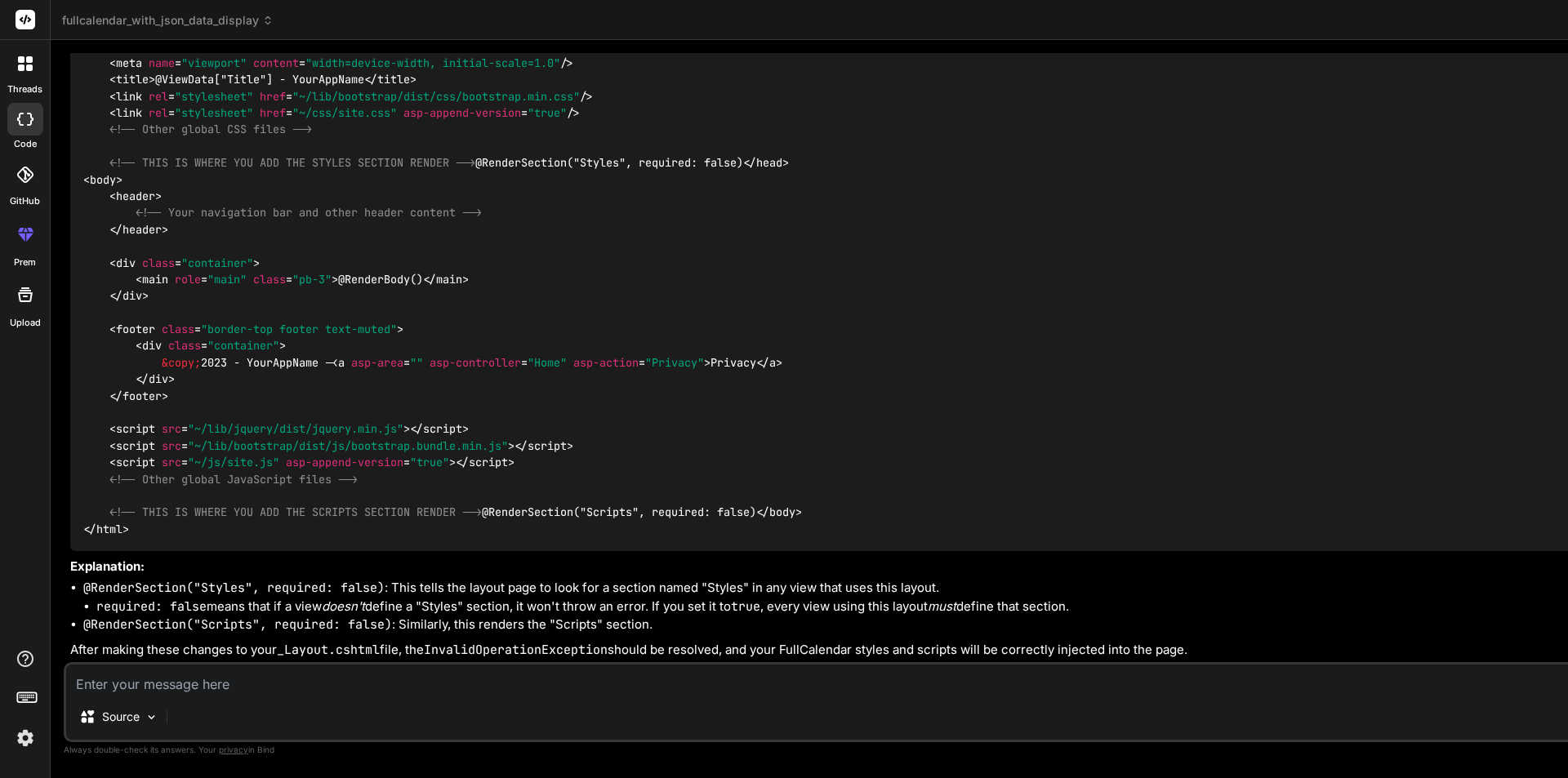
click at [313, 714] on div "Source" at bounding box center [869, 720] width 1605 height 39
click at [325, 694] on textarea at bounding box center [869, 679] width 1605 height 30
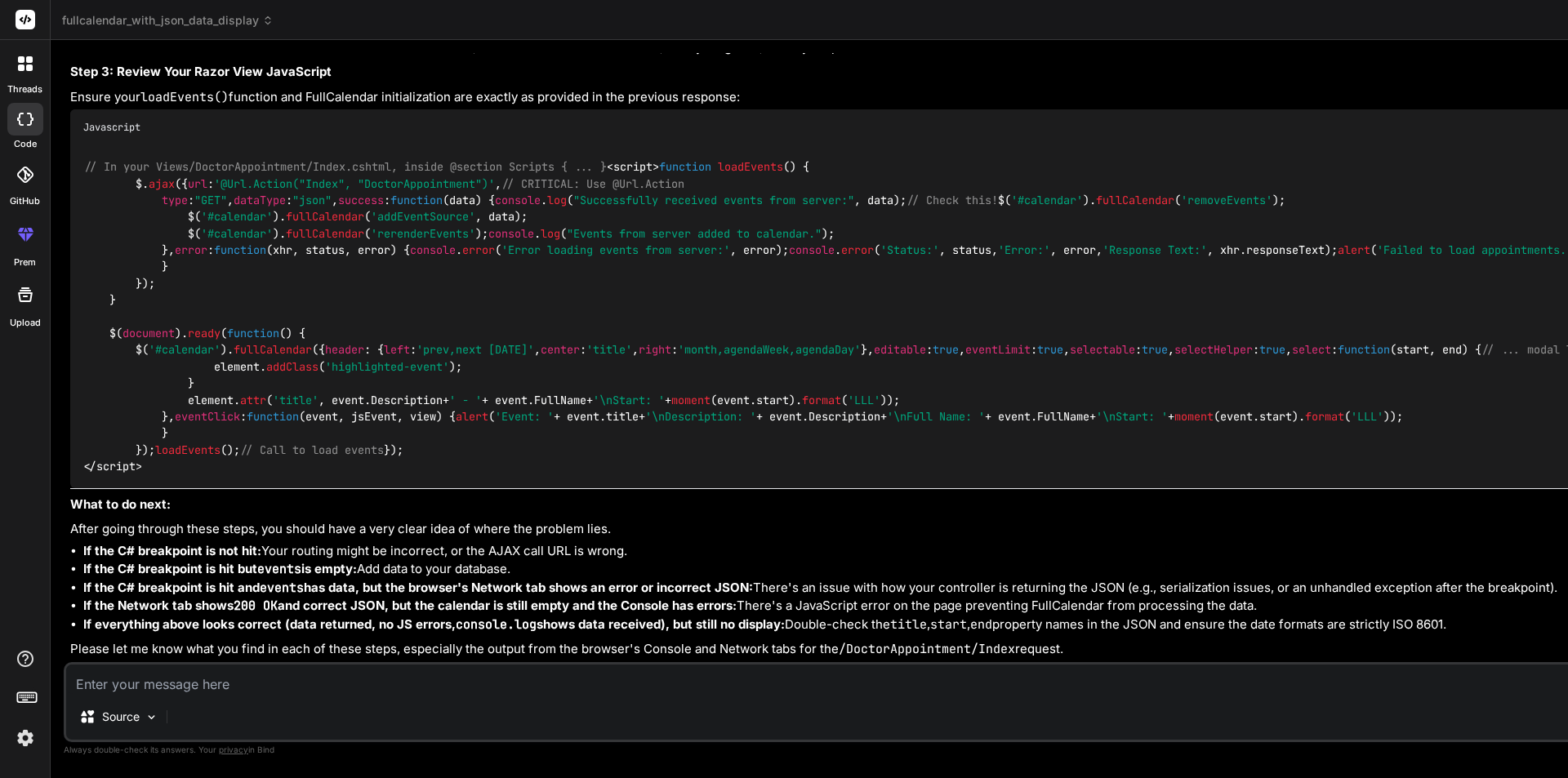
scroll to position [13706, 0]
click at [797, 145] on div "Javascript" at bounding box center [871, 128] width 1601 height 36
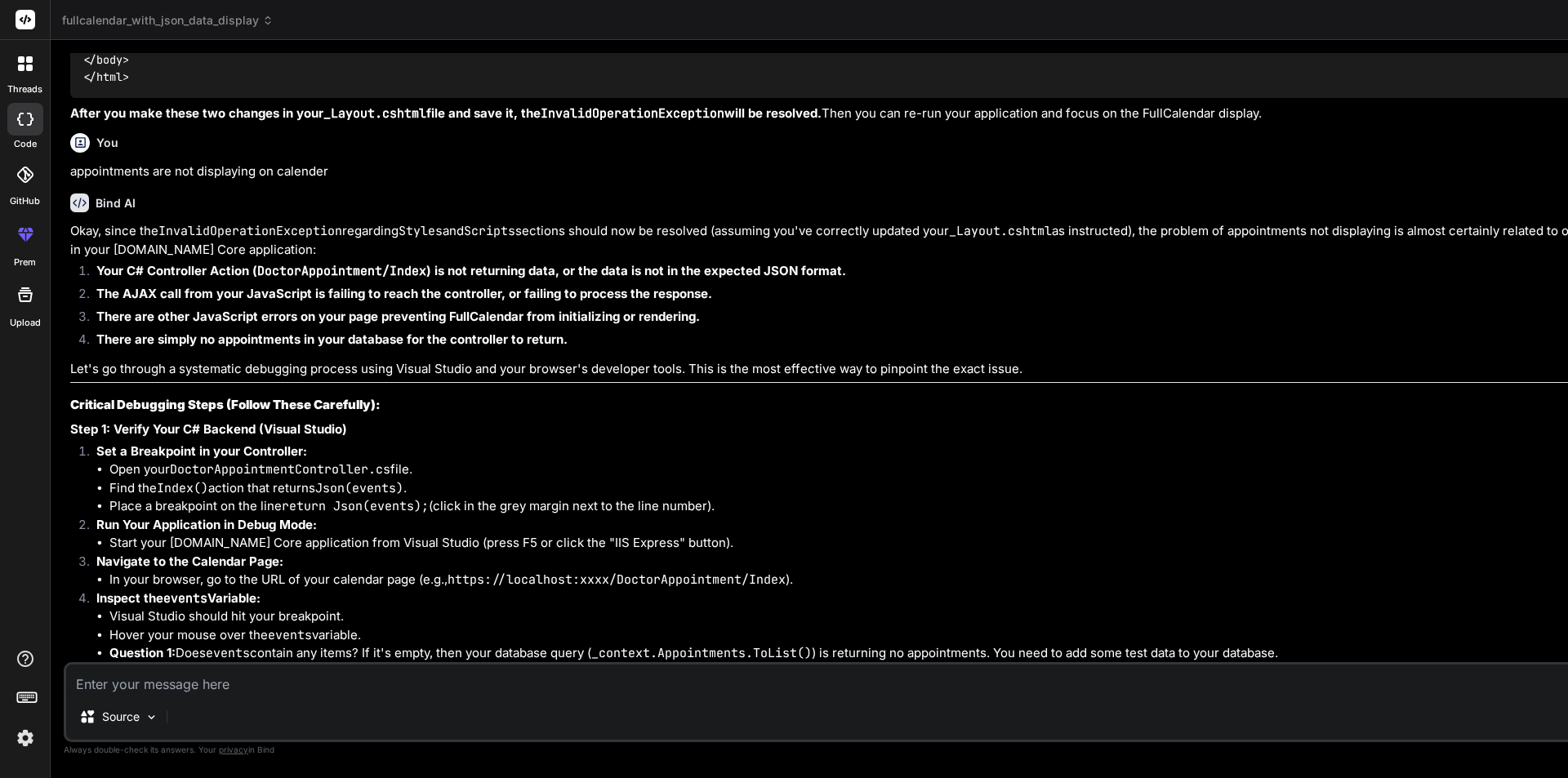
scroll to position [9264, 0]
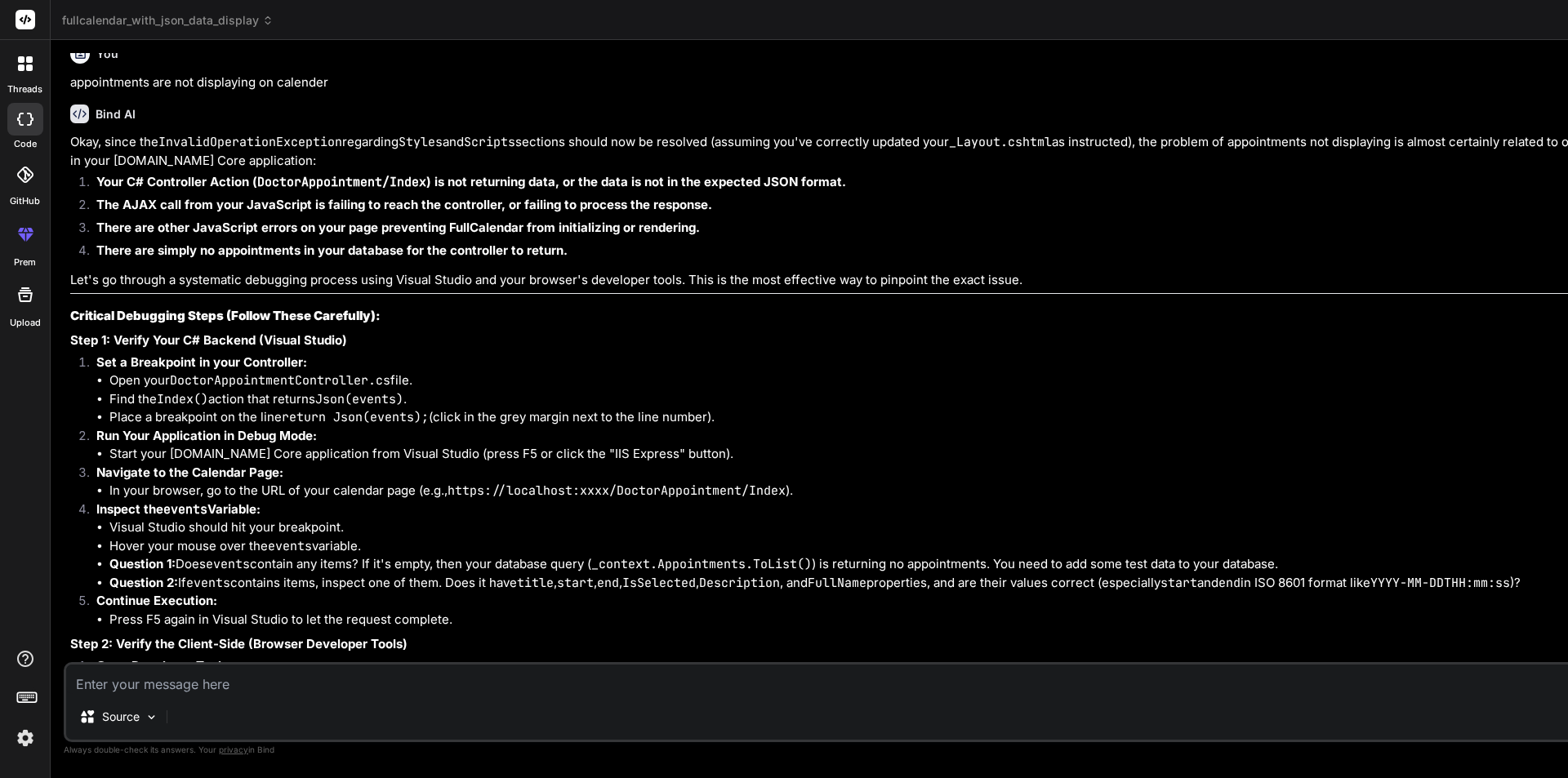
click at [520, 694] on textarea at bounding box center [869, 679] width 1605 height 30
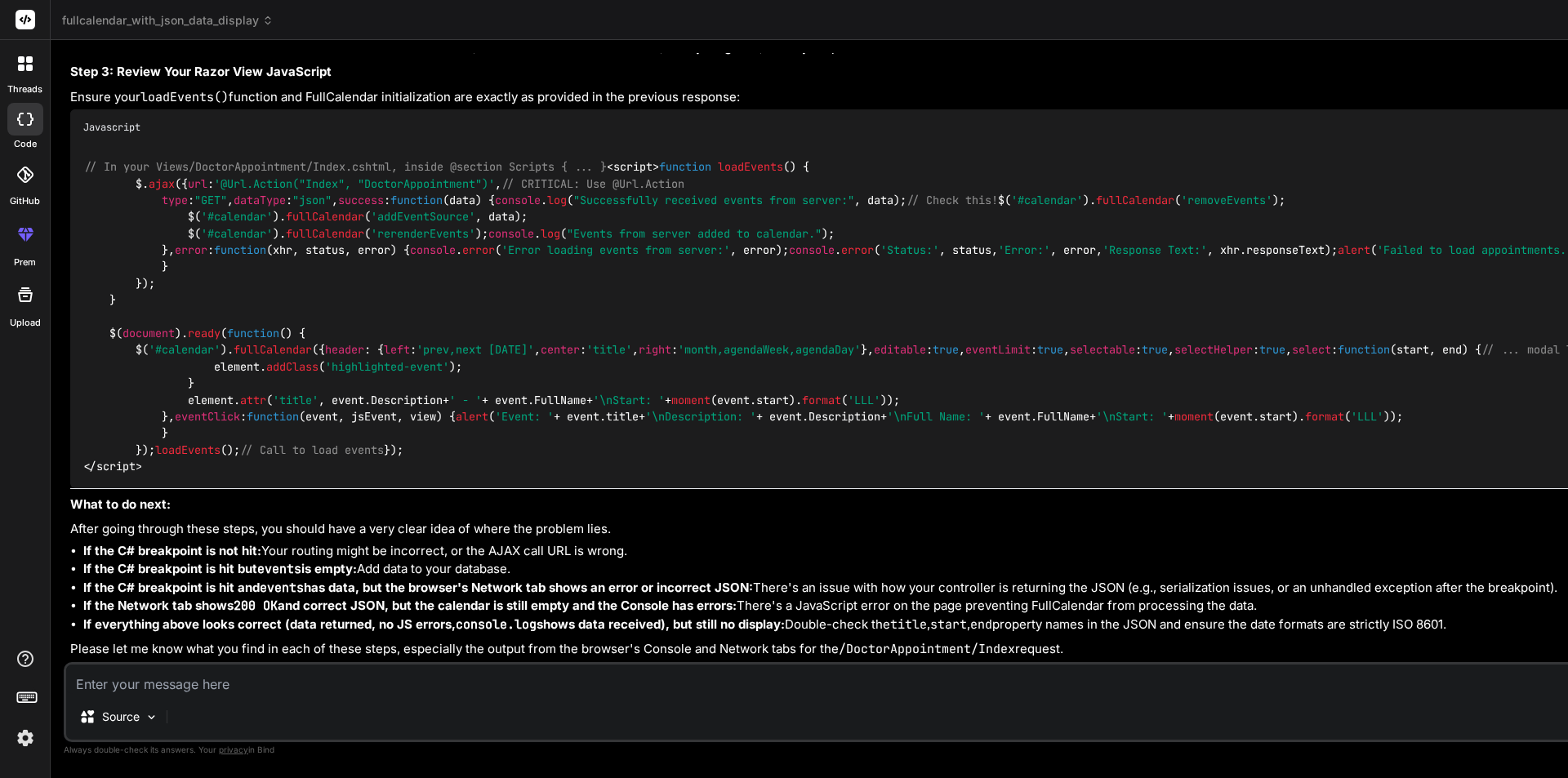
scroll to position [14327, 0]
click at [613, 680] on textarea at bounding box center [869, 679] width 1605 height 30
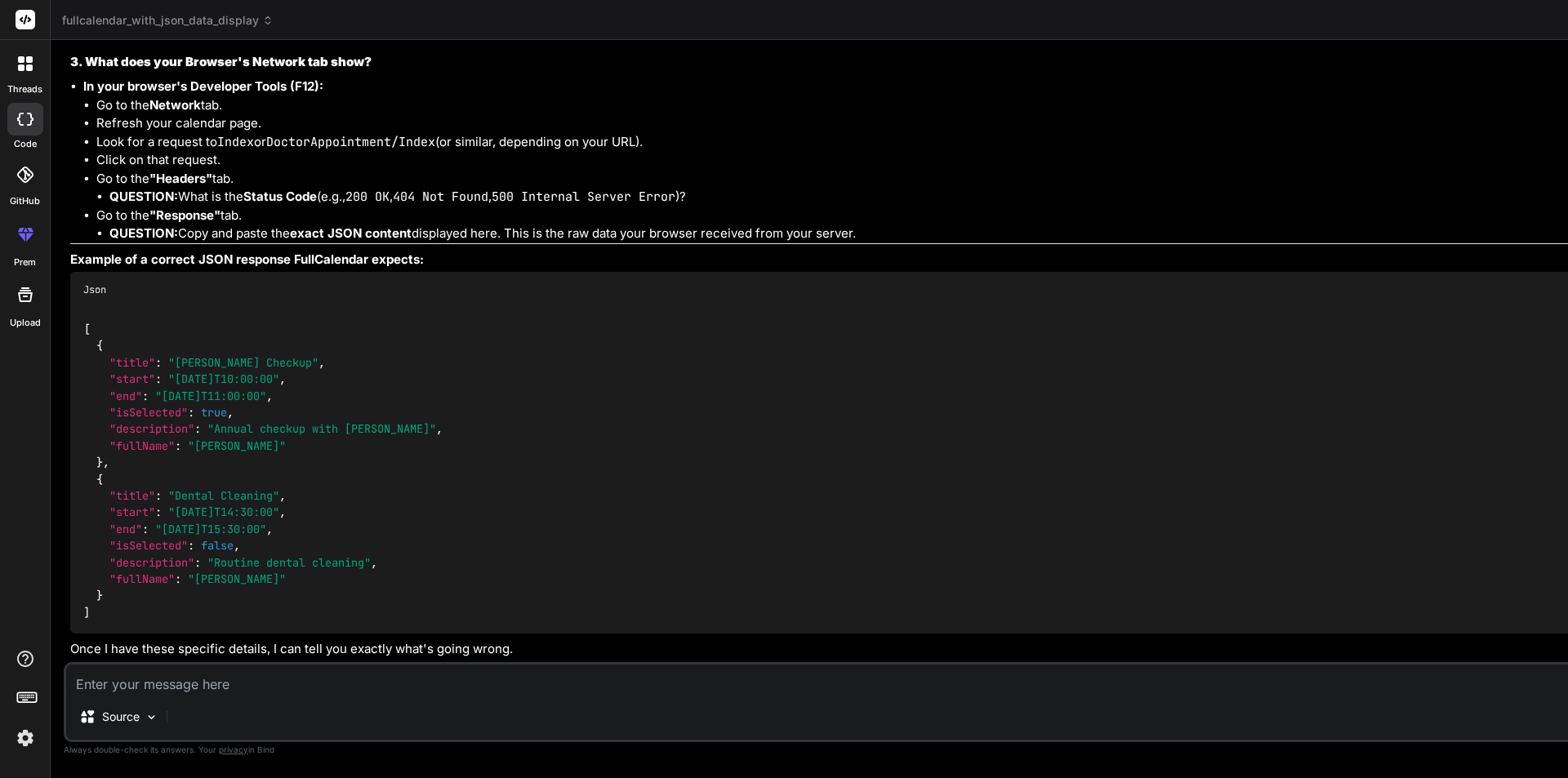
scroll to position [15399, 0]
drag, startPoint x: 679, startPoint y: 309, endPoint x: 95, endPoint y: 312, distance: 584.0
click at [95, 243] on ul "Go to the Network tab. Refresh your calendar page. Look for a request to Index …" at bounding box center [877, 169] width 1588 height 147
copy li "Look for a request to Index or DoctorAppointment/Index (or similar, depending o…"
click at [356, 683] on textarea at bounding box center [869, 679] width 1605 height 30
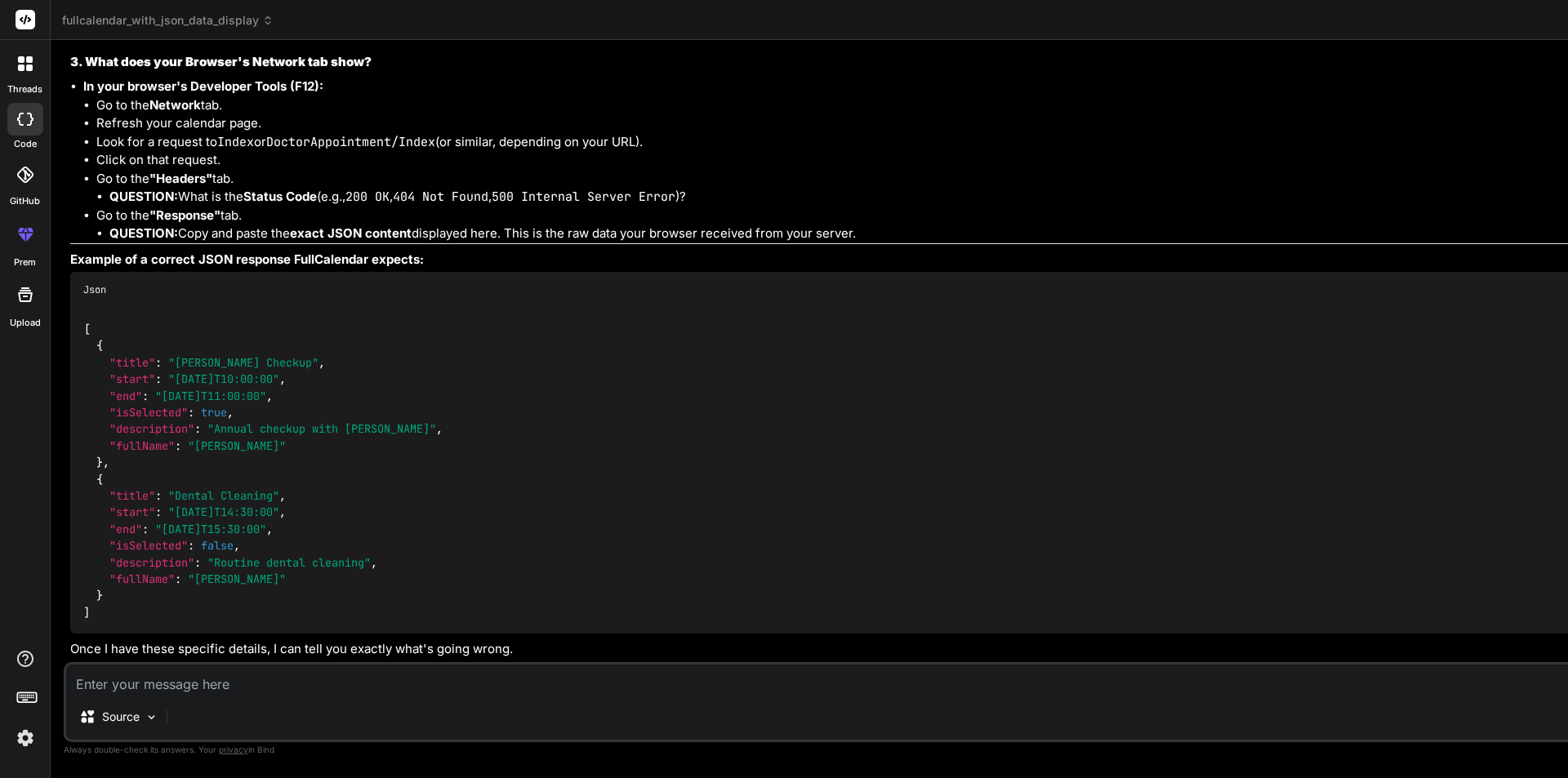
paste textarea "Look for a request to Index or DoctorAppointment/Index (or similar, depending o…"
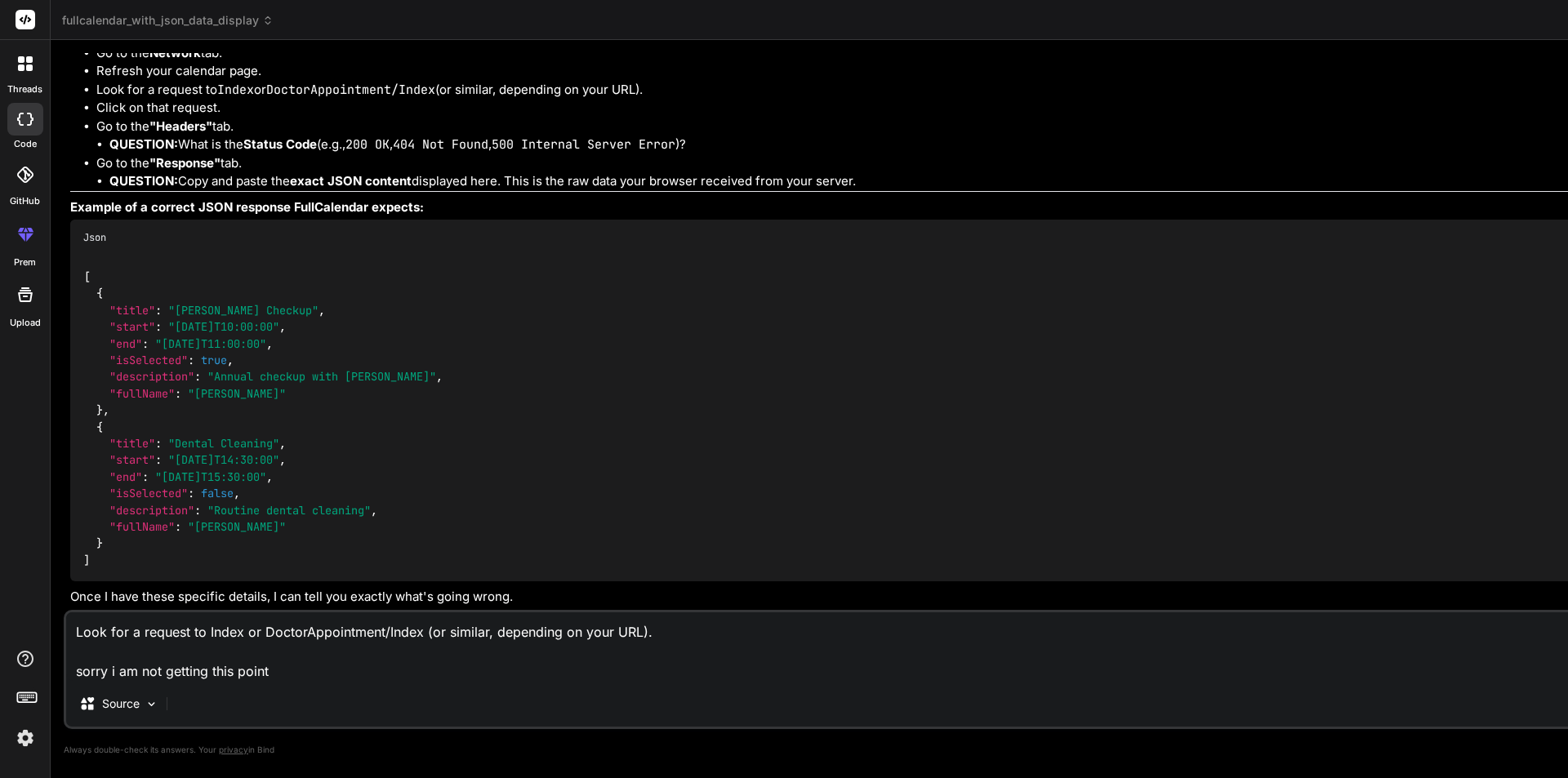
click at [190, 673] on textarea "Look for a request to Index or DoctorAppointment/Index (or similar, depending o…" at bounding box center [869, 646] width 1605 height 69
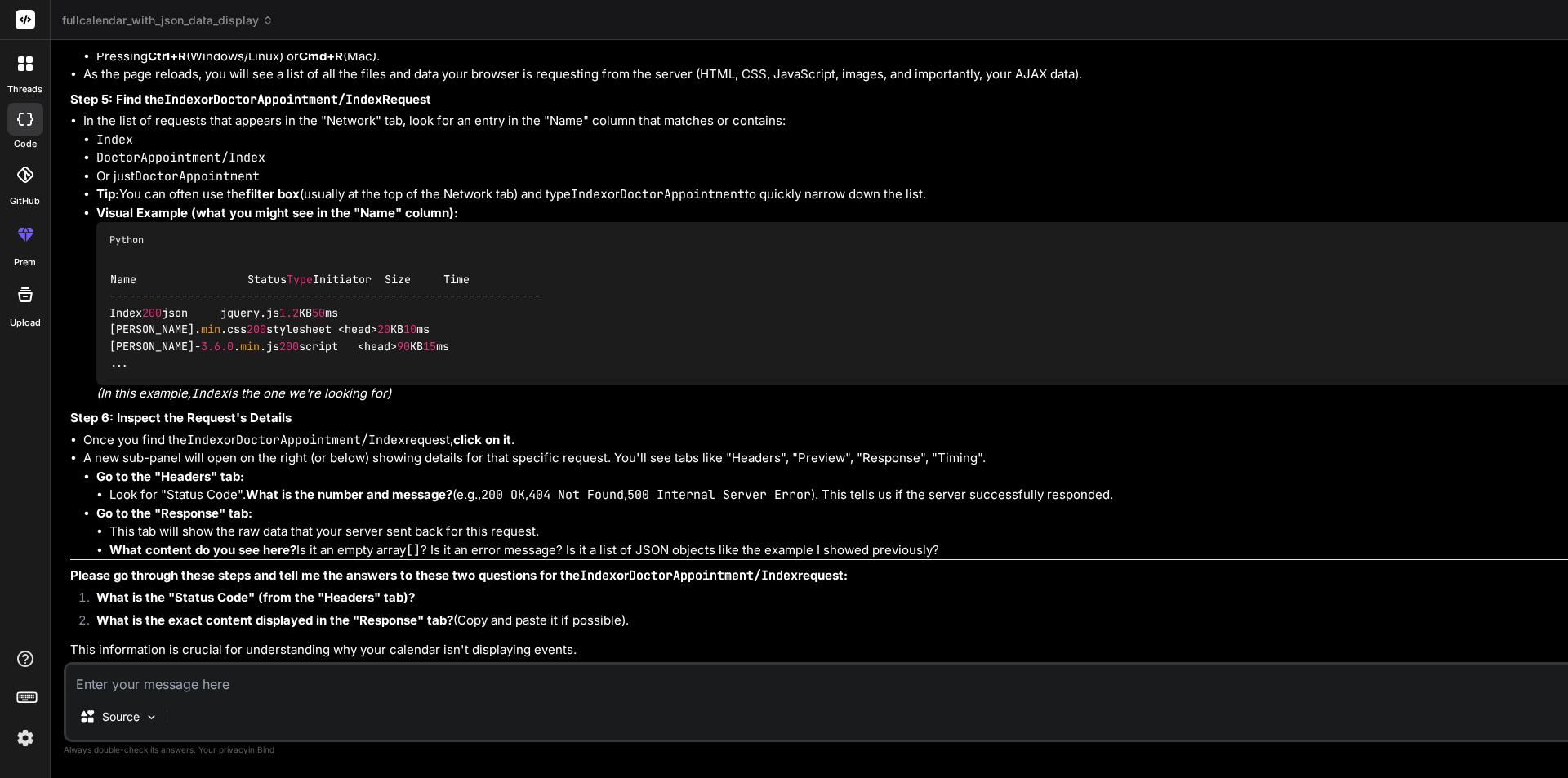
scroll to position [16108, 0]
copy li "Navigate"
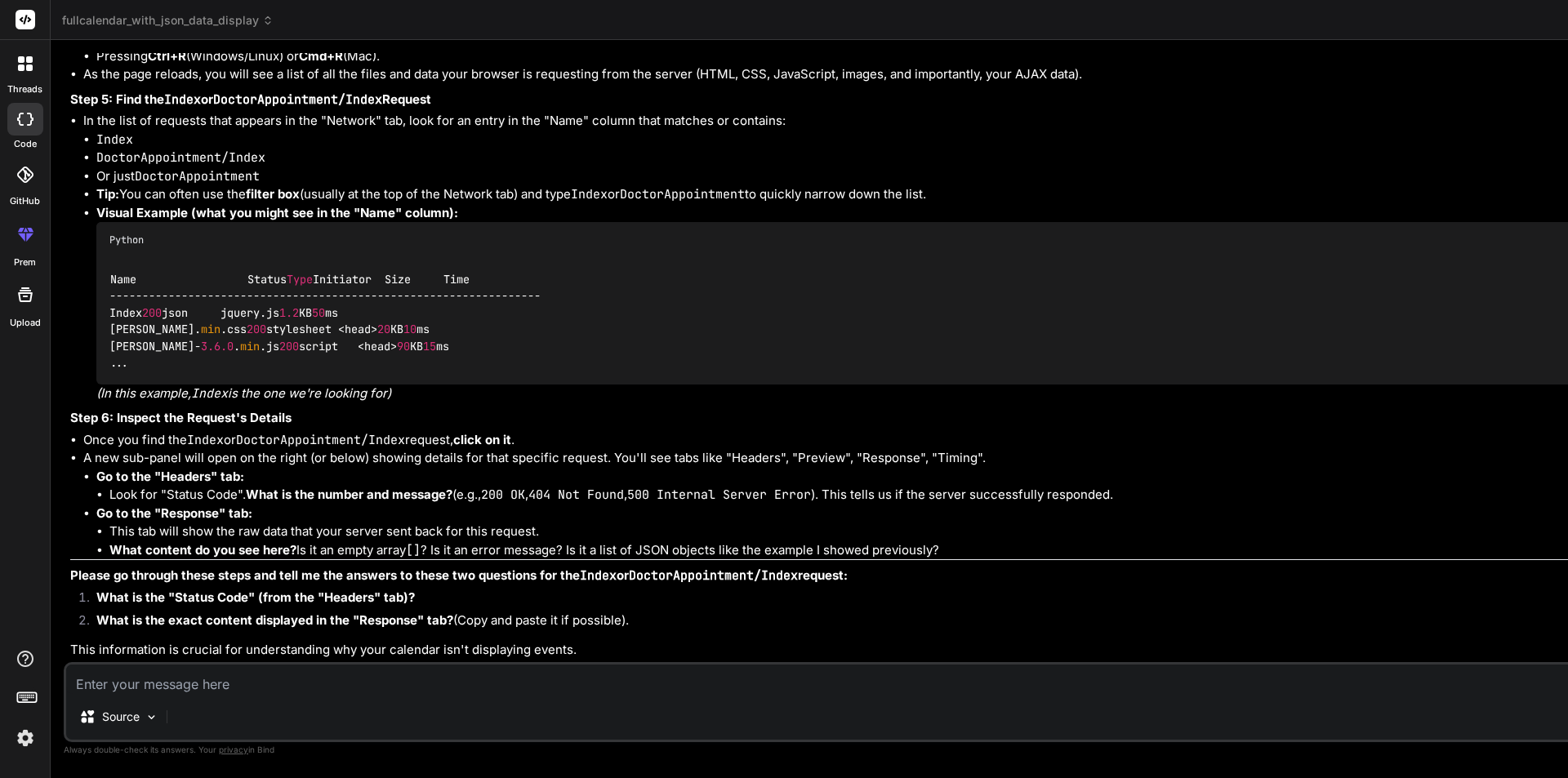
scroll to position [16557, 0]
drag, startPoint x: 173, startPoint y: 503, endPoint x: 107, endPoint y: 492, distance: 66.9
click at [107, 383] on div "Name Status Type Initiator Size Time ------------------------------------------…" at bounding box center [883, 321] width 1575 height 126
click at [259, 425] on strong "Step 6: Inspect the Request's Details" at bounding box center [181, 417] width 221 height 15
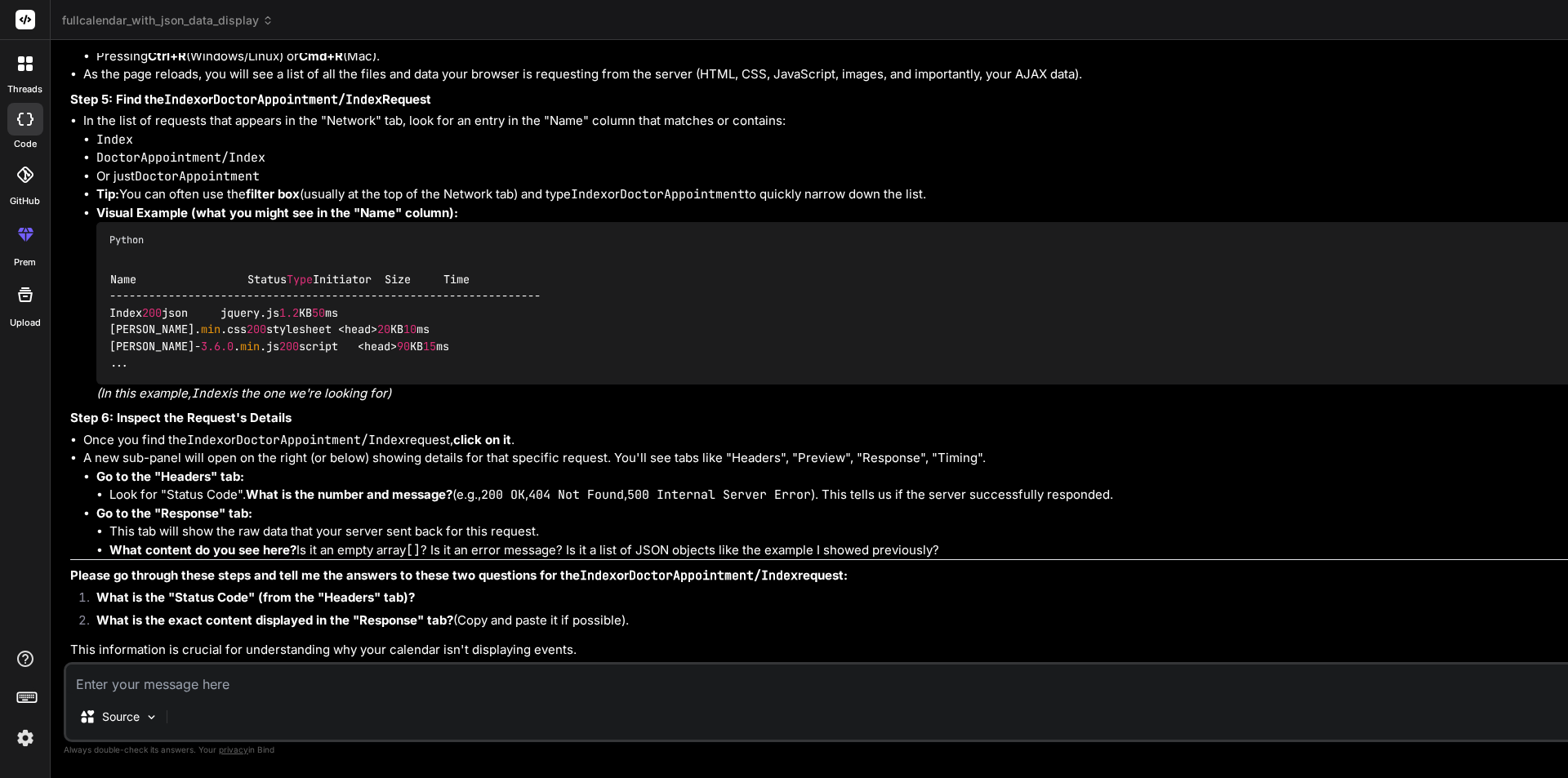
click at [217, 694] on textarea at bounding box center [869, 679] width 1605 height 30
click at [297, 679] on textarea at bounding box center [869, 679] width 1605 height 30
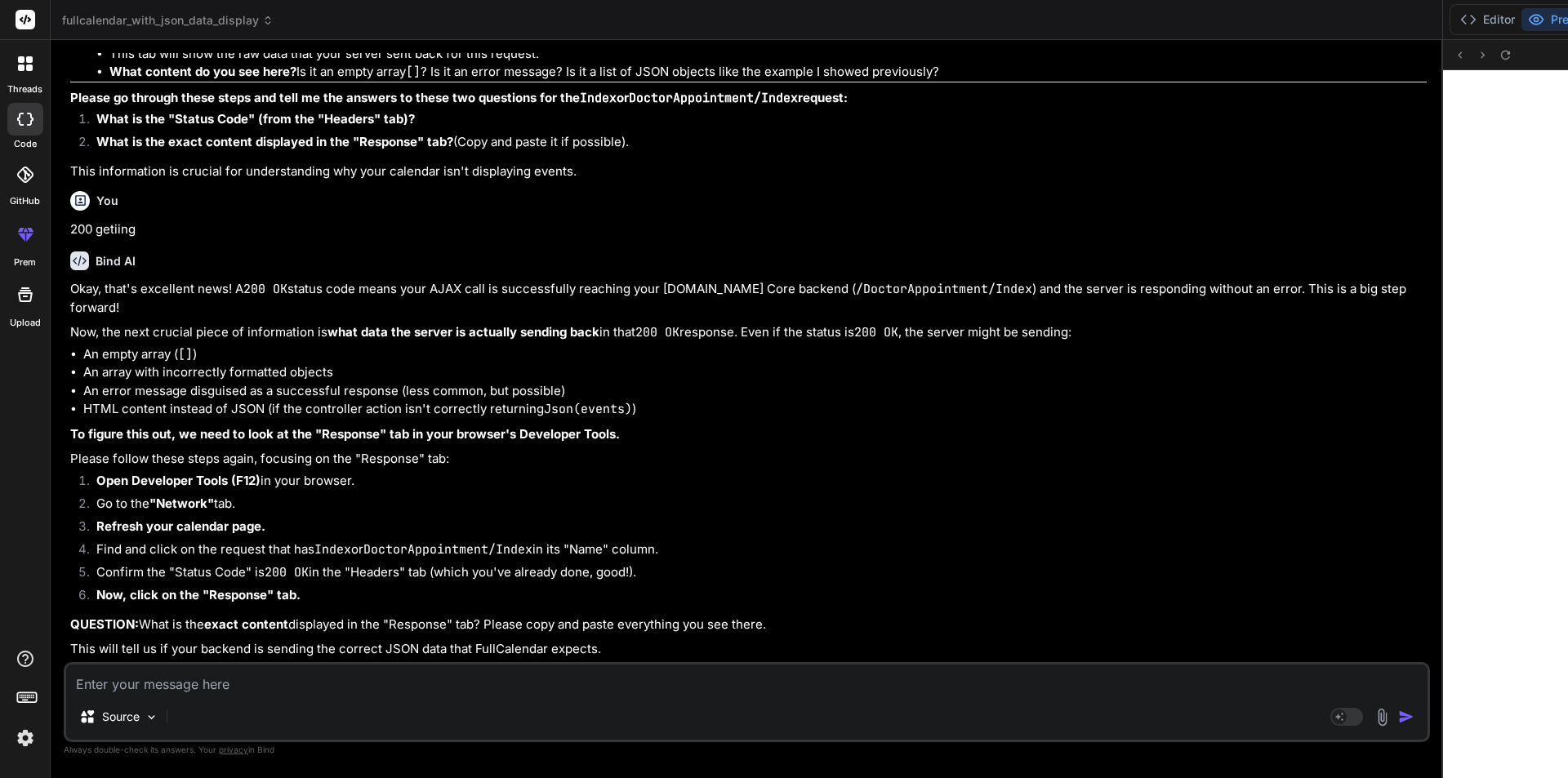
scroll to position [17667, 0]
drag, startPoint x: 889, startPoint y: 460, endPoint x: 709, endPoint y: 519, distance: 189.4
click at [709, 519] on div "Bind AI Web Search Created with Pixso. Code Generator You hello Bind AI Hello! …" at bounding box center [747, 409] width 1393 height 738
click at [300, 685] on textarea at bounding box center [747, 679] width 1361 height 30
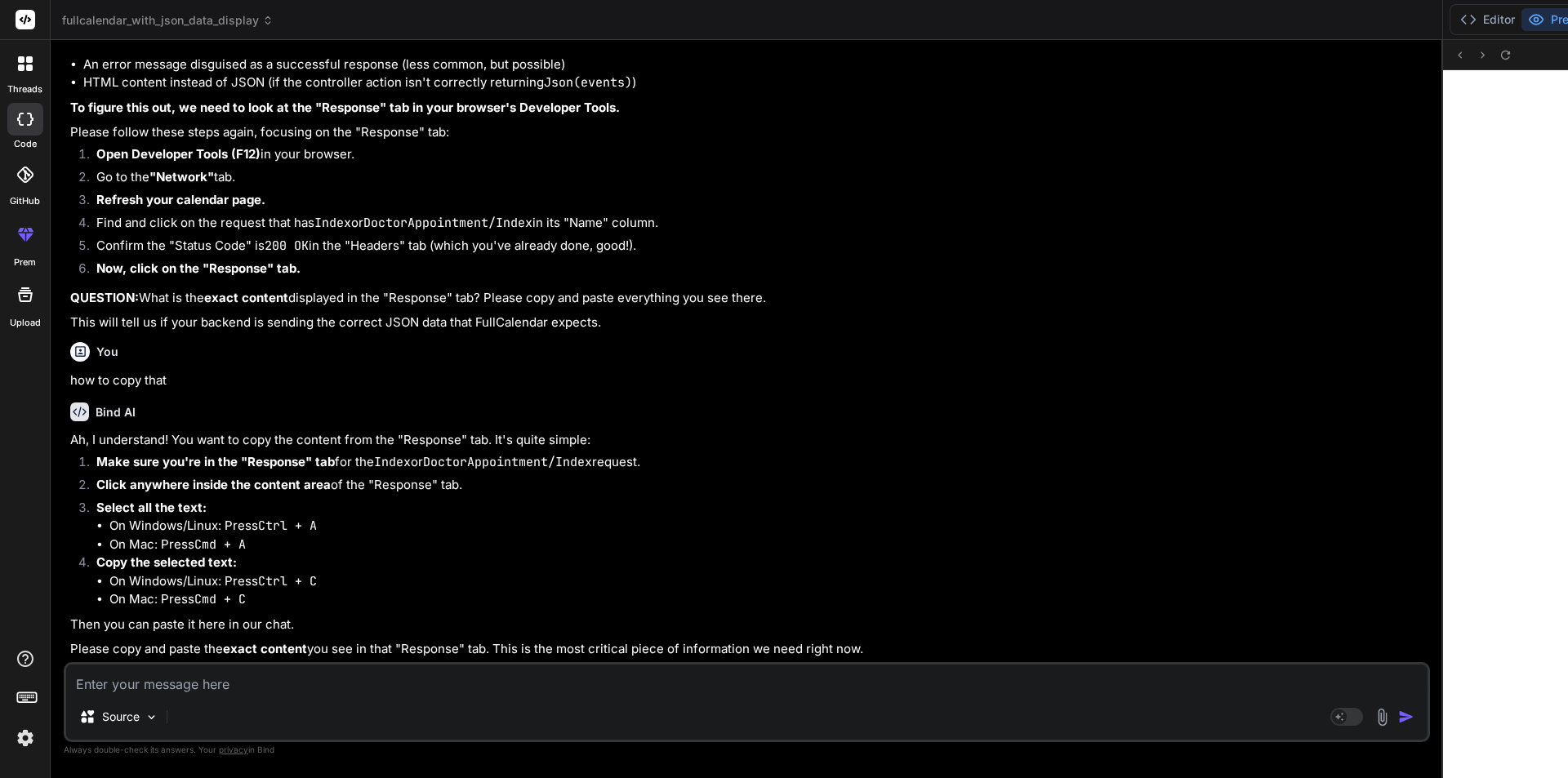
scroll to position [18394, 0]
click at [466, 690] on textarea at bounding box center [747, 679] width 1361 height 30
paste textarea "Request URL wss://localhost:44344/DoctorAppointmentApplication/ Request Method …"
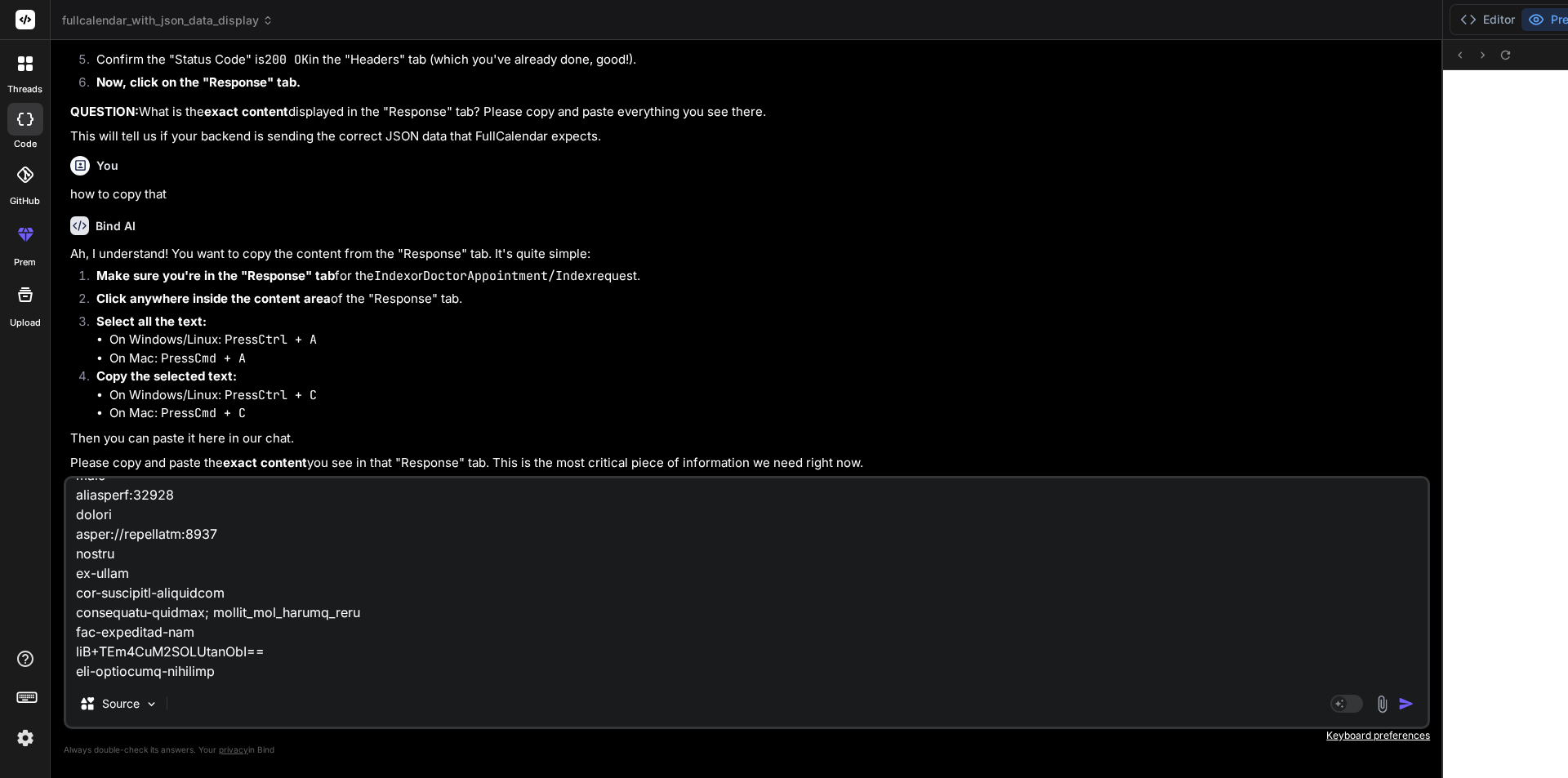
scroll to position [963, 0]
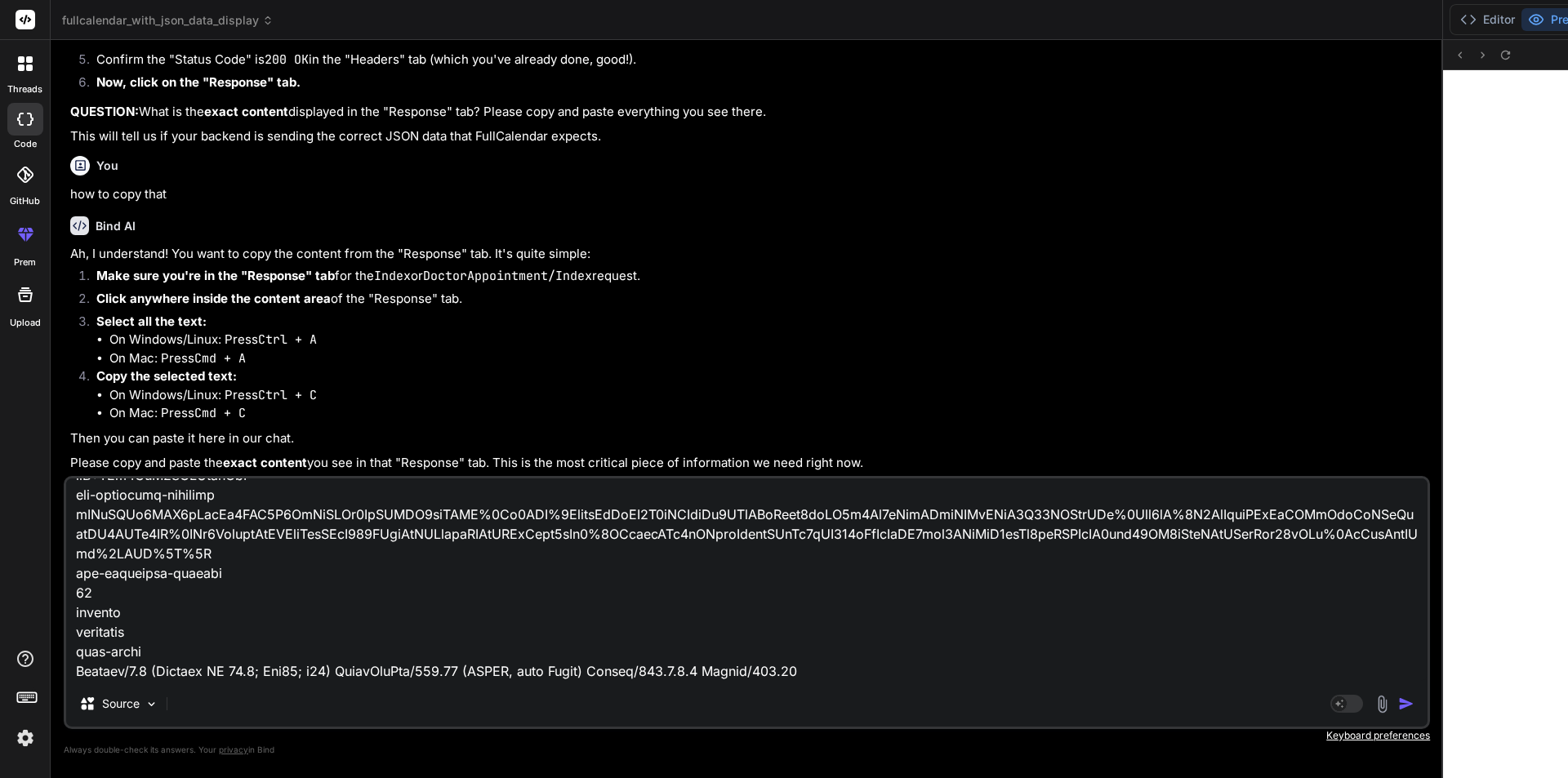
click at [114, 623] on textarea at bounding box center [747, 580] width 1361 height 202
paste textarea "Request URL [URL] Request Method GET Status Code 200 OK (from memory cache) Rem…"
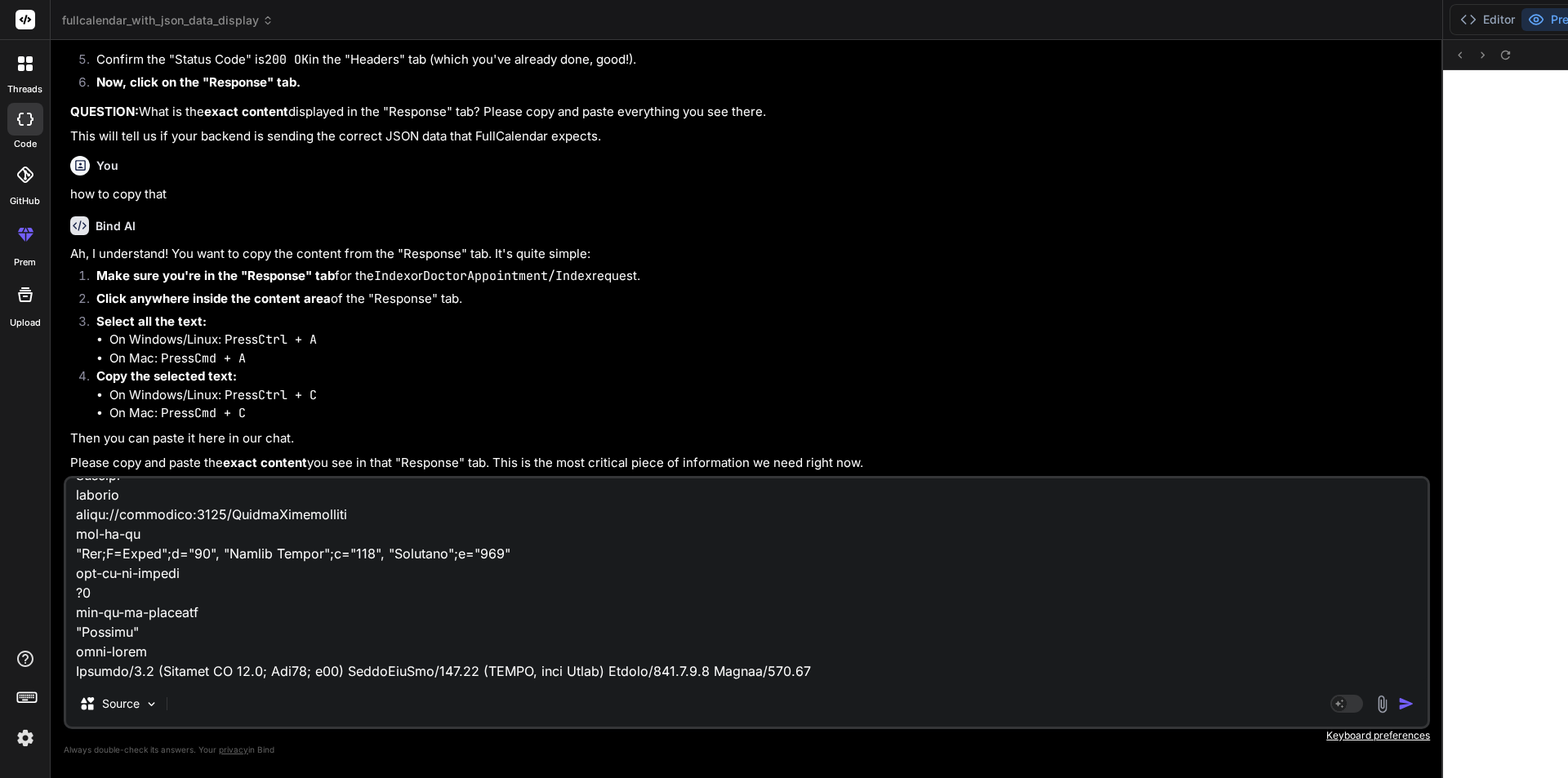
scroll to position [18580, 0]
click at [372, 684] on div "Source Agent Mode. When this toggle is activated, AI automatically makes decisi…" at bounding box center [747, 603] width 1366 height 253
click at [368, 683] on div "Source Agent Mode. When this toggle is activated, AI automatically makes decisi…" at bounding box center [747, 603] width 1366 height 253
click at [367, 677] on textarea at bounding box center [747, 580] width 1361 height 202
paste textarea "Request URL [URL][DOMAIN_NAME] Request Method GET Status Code 200 OK (from memo…"
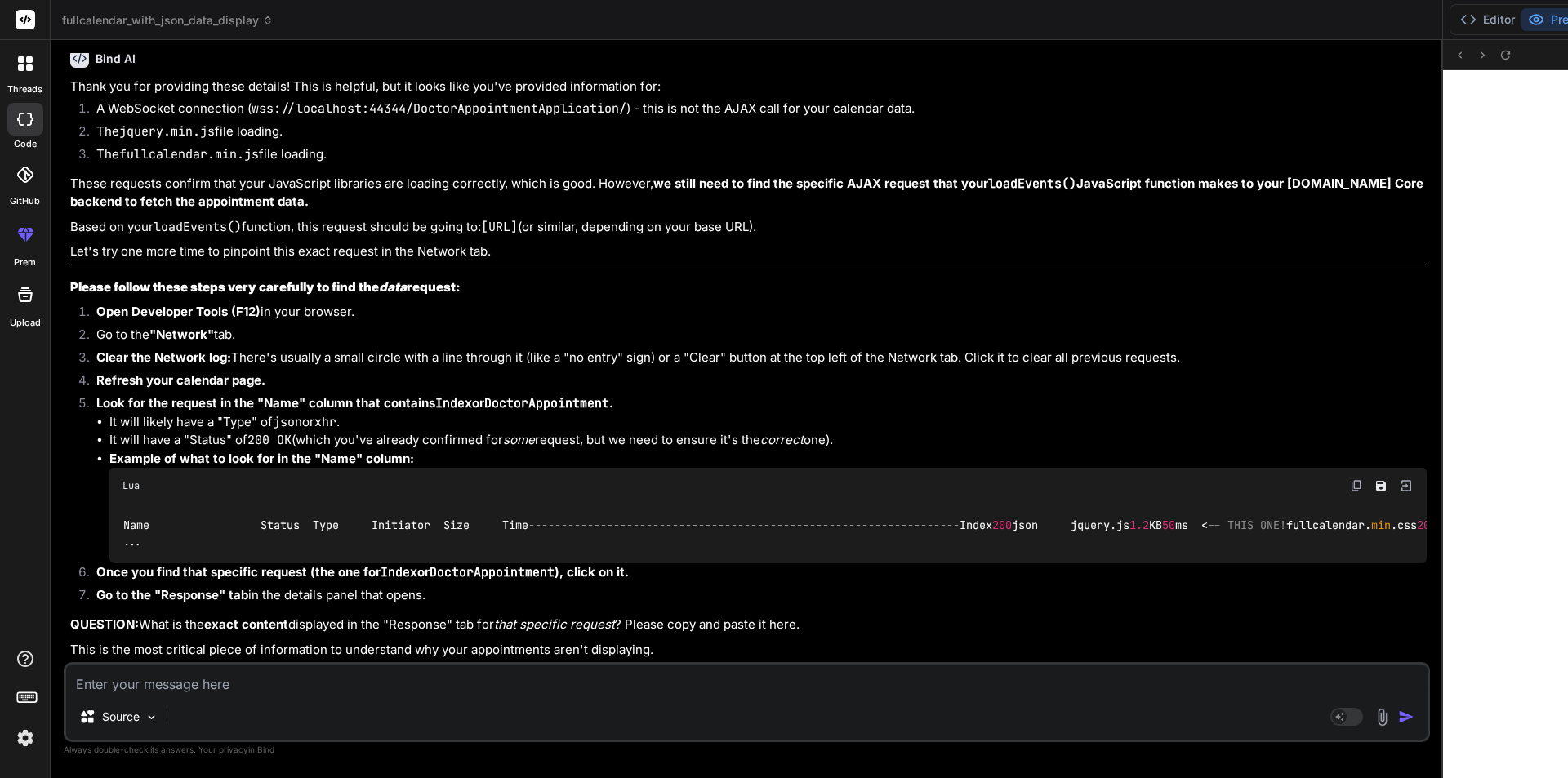
scroll to position [17545, 0]
click at [672, 727] on div "Source" at bounding box center [747, 720] width 1361 height 39
click at [247, 679] on textarea at bounding box center [747, 679] width 1361 height 30
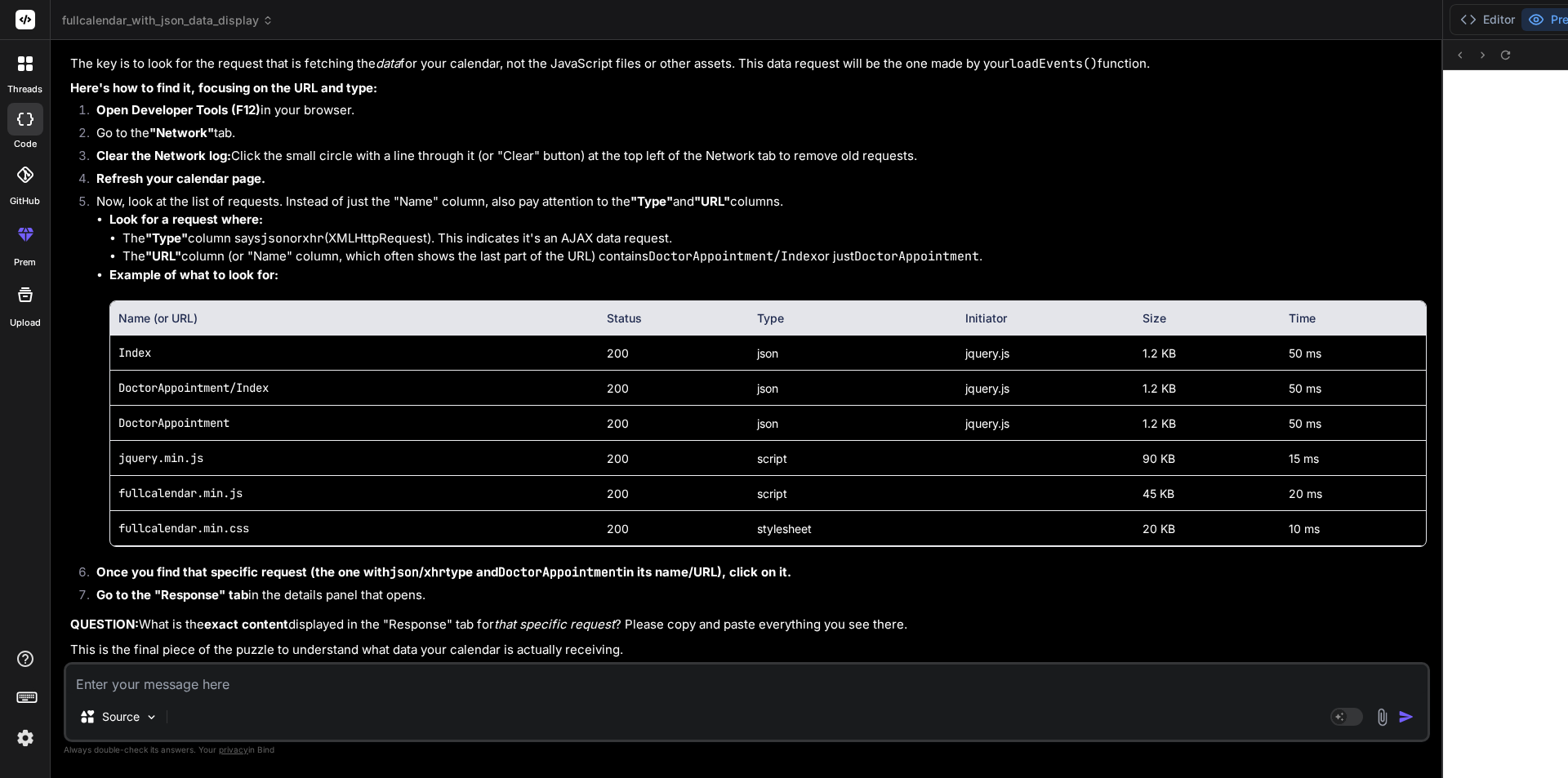
scroll to position [18307, 0]
click at [590, 706] on div "Source" at bounding box center [747, 720] width 1361 height 39
click at [582, 691] on textarea at bounding box center [747, 679] width 1361 height 30
paste textarea "equest URL [URL] Request Method GET Status Code 200 OK Remote Address [TECHNICA…"
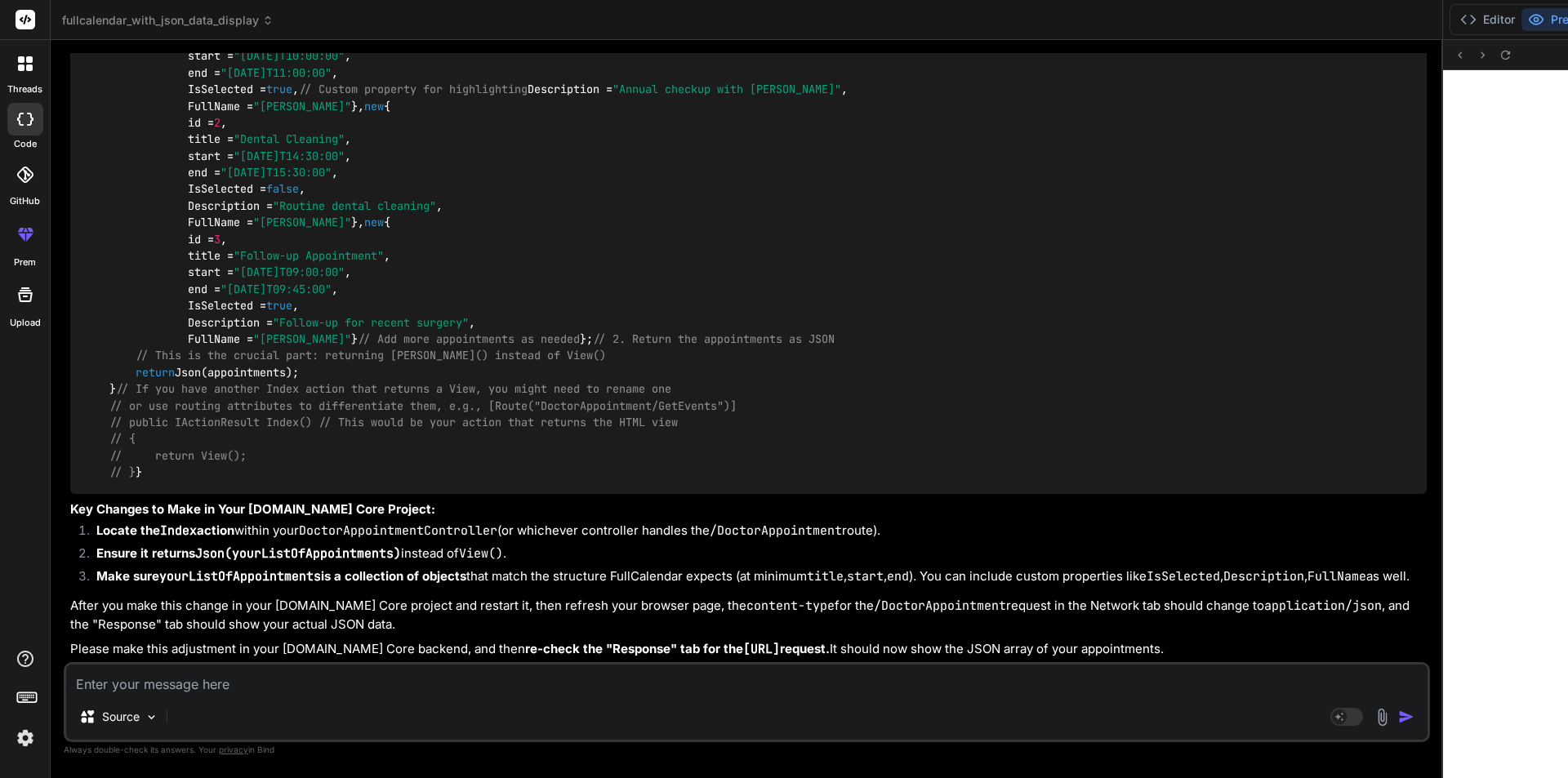
scroll to position [19556, 0]
drag, startPoint x: 115, startPoint y: 337, endPoint x: 97, endPoint y: 252, distance: 86.9
click at [97, 252] on code "// In your DoctorAppointmentController.cs (or similar) using Microsoft.AspNetCo…" at bounding box center [681, 122] width 1196 height 716
copy code "// This action will be called by your FullCalendar AJAX request [ HttpGet ] // …"
click at [819, 310] on div "// In your DoctorAppointmentController.cs (or similar) using Microsoft.AspNetCo…" at bounding box center [748, 122] width 1356 height 742
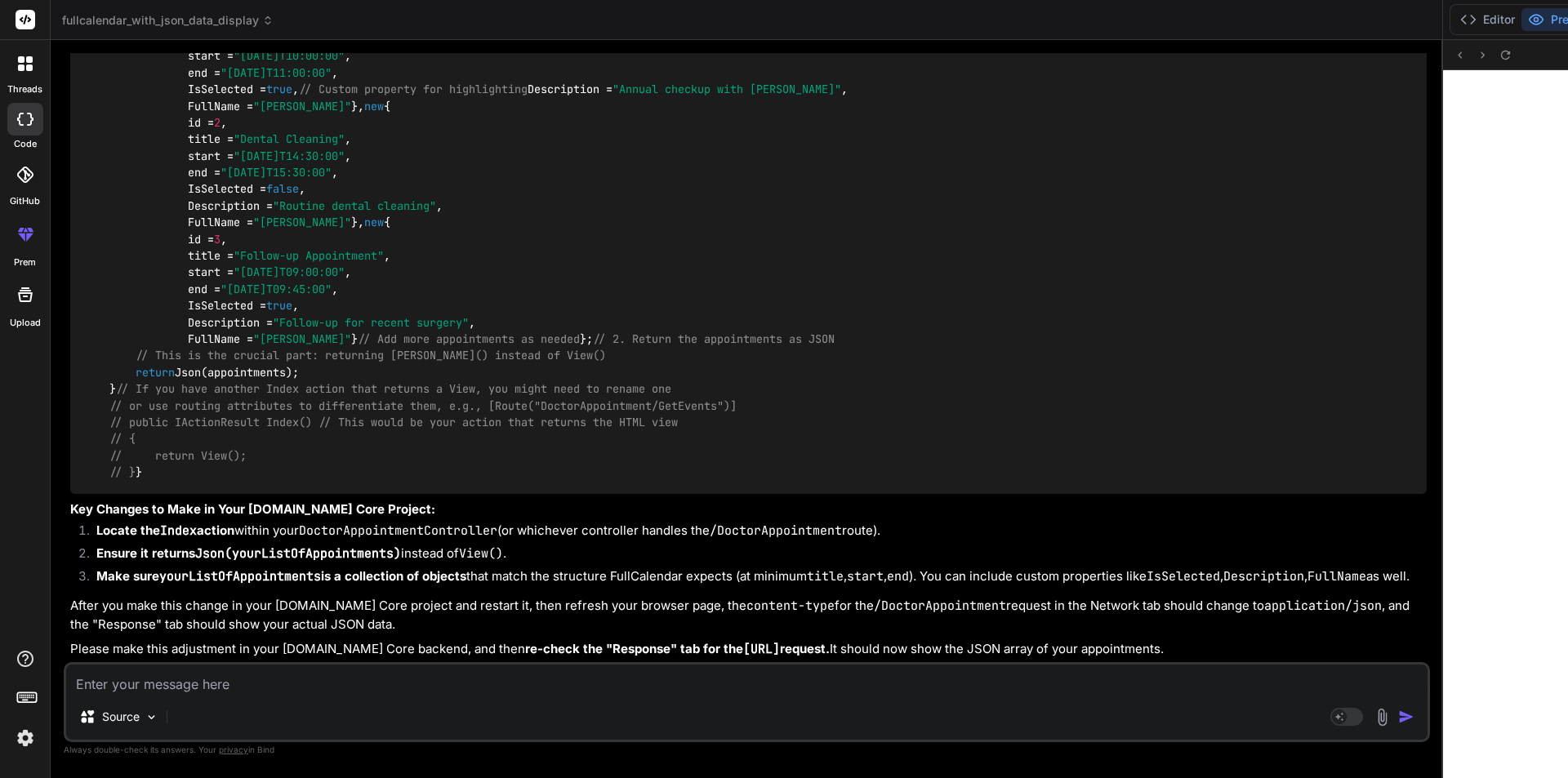
click at [819, 310] on div "// In your DoctorAppointmentController.cs (or similar) using Microsoft.AspNetCo…" at bounding box center [748, 122] width 1356 height 742
drag, startPoint x: 820, startPoint y: 311, endPoint x: 820, endPoint y: 322, distance: 11.0
click at [820, 315] on div "// In your DoctorAppointmentController.cs (or similar) using Microsoft.AspNetCo…" at bounding box center [748, 122] width 1356 height 742
click at [398, 693] on textarea at bounding box center [747, 679] width 1361 height 30
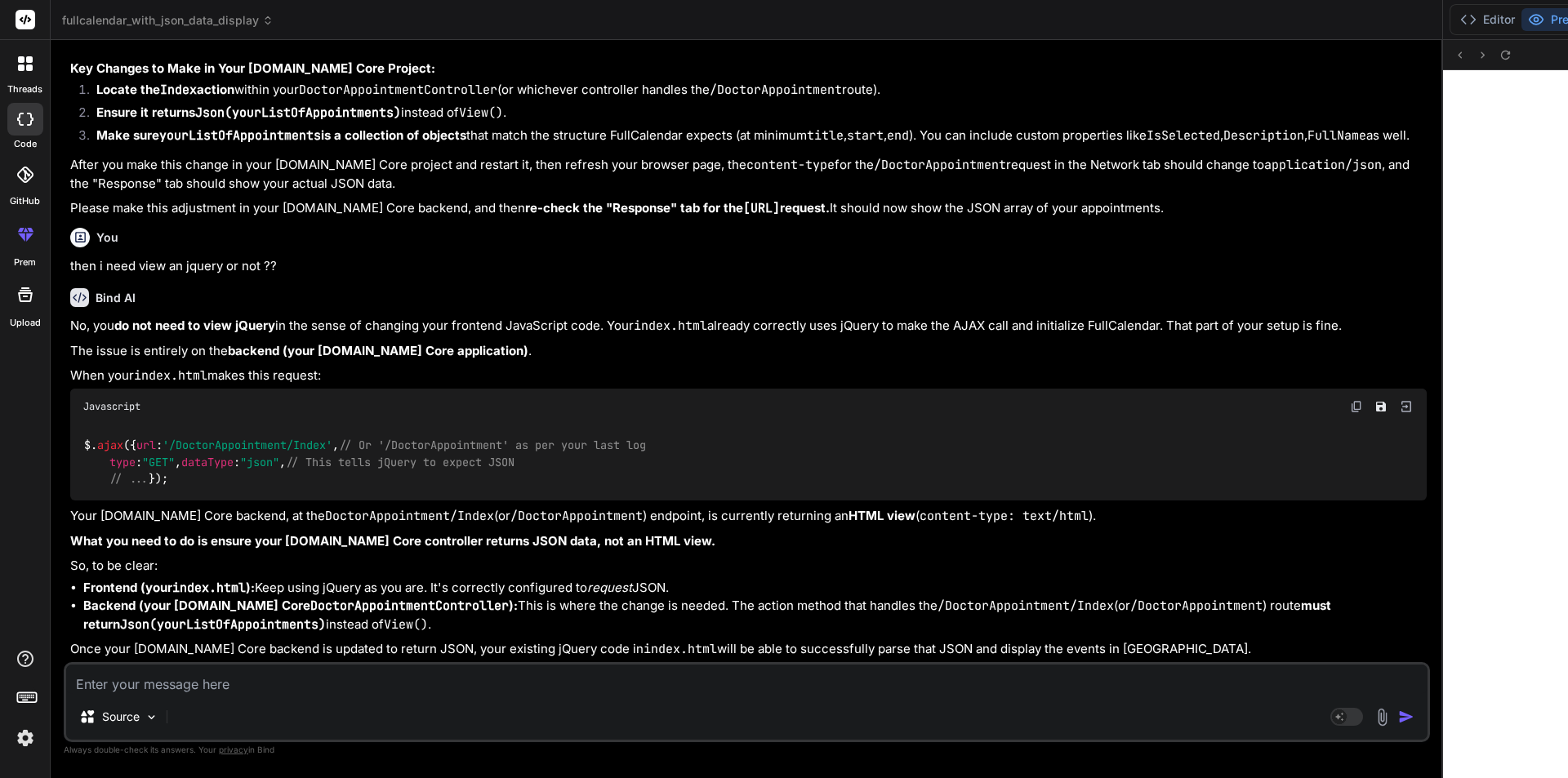
scroll to position [20701, 0]
click at [383, 690] on textarea at bounding box center [747, 679] width 1361 height 30
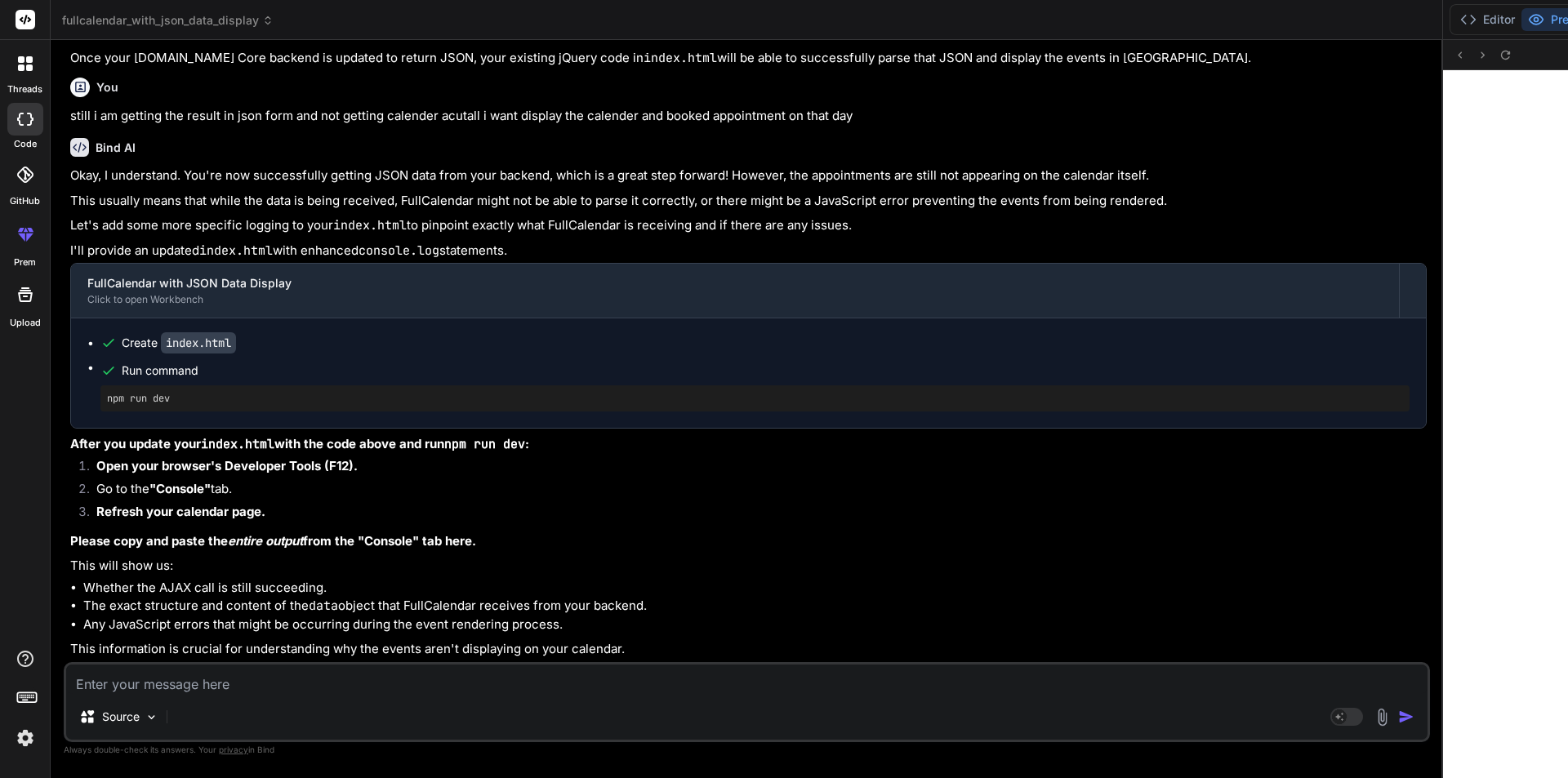
scroll to position [21293, 0]
click at [295, 683] on textarea at bounding box center [747, 679] width 1361 height 30
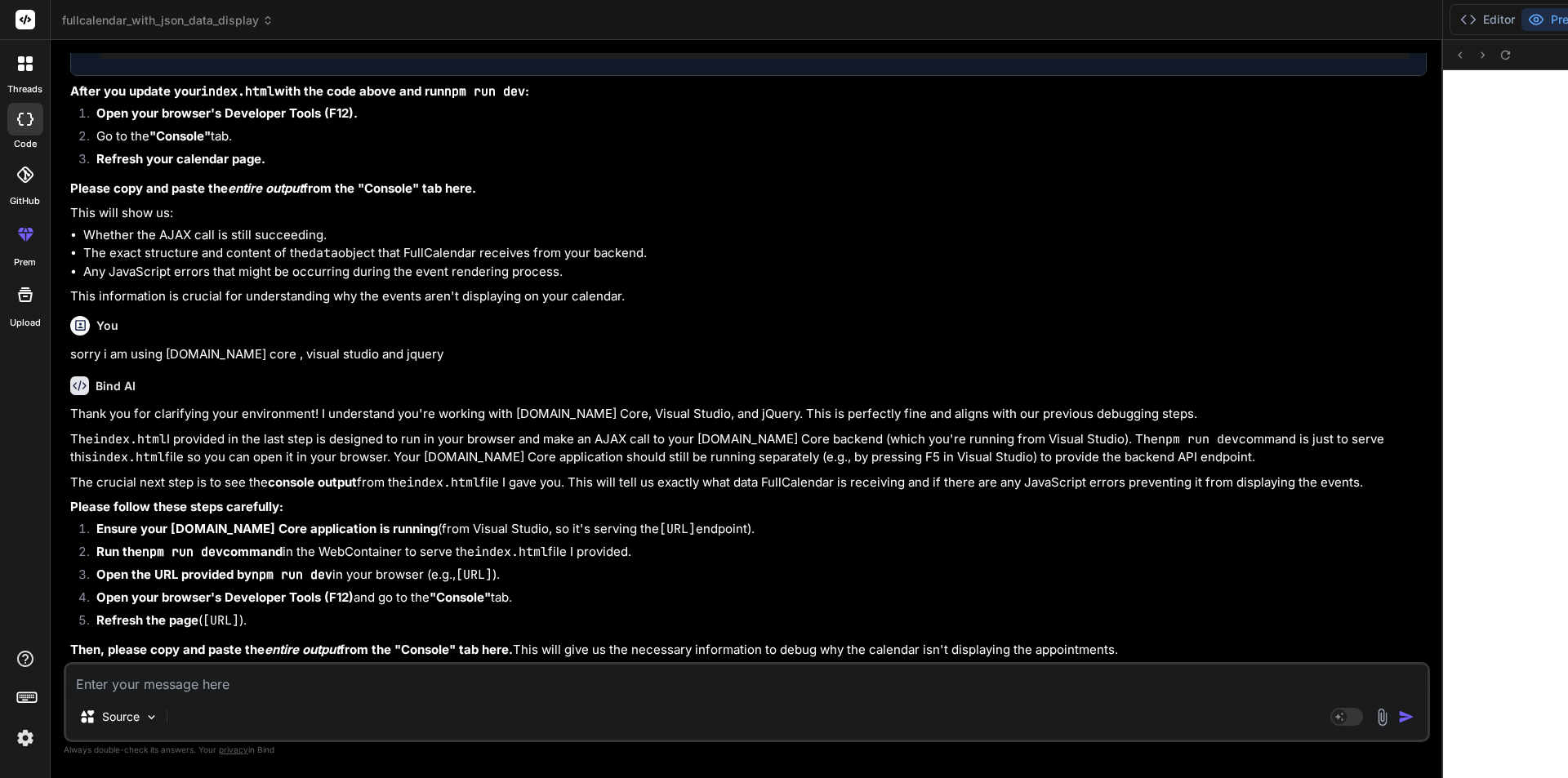
scroll to position [21645, 0]
